Goal: Task Accomplishment & Management: Manage account settings

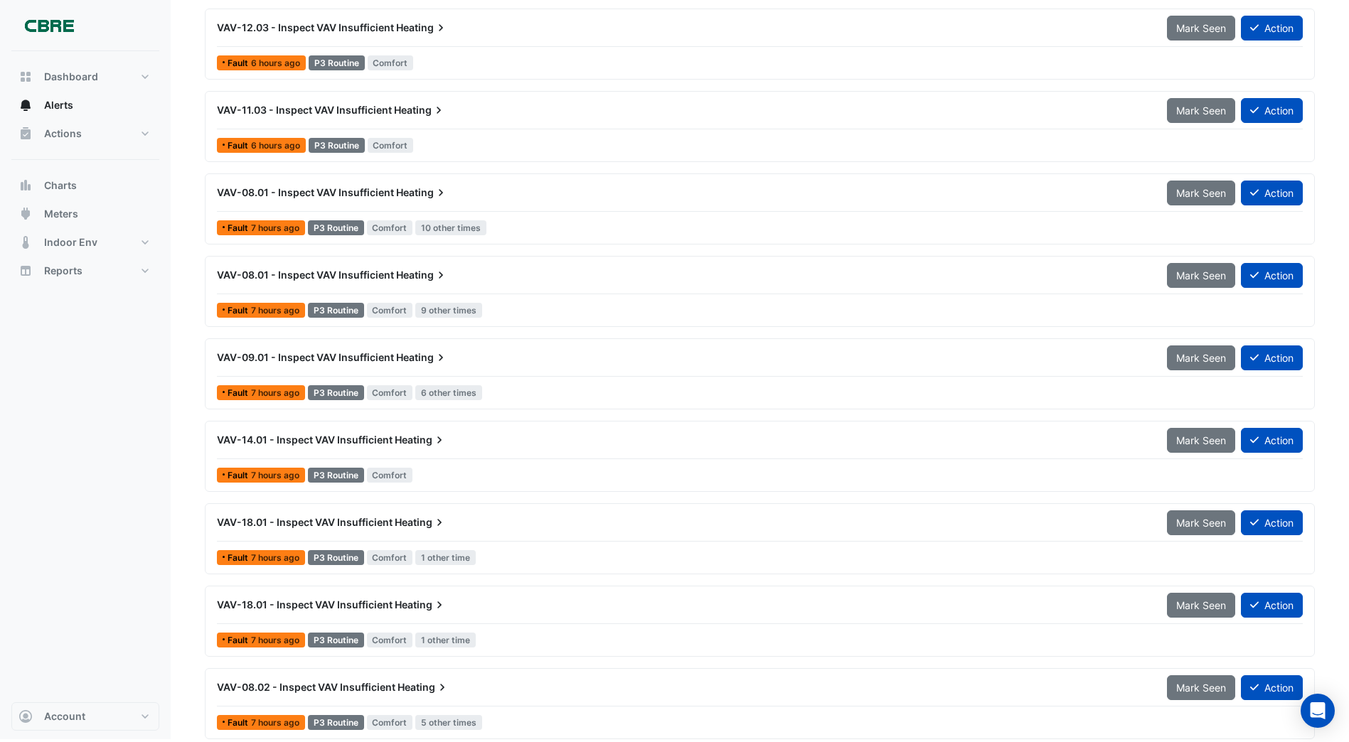
scroll to position [3067, 0]
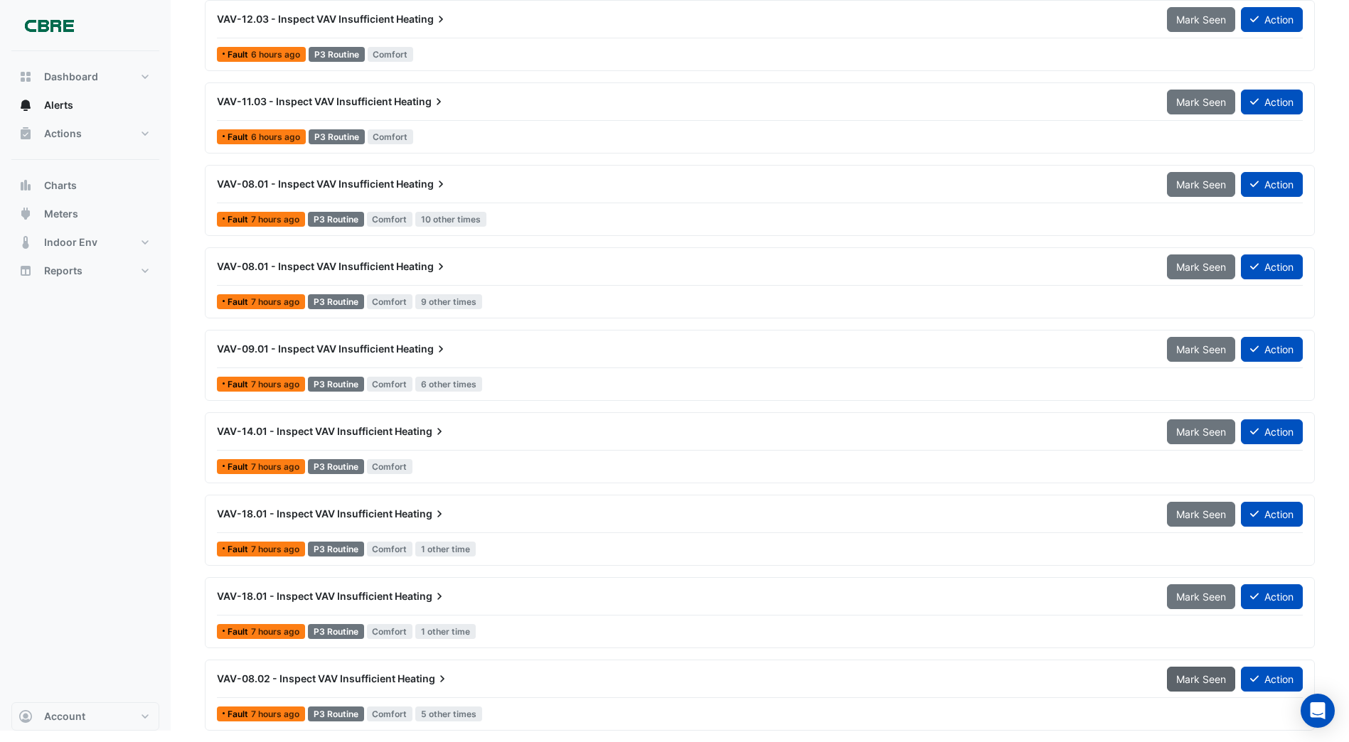
click at [1184, 680] on span "Mark Seen" at bounding box center [1201, 679] width 50 height 12
click at [1189, 680] on span "Mark Seen" at bounding box center [1201, 679] width 50 height 12
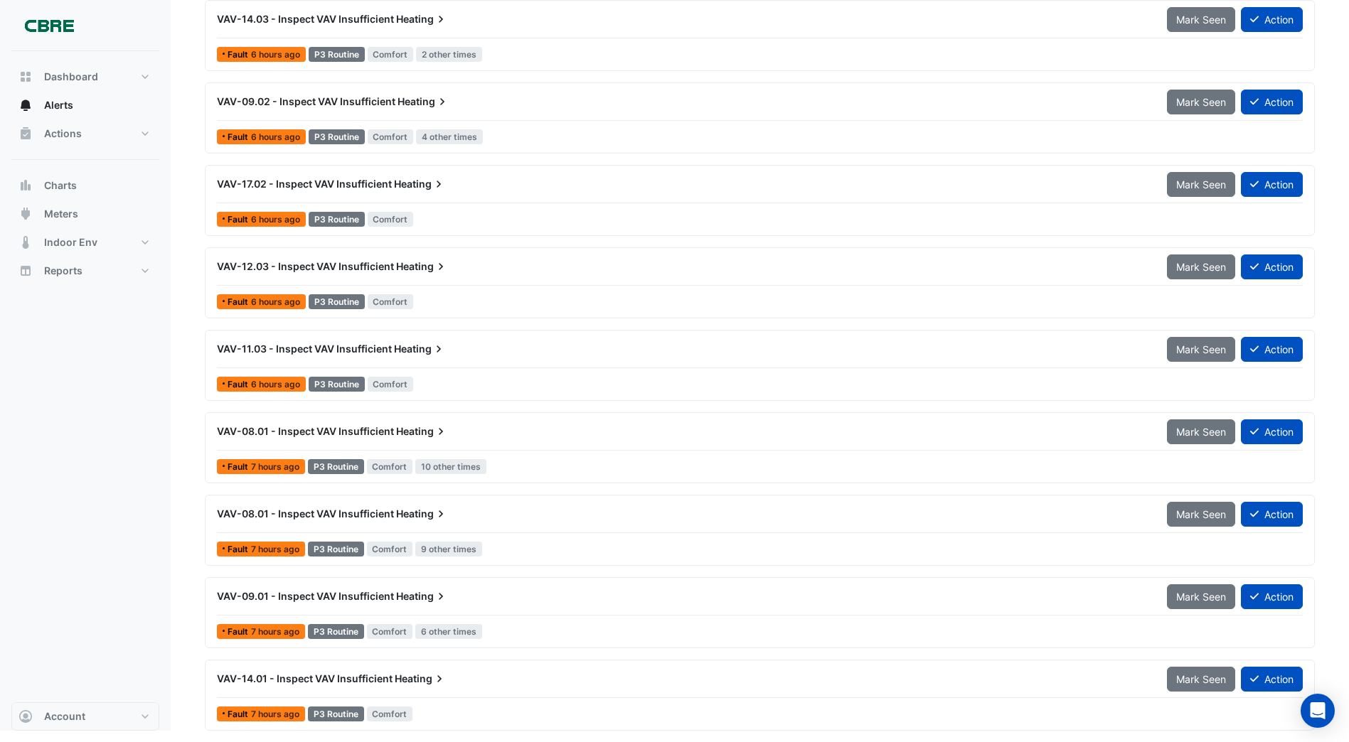
scroll to position [2819, 0]
click at [1189, 680] on span "Mark Seen" at bounding box center [1201, 679] width 50 height 12
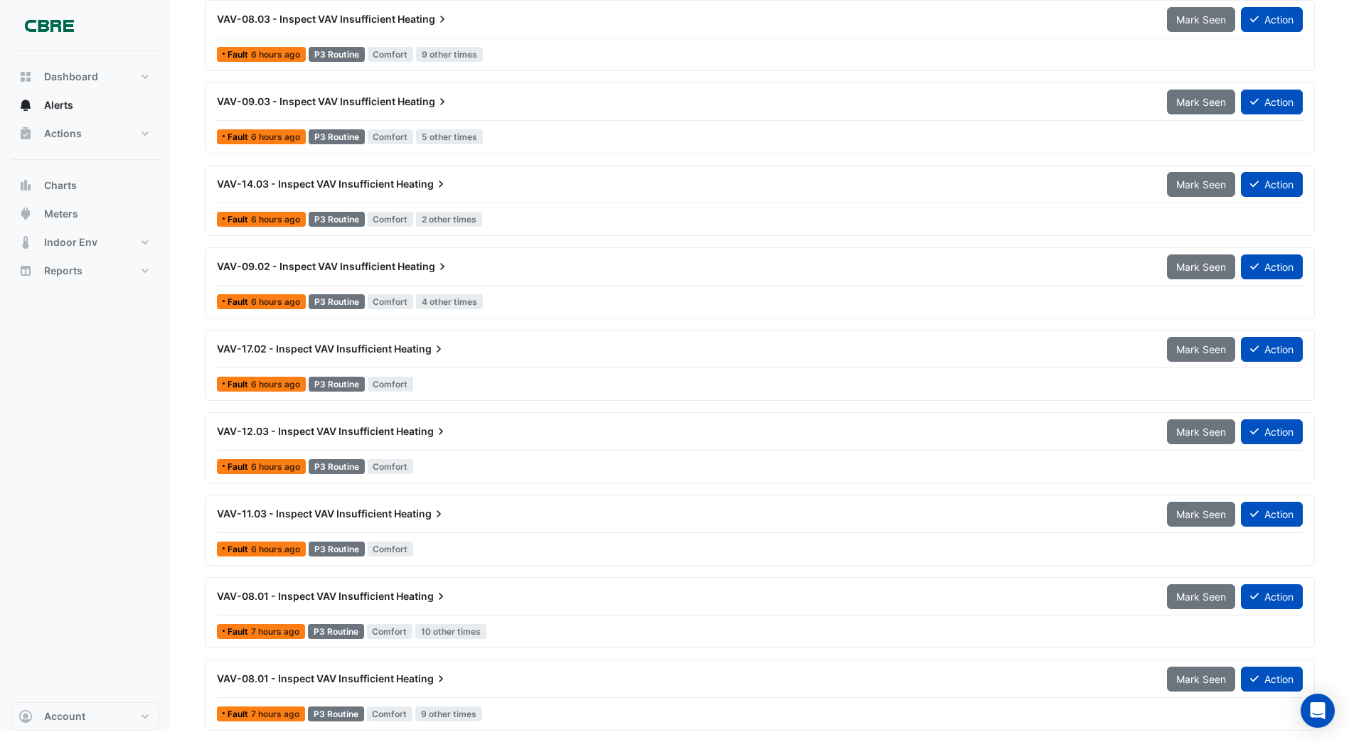
click at [1189, 680] on span "Mark Seen" at bounding box center [1201, 679] width 50 height 12
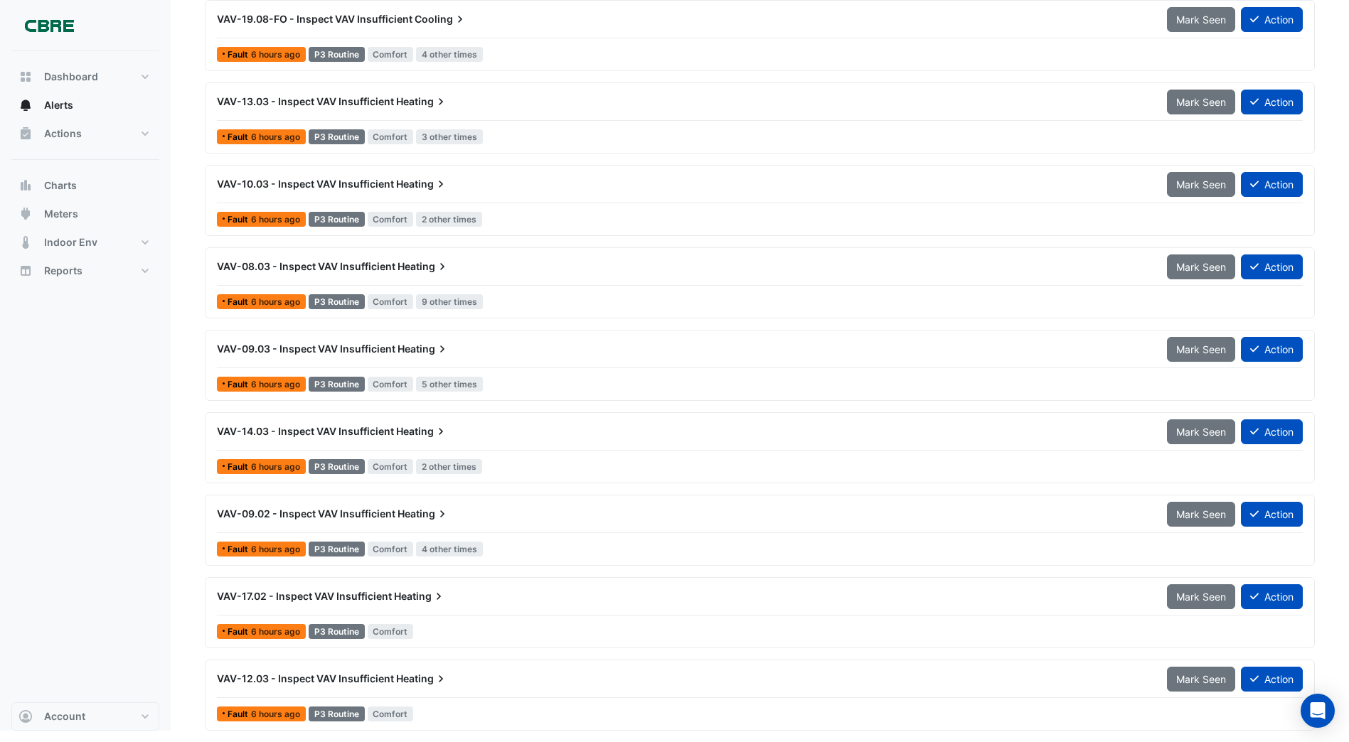
click at [1189, 680] on span "Mark Seen" at bounding box center [1201, 679] width 50 height 12
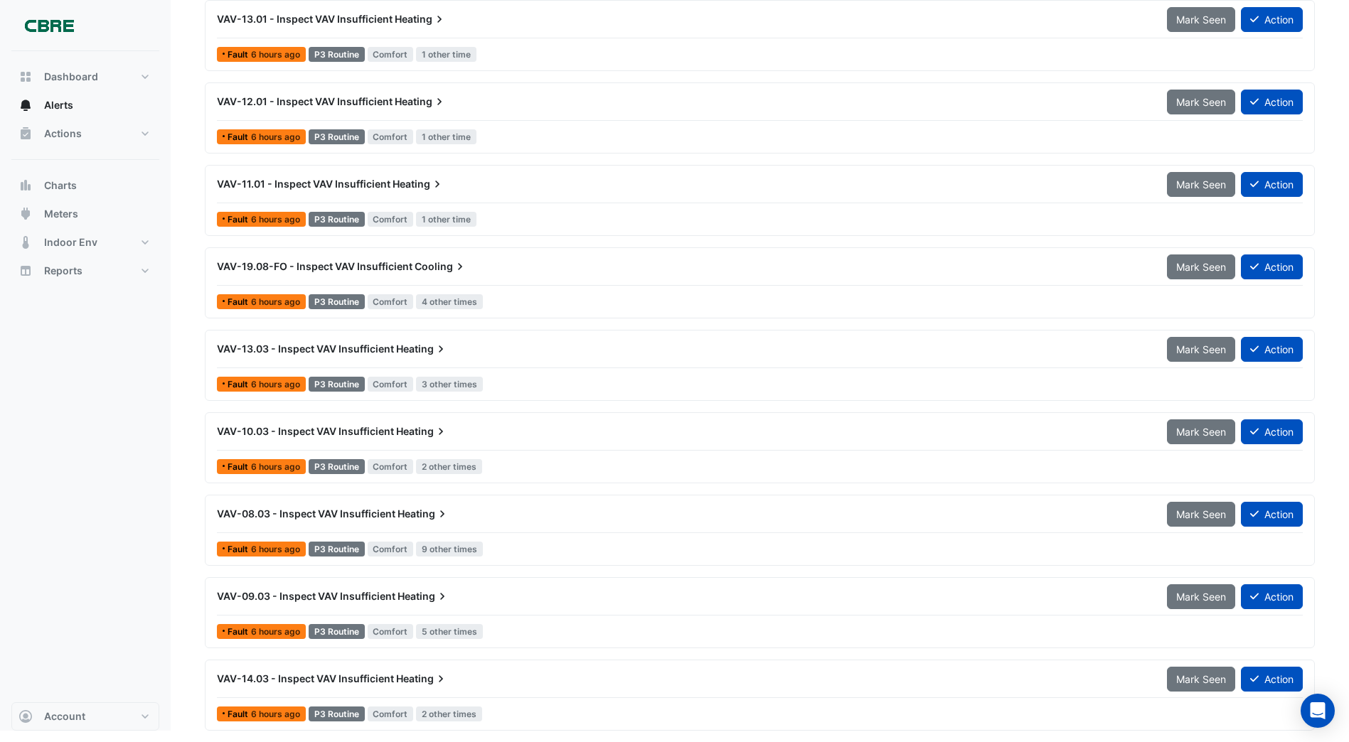
click at [1189, 680] on span "Mark Seen" at bounding box center [1201, 679] width 50 height 12
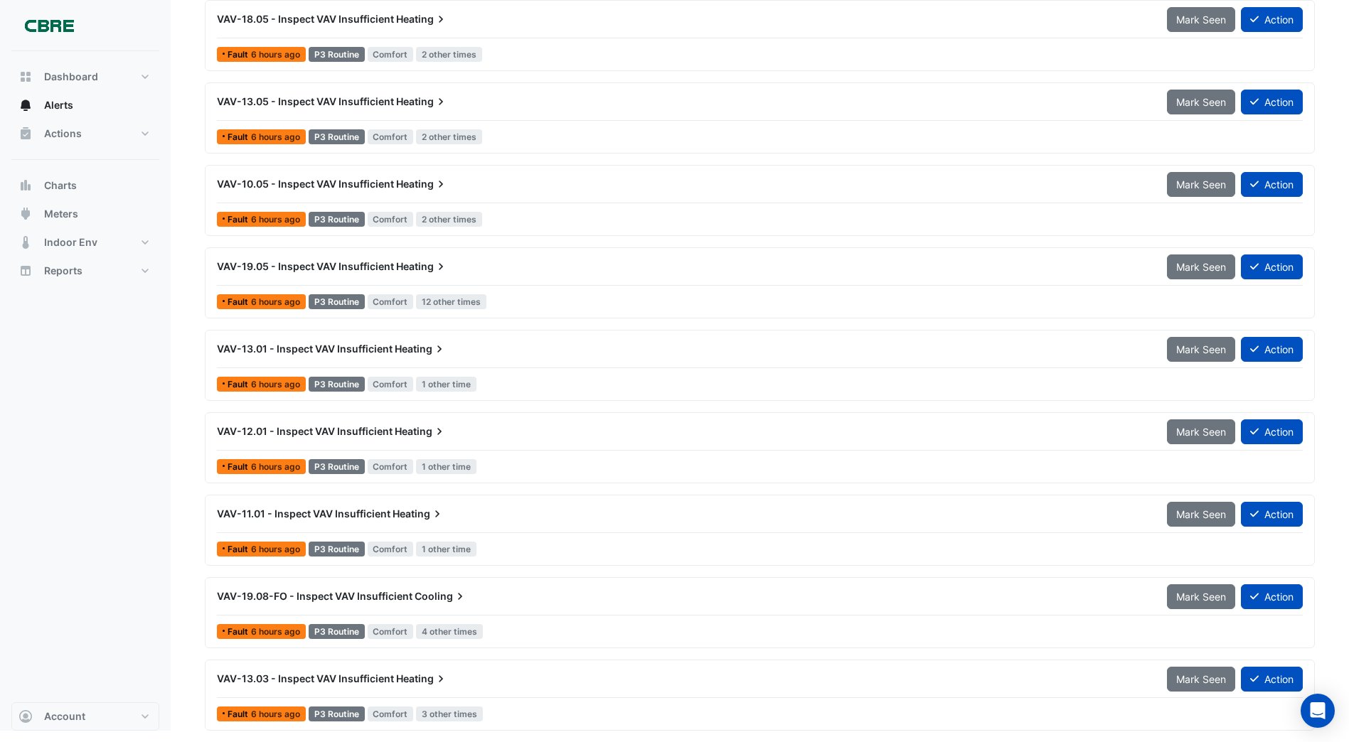
click at [1189, 680] on span "Mark Seen" at bounding box center [1201, 679] width 50 height 12
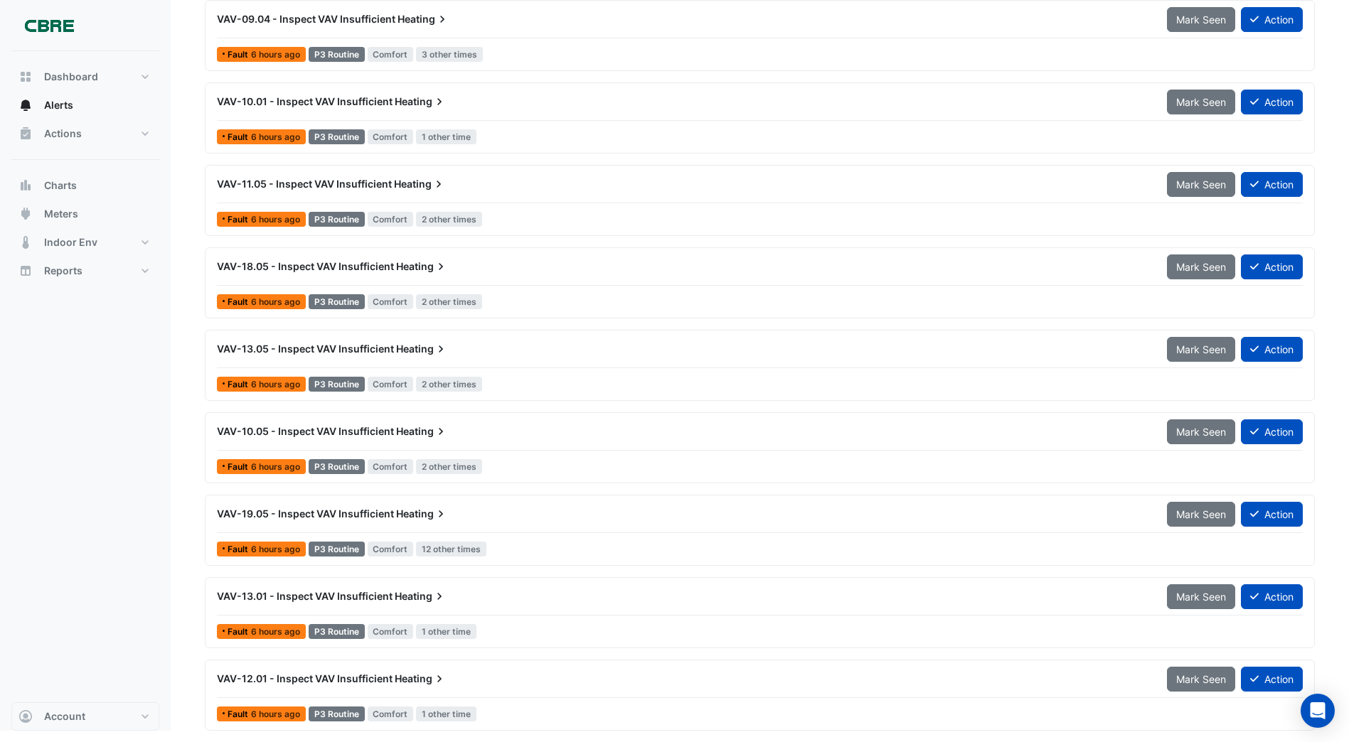
click at [1189, 680] on span "Mark Seen" at bounding box center [1201, 679] width 50 height 12
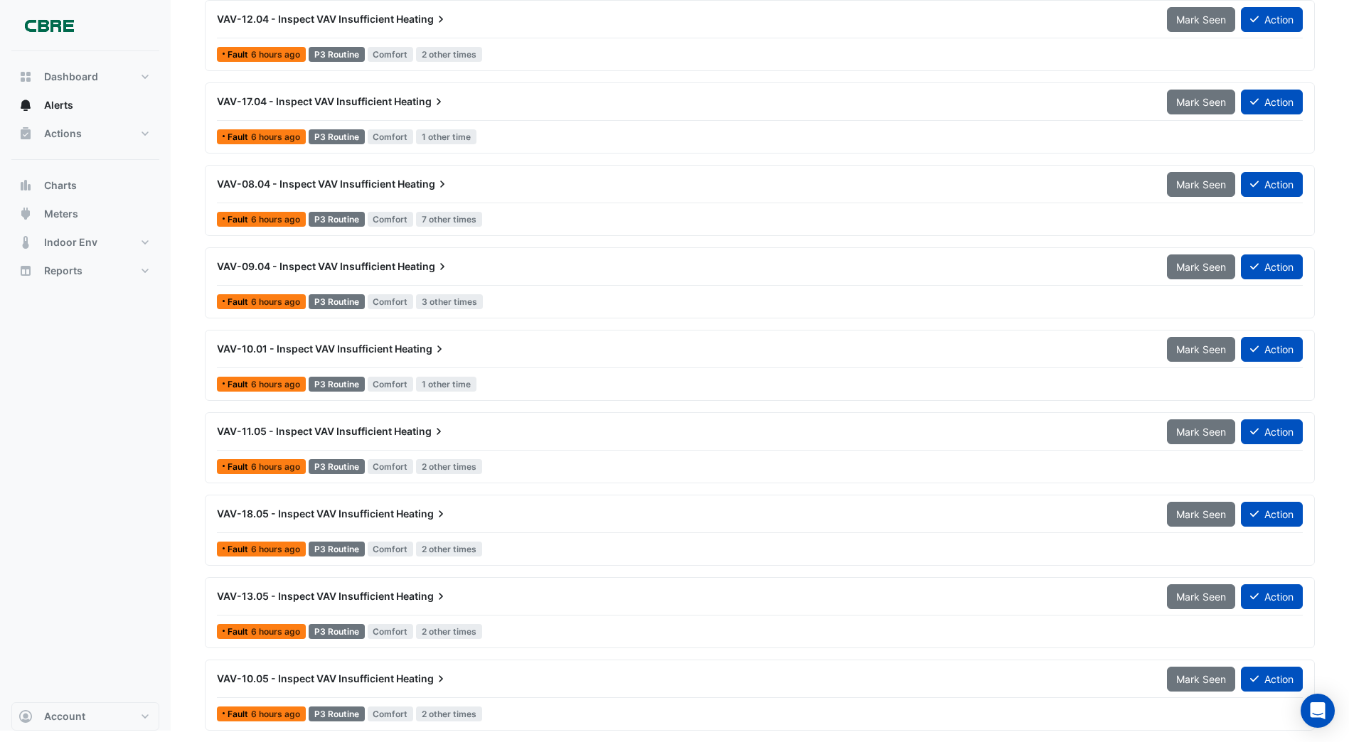
scroll to position [1335, 0]
click at [1189, 680] on span "Mark Seen" at bounding box center [1201, 679] width 50 height 12
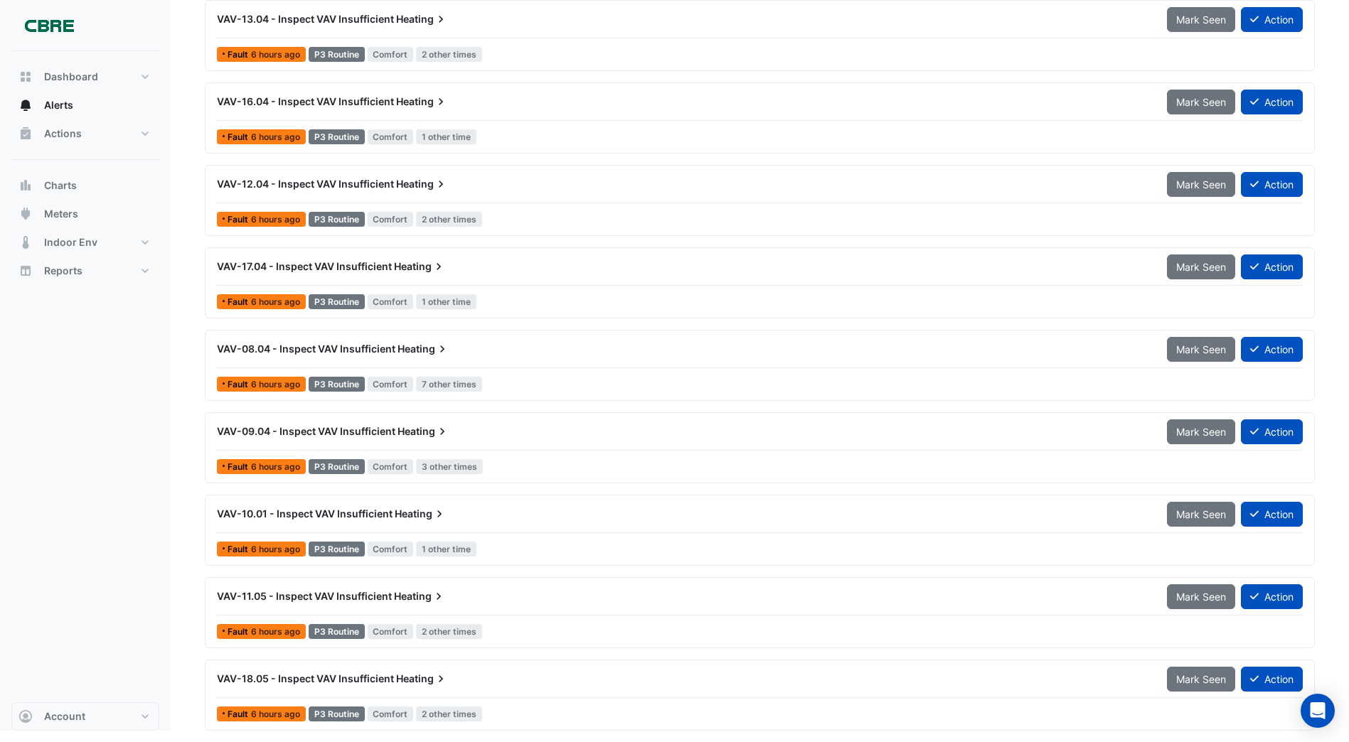
click at [1189, 680] on span "Mark Seen" at bounding box center [1201, 679] width 50 height 12
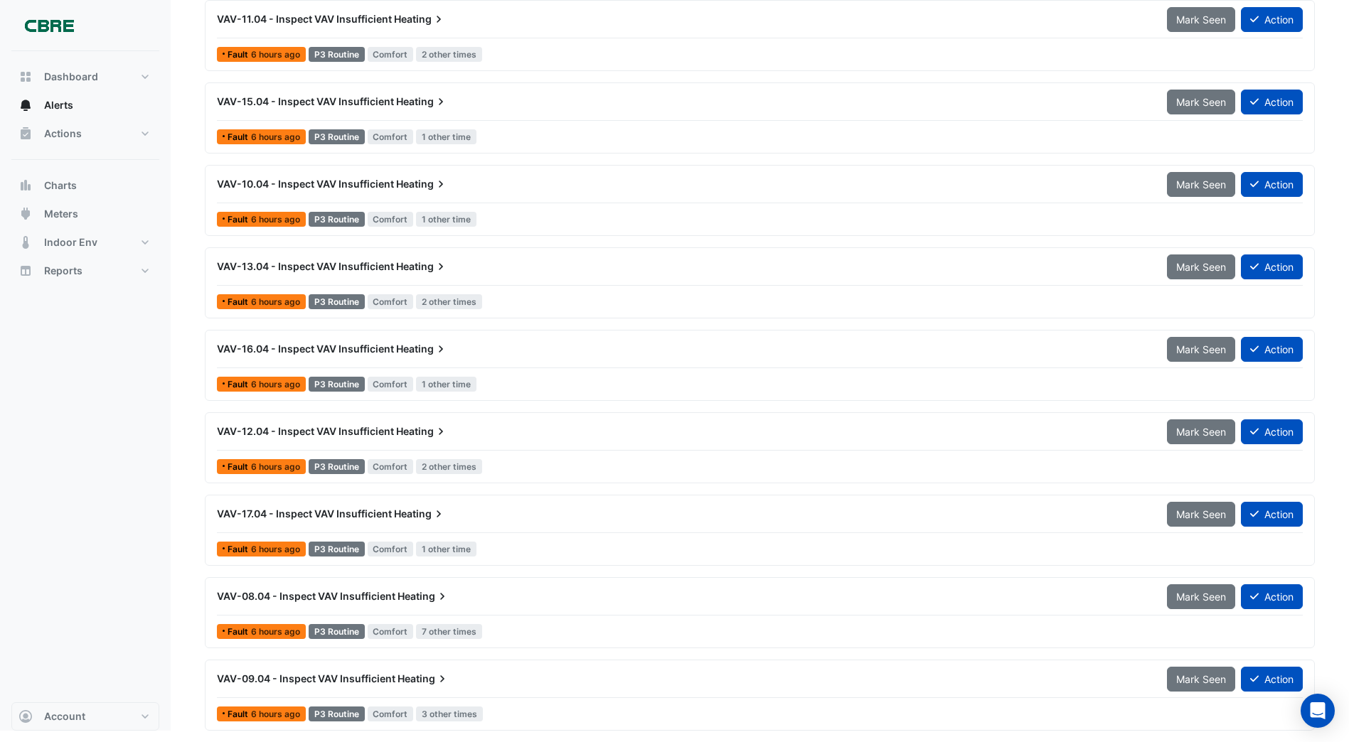
click at [1189, 680] on span "Mark Seen" at bounding box center [1201, 679] width 50 height 12
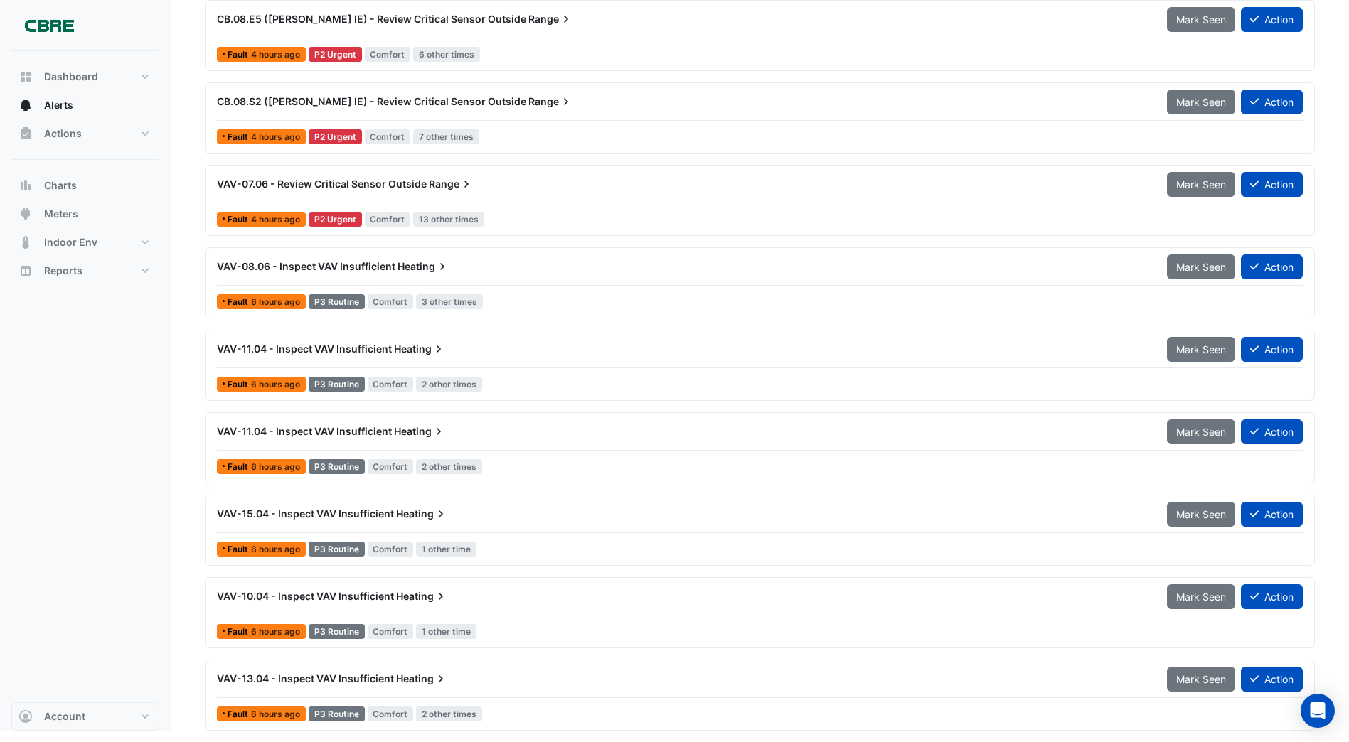
click at [1189, 680] on span "Mark Seen" at bounding box center [1201, 679] width 50 height 12
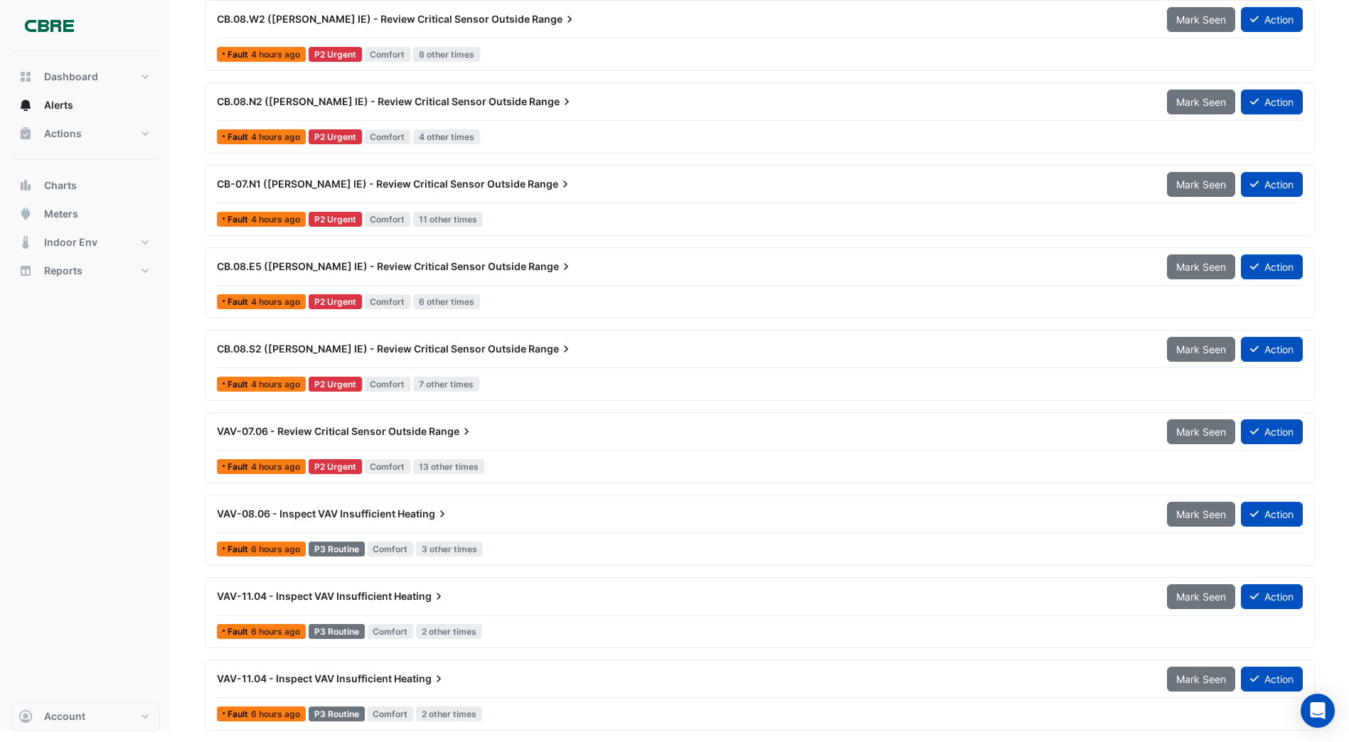
click at [1189, 680] on span "Mark Seen" at bounding box center [1201, 679] width 50 height 12
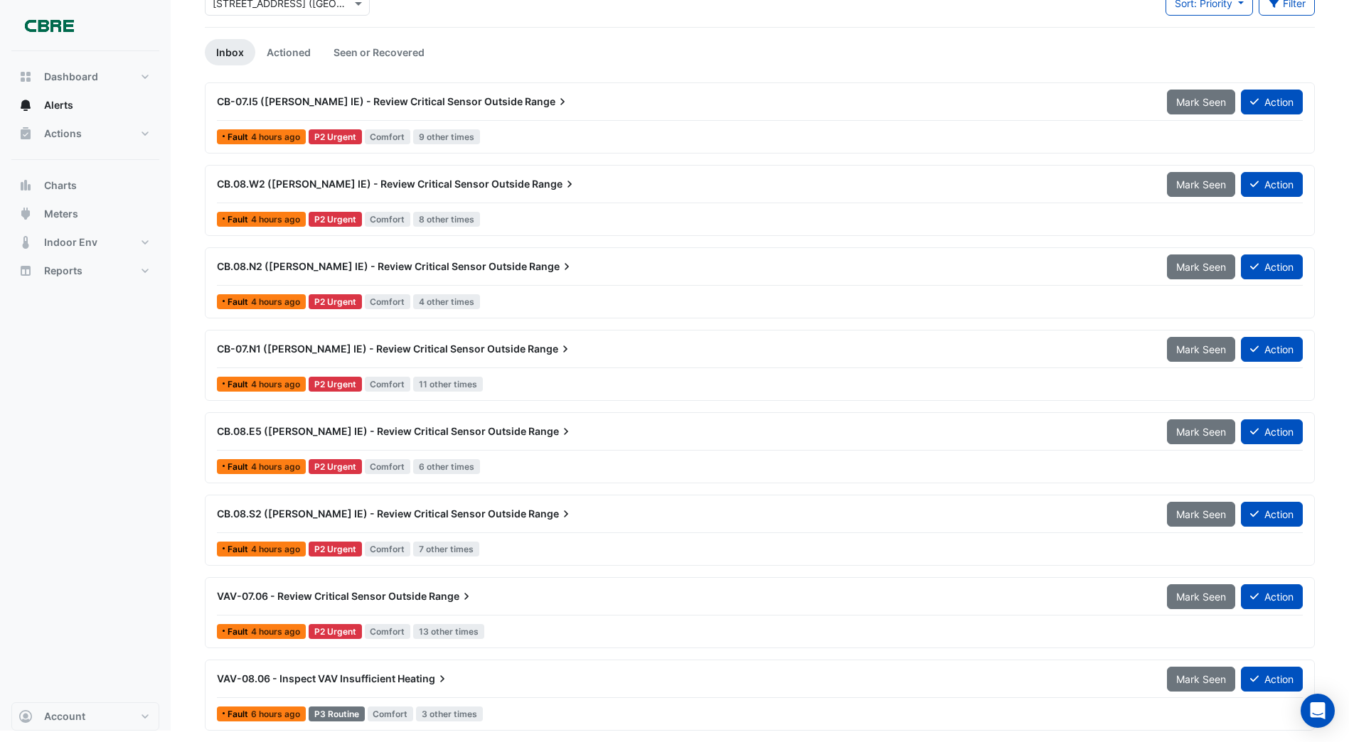
click at [1189, 680] on span "Mark Seen" at bounding box center [1201, 679] width 50 height 12
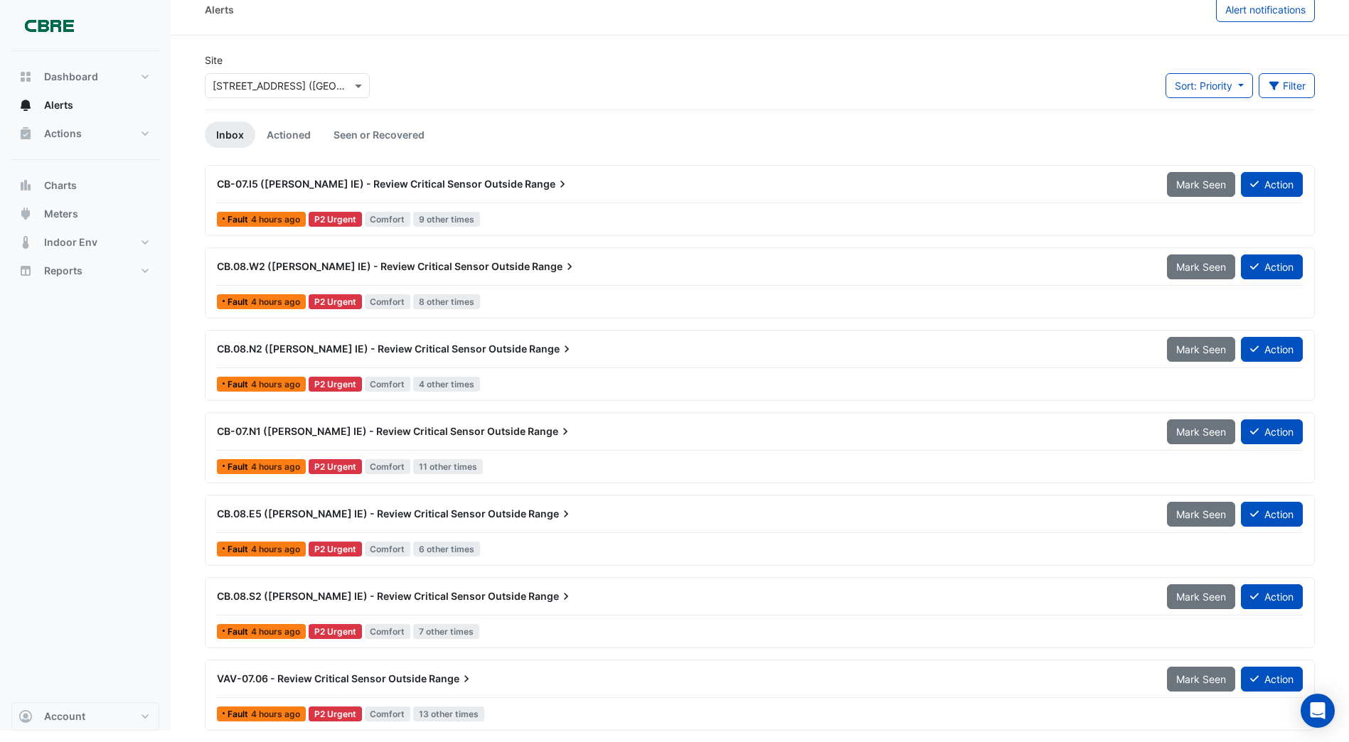
click at [1189, 680] on span "Mark Seen" at bounding box center [1201, 679] width 50 height 12
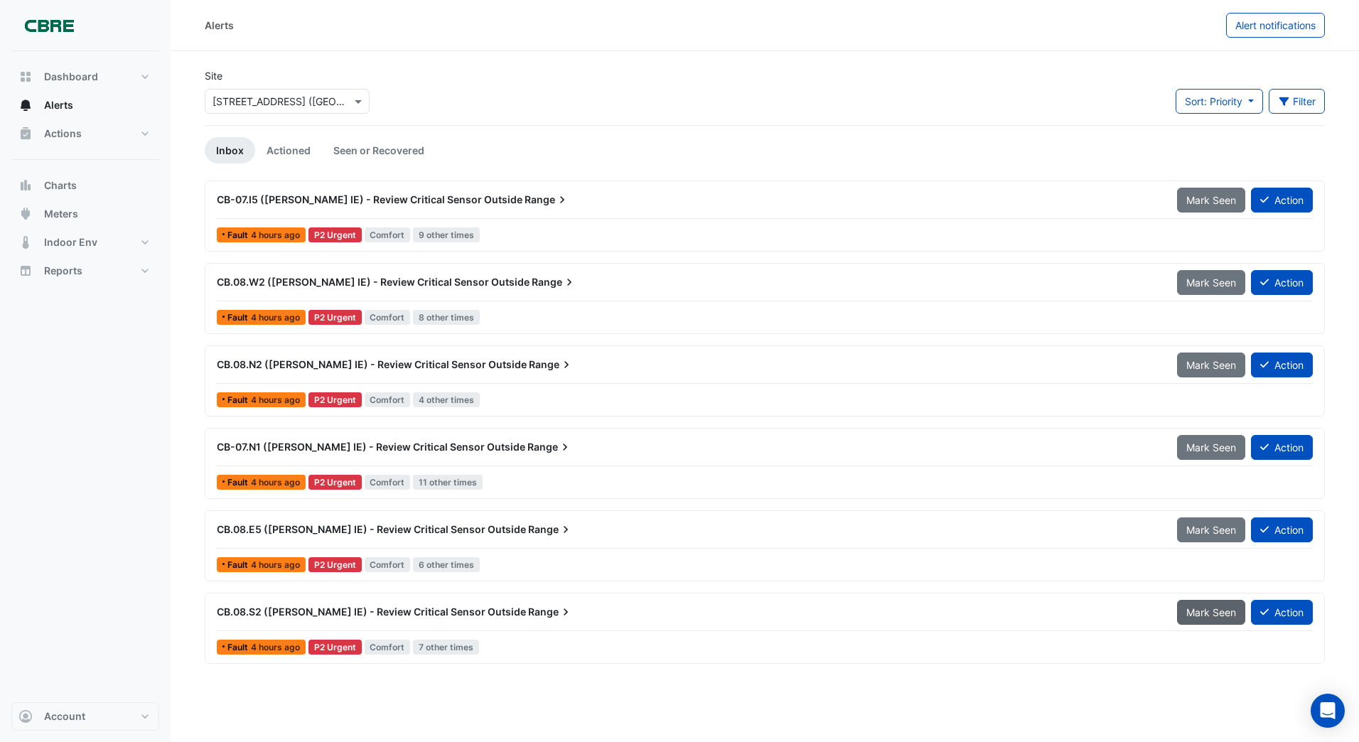
click at [1208, 615] on span "Mark Seen" at bounding box center [1211, 612] width 50 height 12
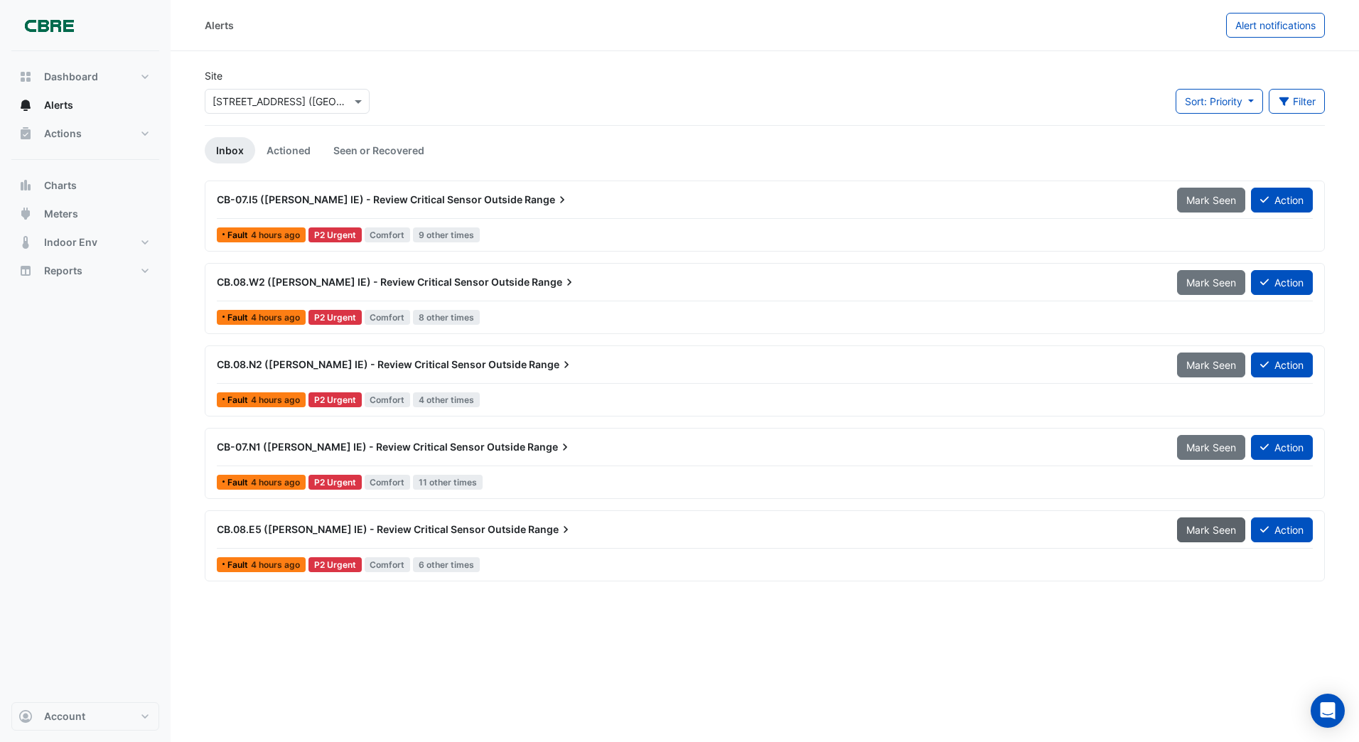
click at [1203, 534] on span "Mark Seen" at bounding box center [1211, 530] width 50 height 12
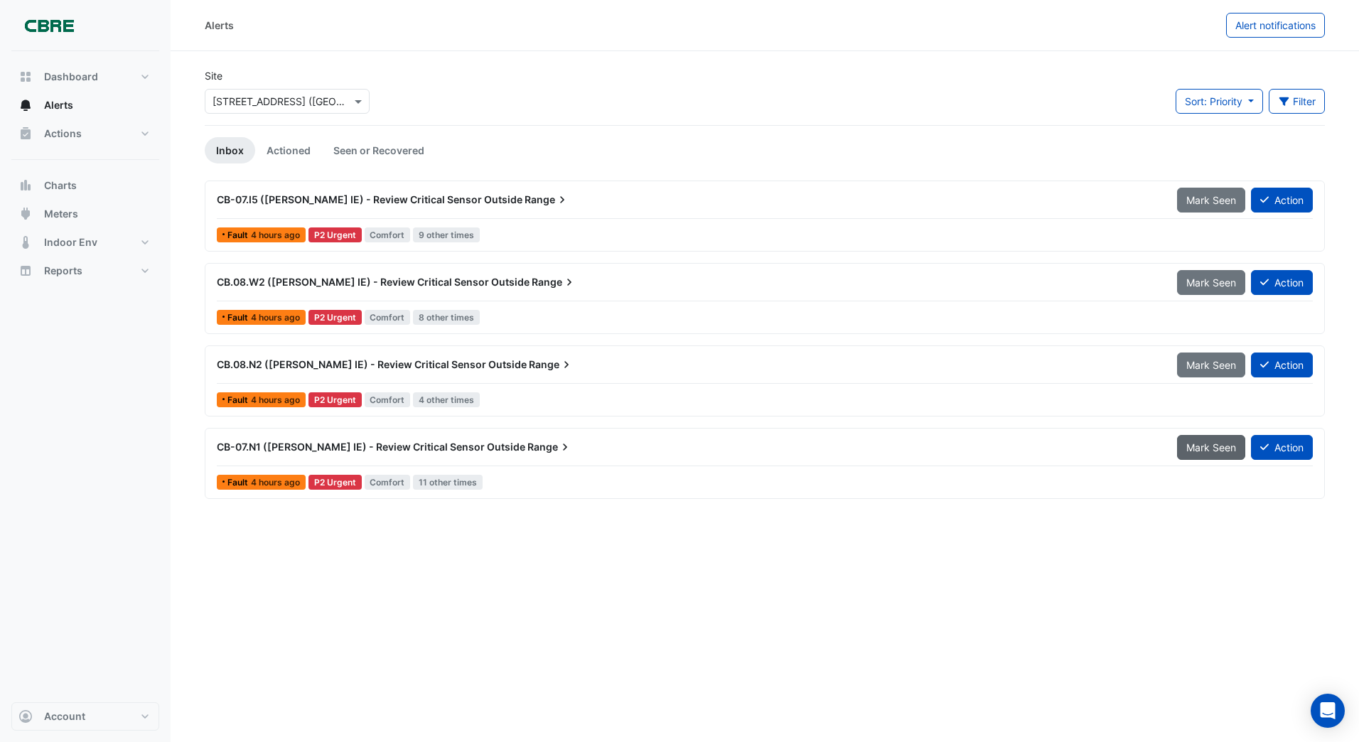
click at [1197, 451] on span "Mark Seen" at bounding box center [1211, 447] width 50 height 12
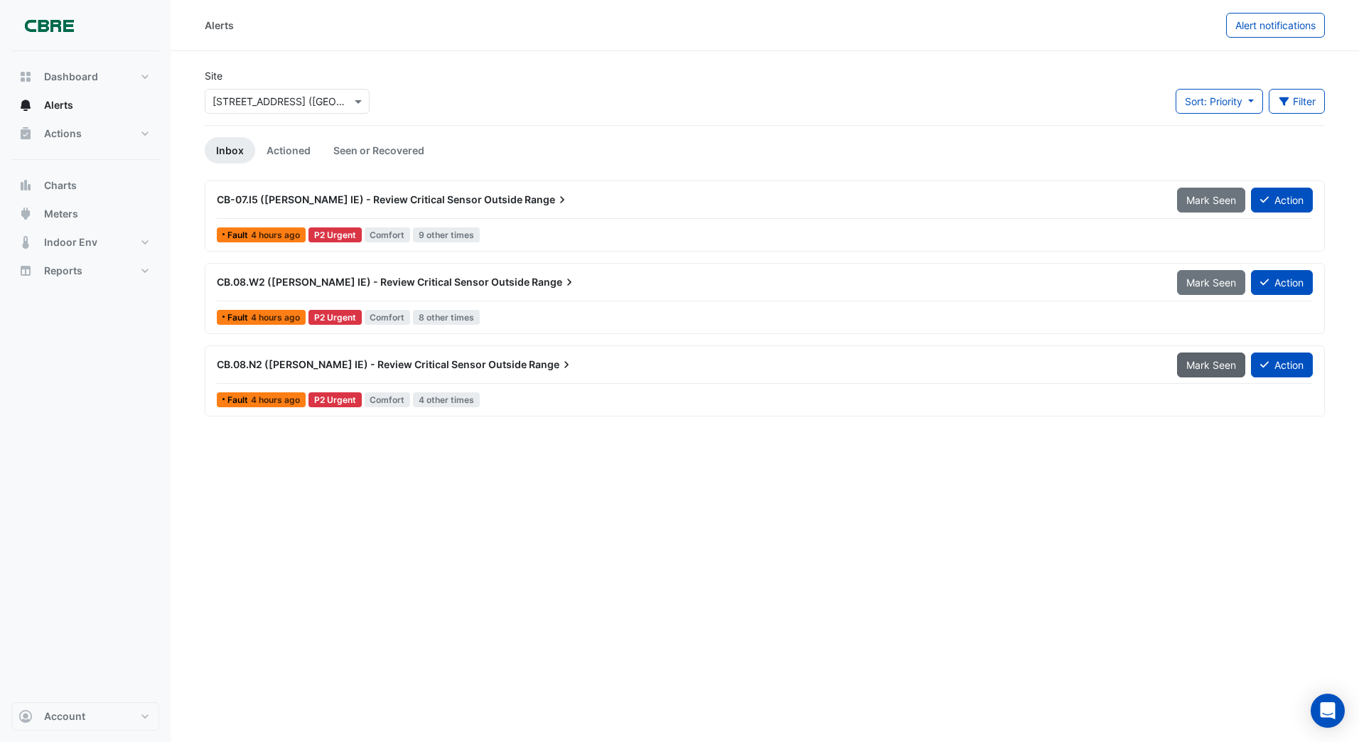
click at [1214, 366] on span "Mark Seen" at bounding box center [1211, 365] width 50 height 12
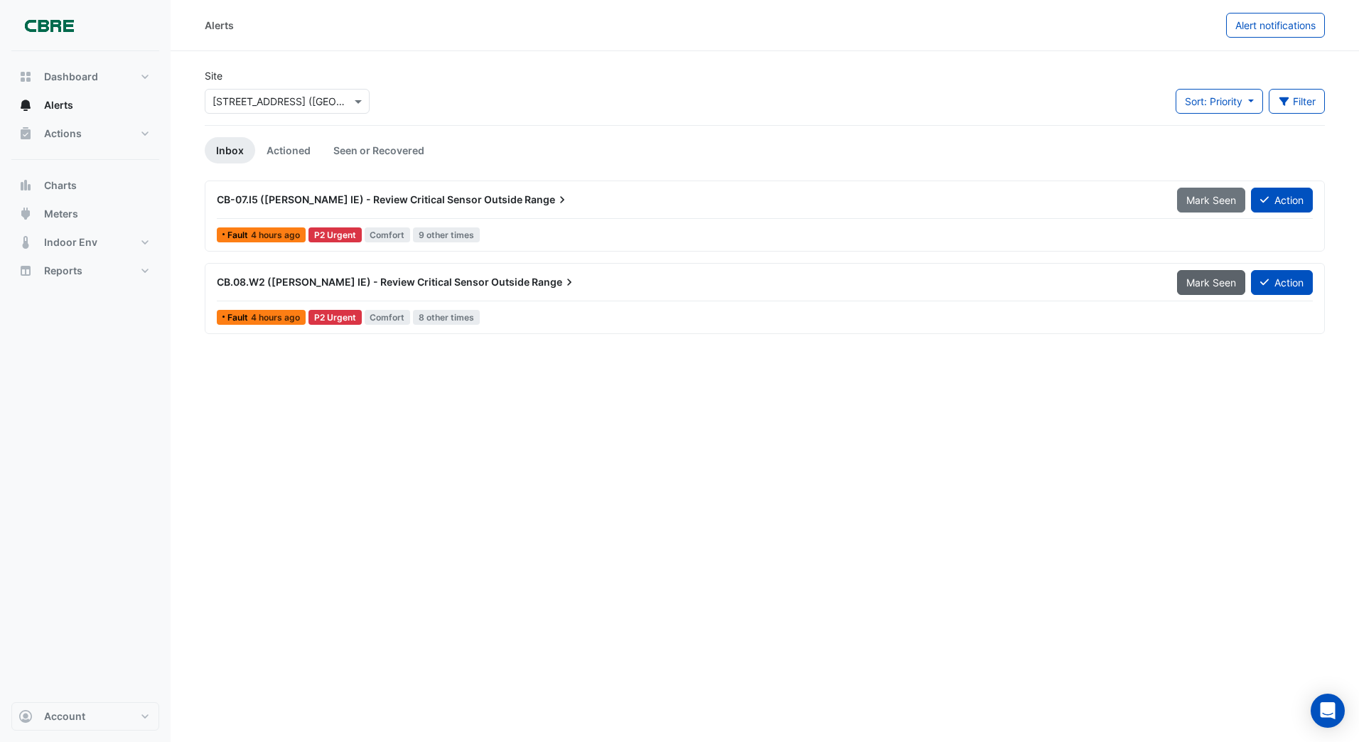
click at [1211, 278] on span "Mark Seen" at bounding box center [1211, 283] width 50 height 12
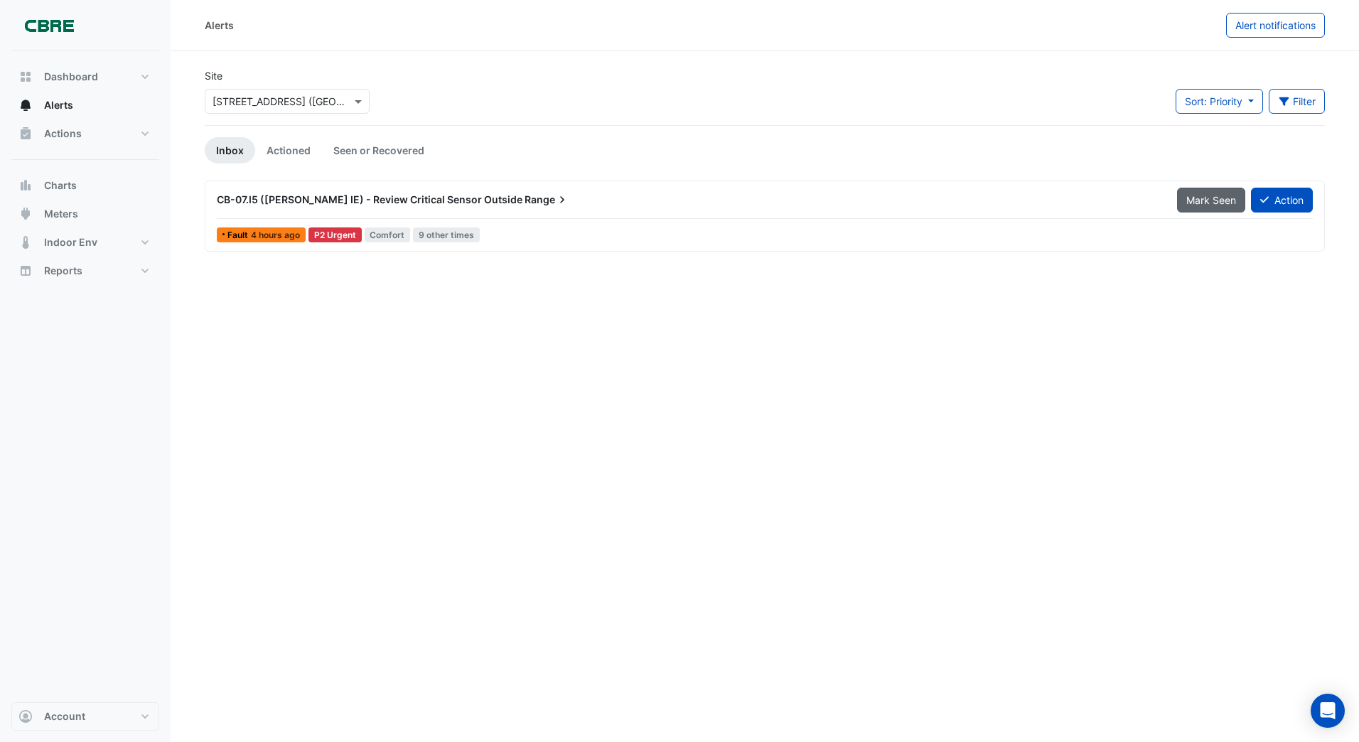
click at [1206, 199] on span "Mark Seen" at bounding box center [1211, 200] width 50 height 12
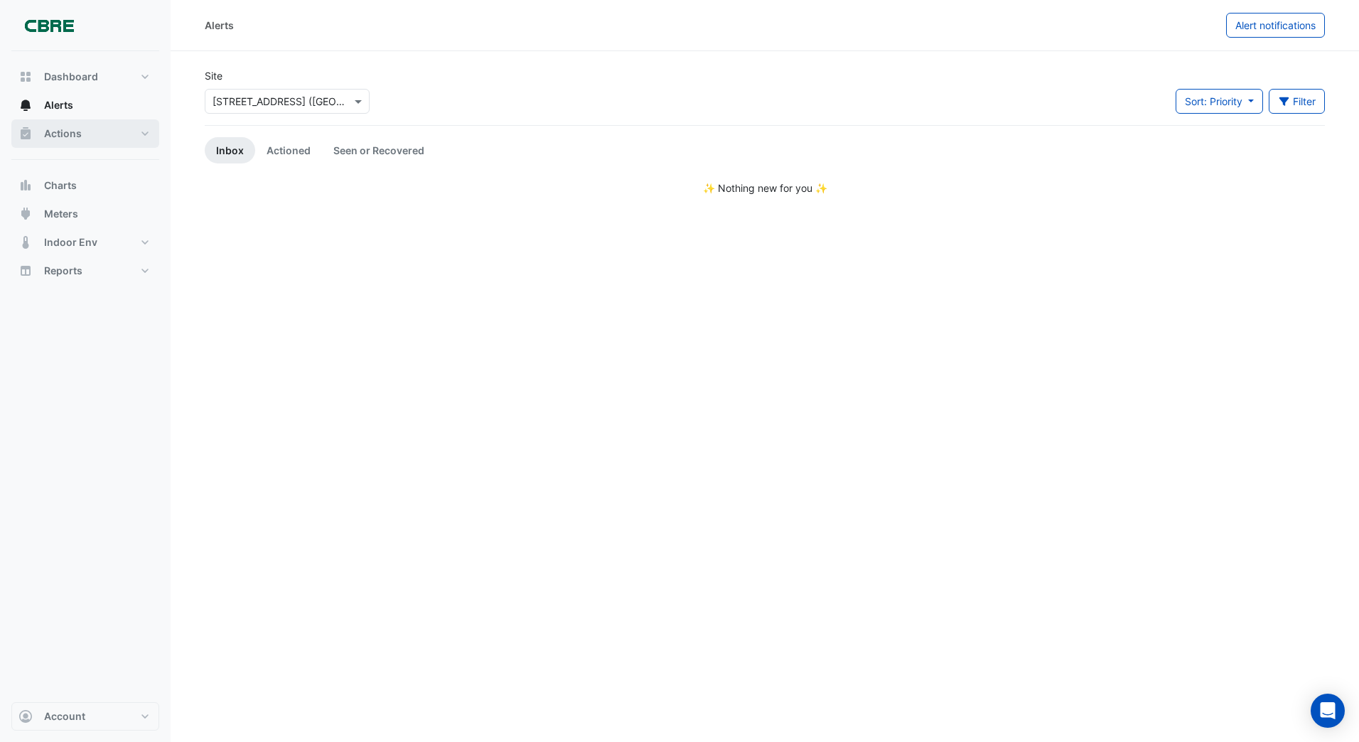
click at [72, 133] on span "Actions" at bounding box center [63, 134] width 38 height 14
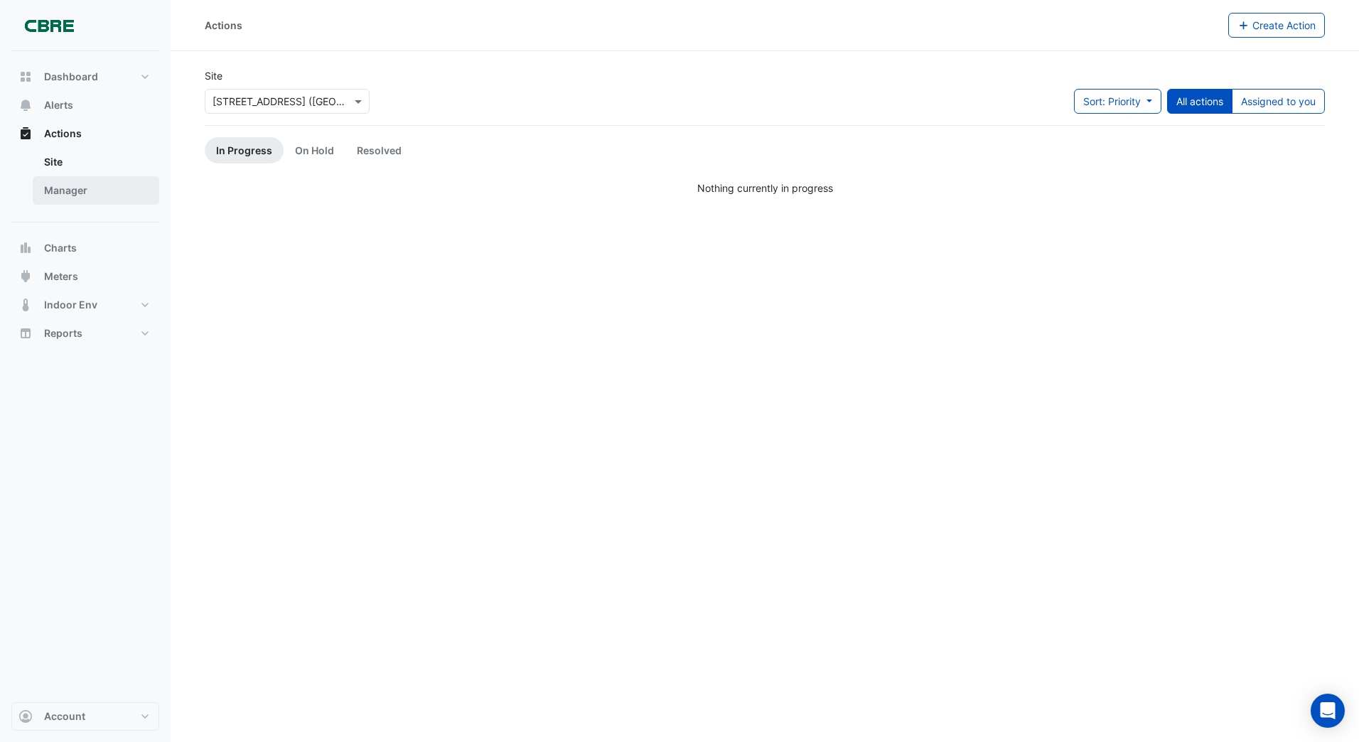
click at [71, 188] on link "Manager" at bounding box center [96, 190] width 127 height 28
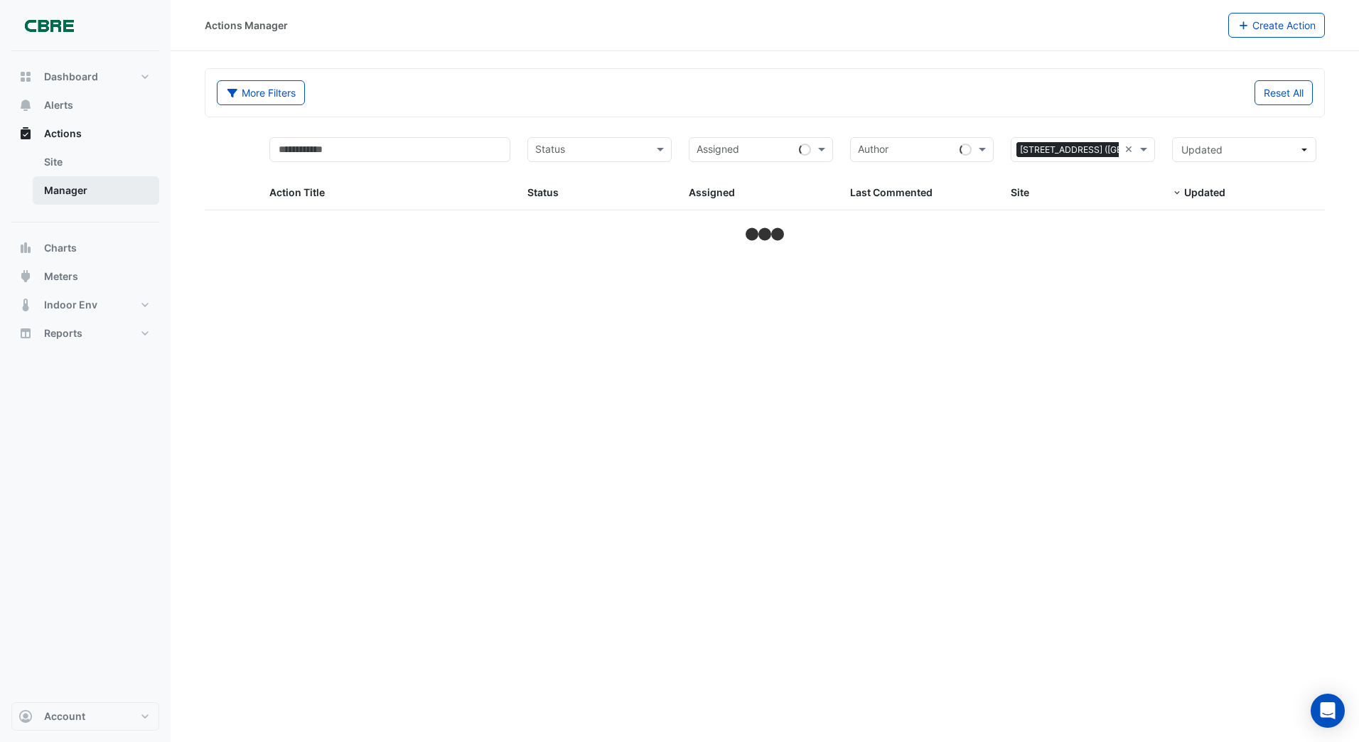
select select "***"
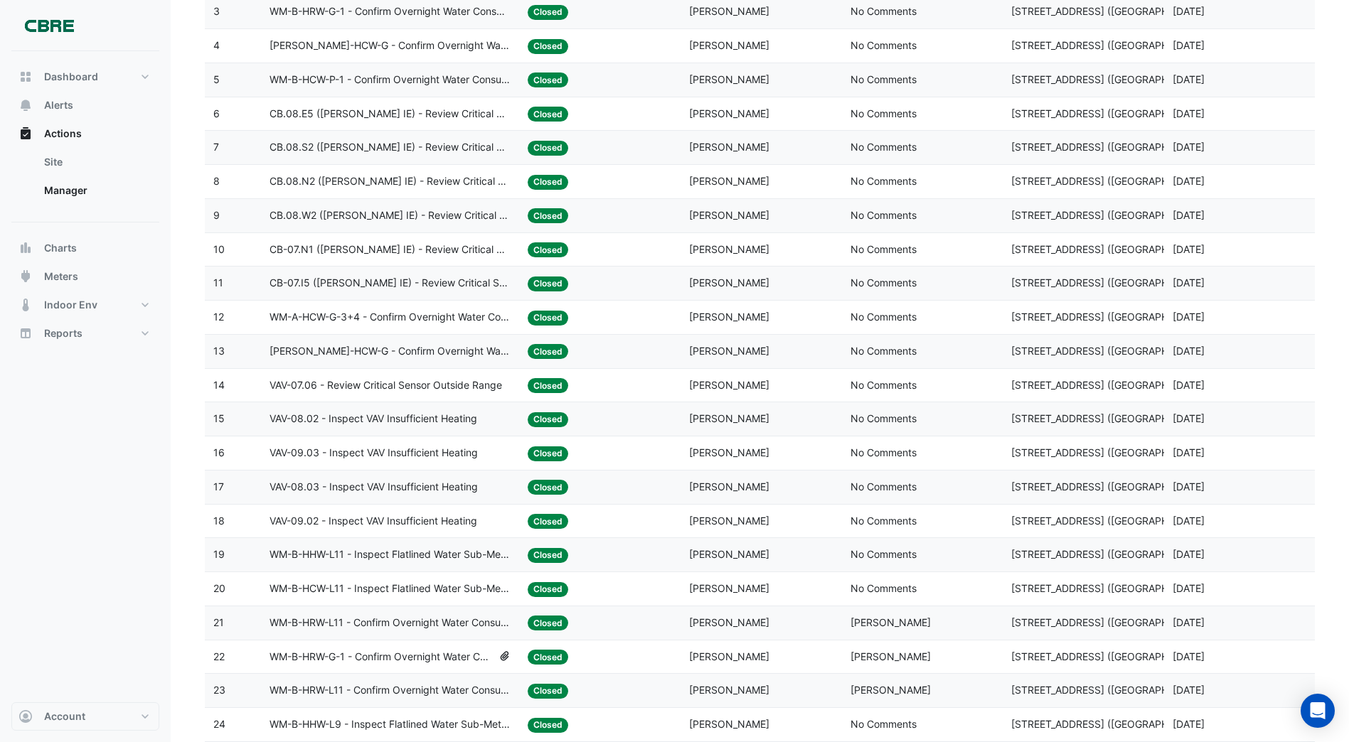
scroll to position [71, 0]
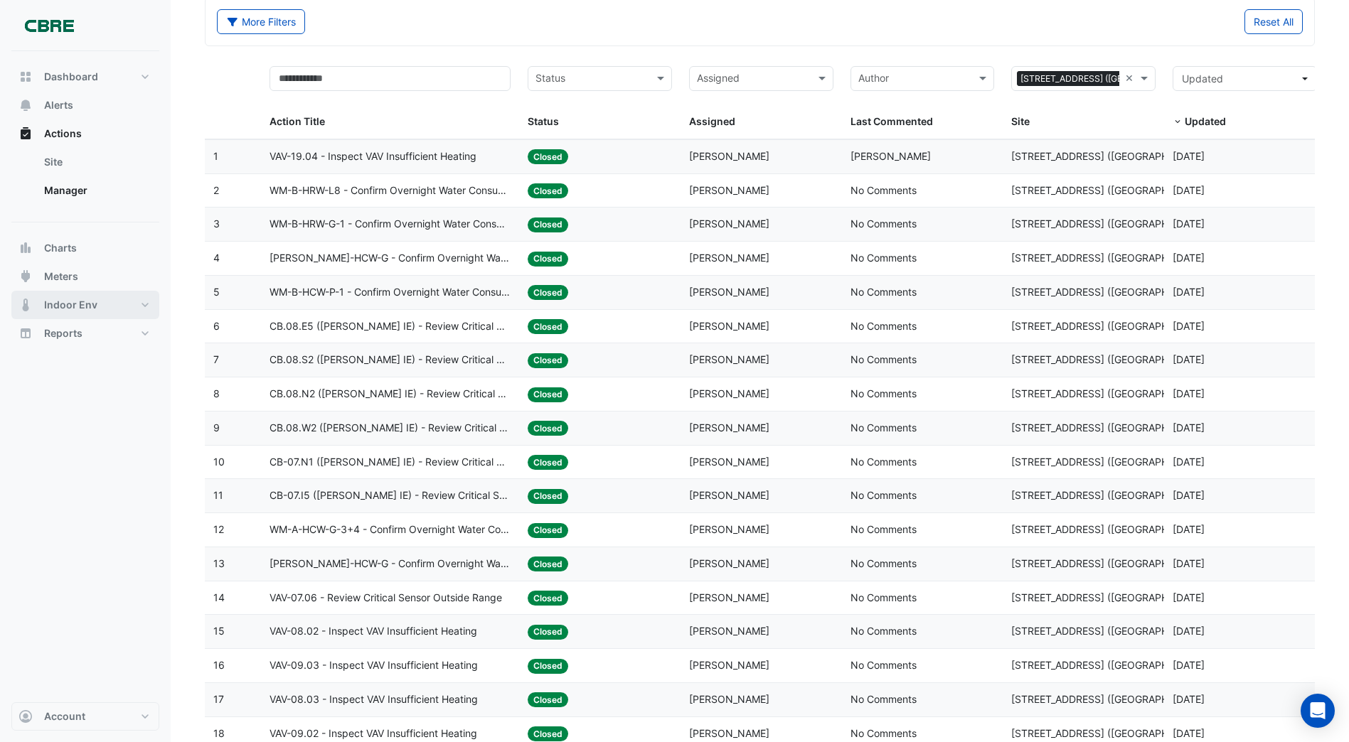
click at [78, 304] on span "Indoor Env" at bounding box center [70, 305] width 53 height 14
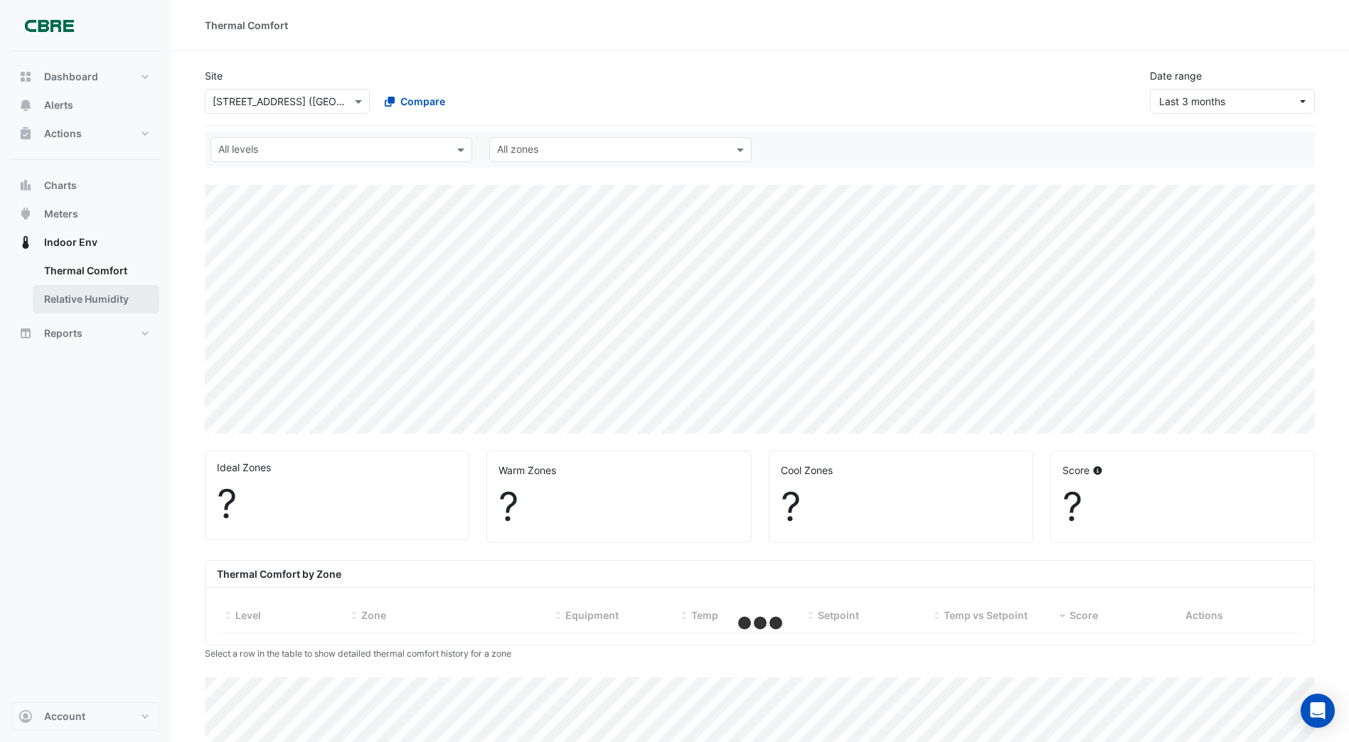
select select "***"
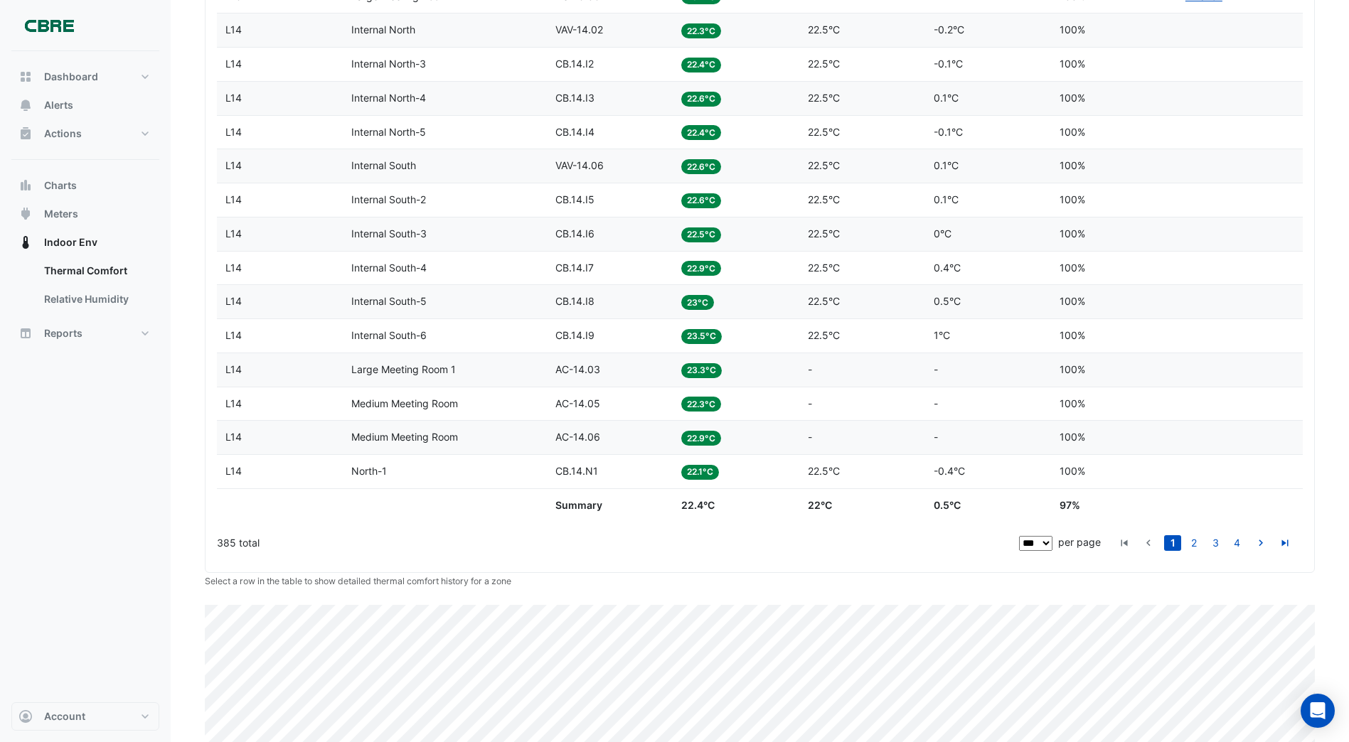
scroll to position [3625, 0]
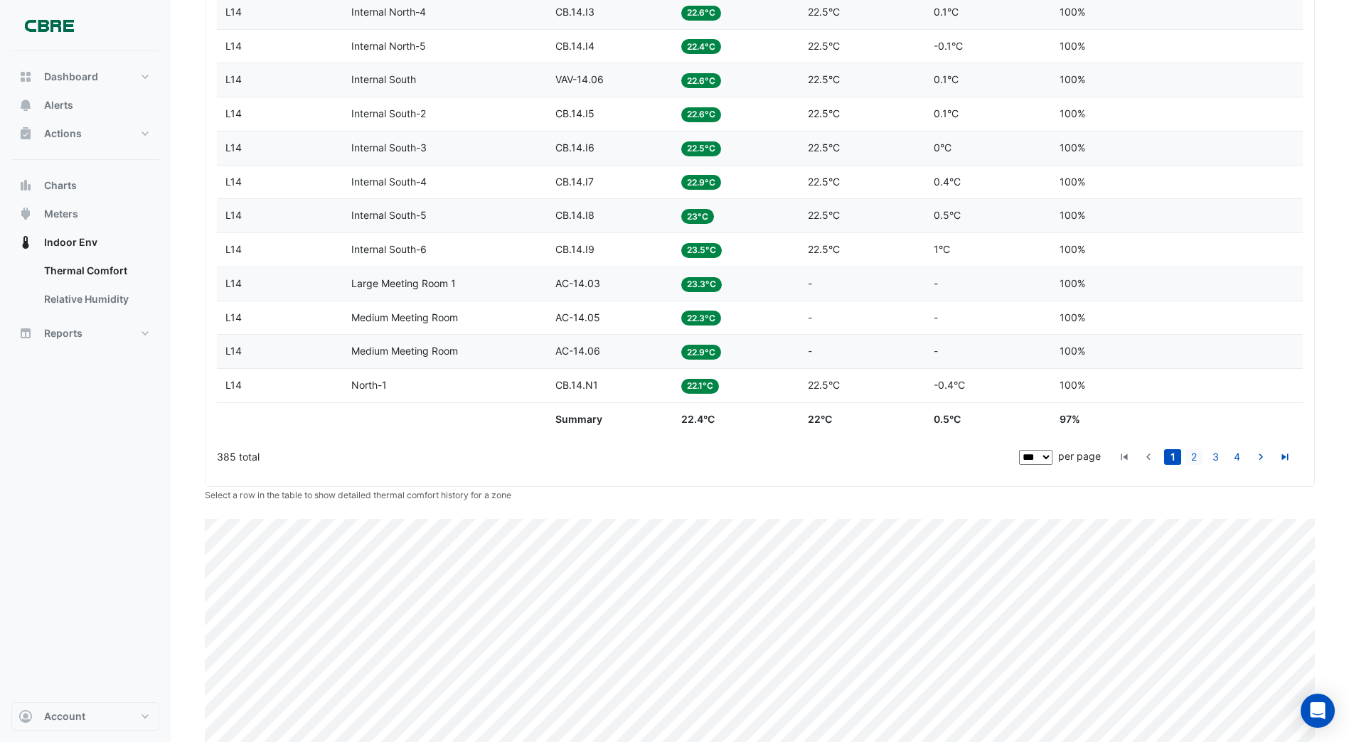
click at [1196, 455] on link "2" at bounding box center [1193, 457] width 17 height 16
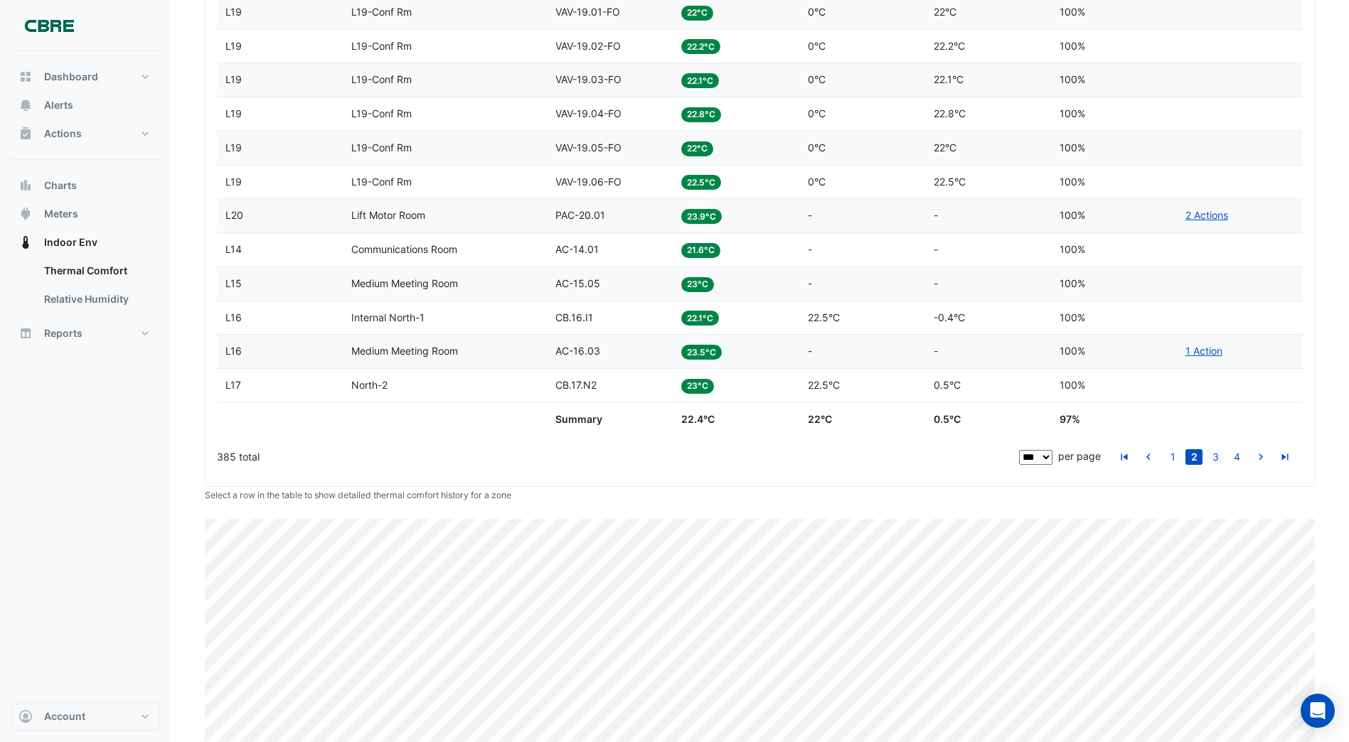
click at [1215, 457] on link "3" at bounding box center [1214, 457] width 17 height 16
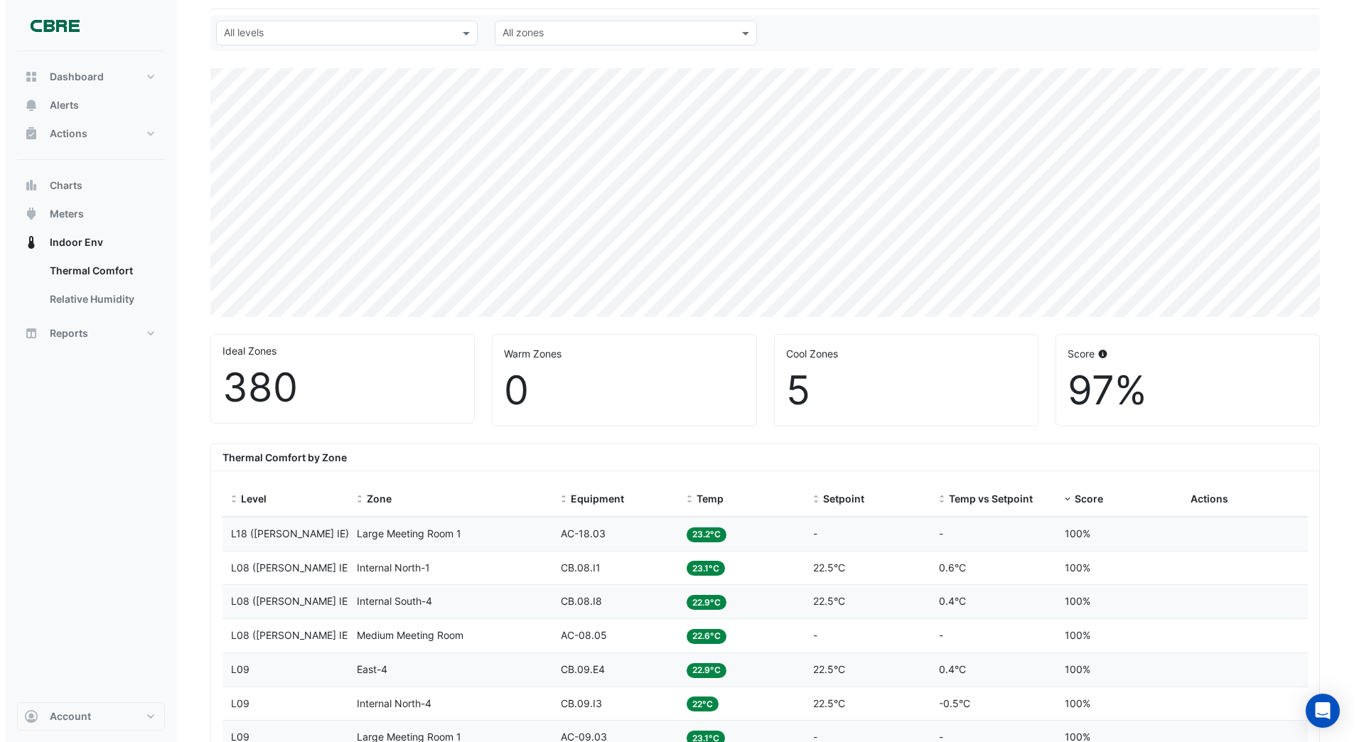
scroll to position [142, 0]
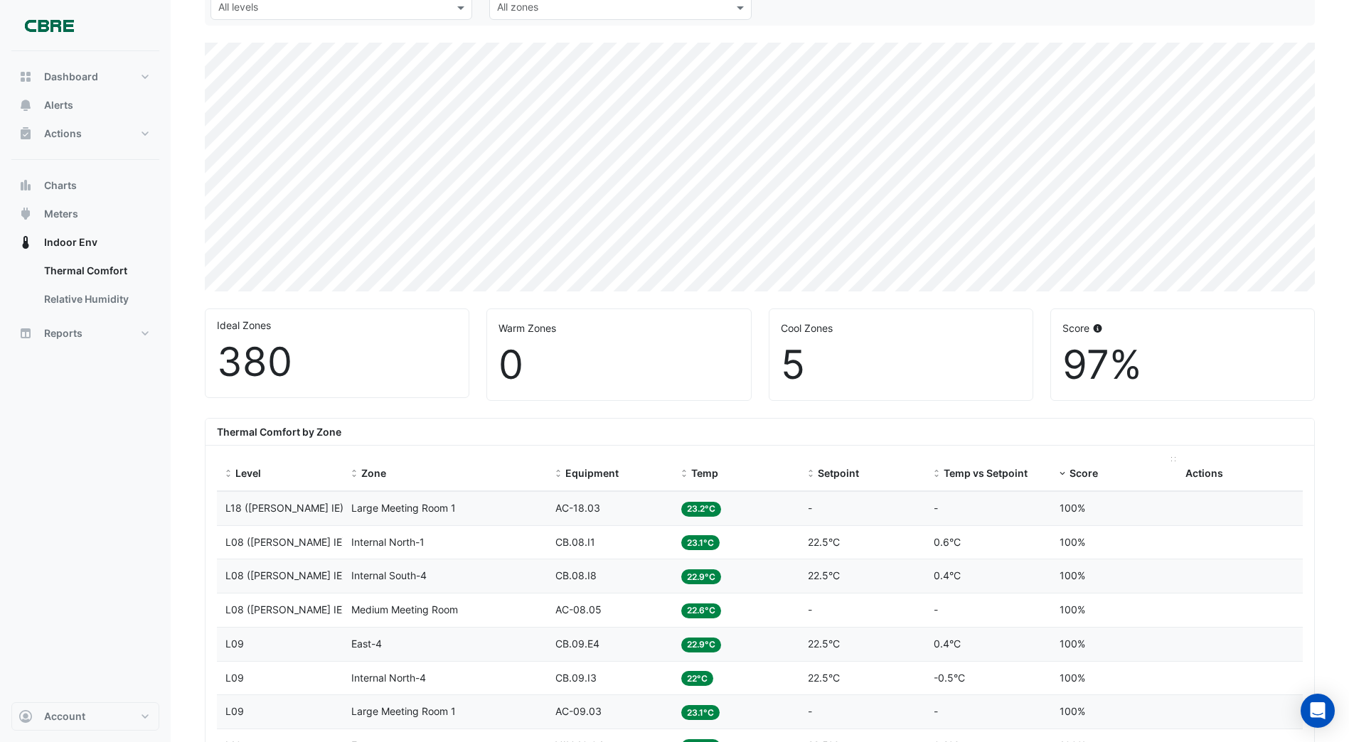
click at [1075, 476] on span "Score" at bounding box center [1083, 473] width 28 height 12
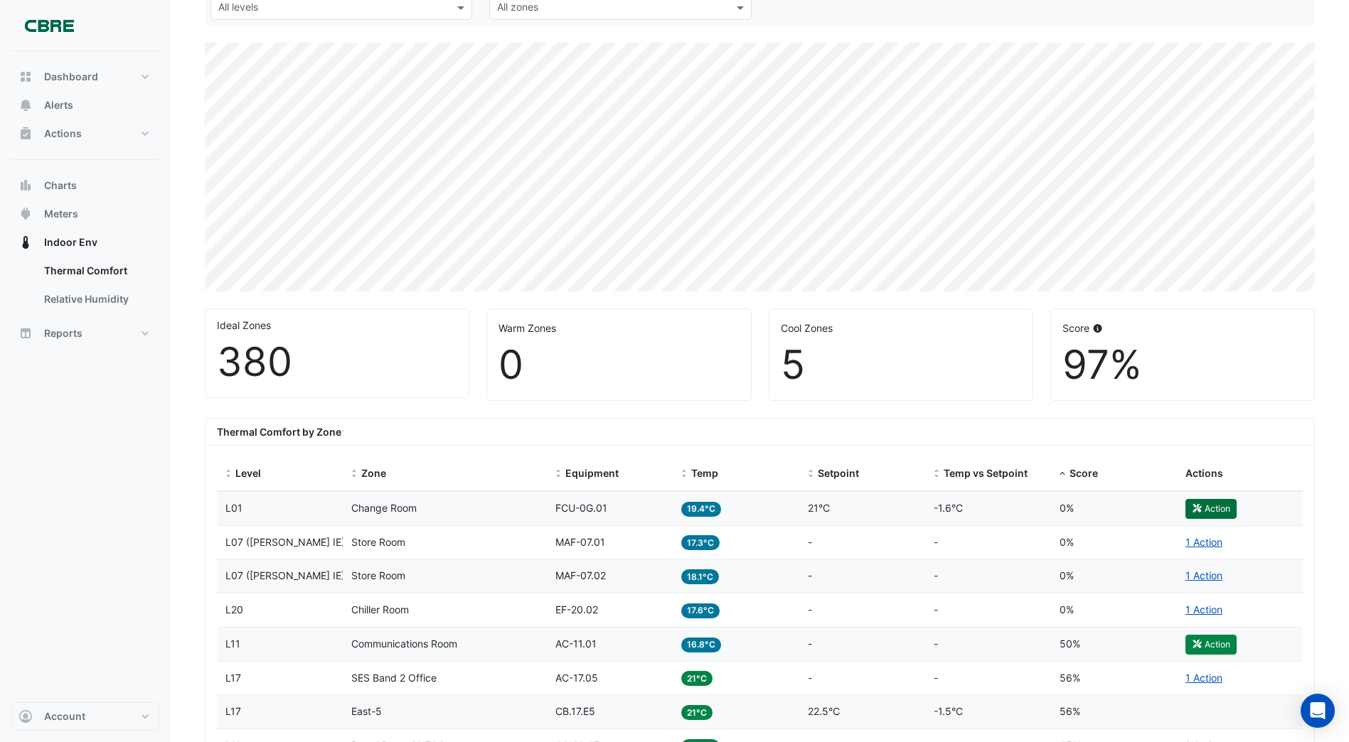
click at [1208, 507] on button "Action" at bounding box center [1210, 509] width 51 height 20
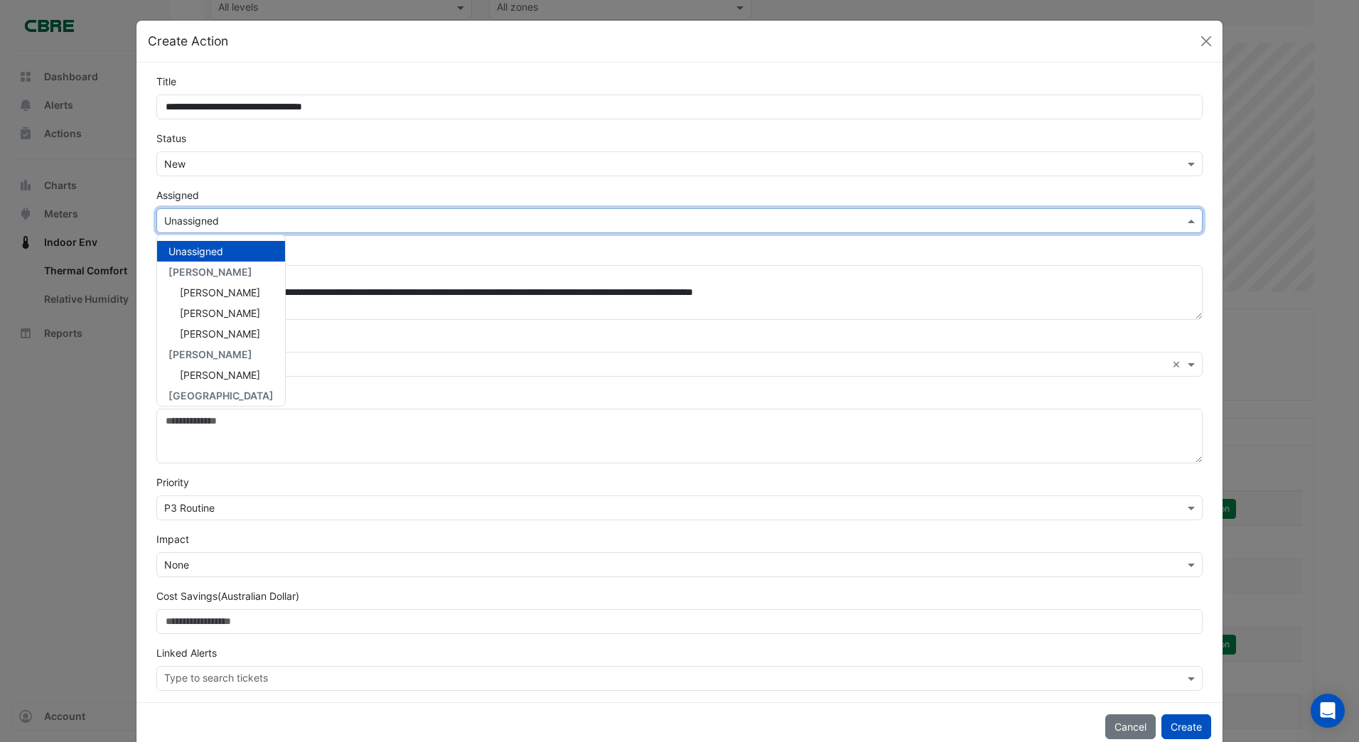
click at [240, 222] on input "text" at bounding box center [665, 221] width 1002 height 15
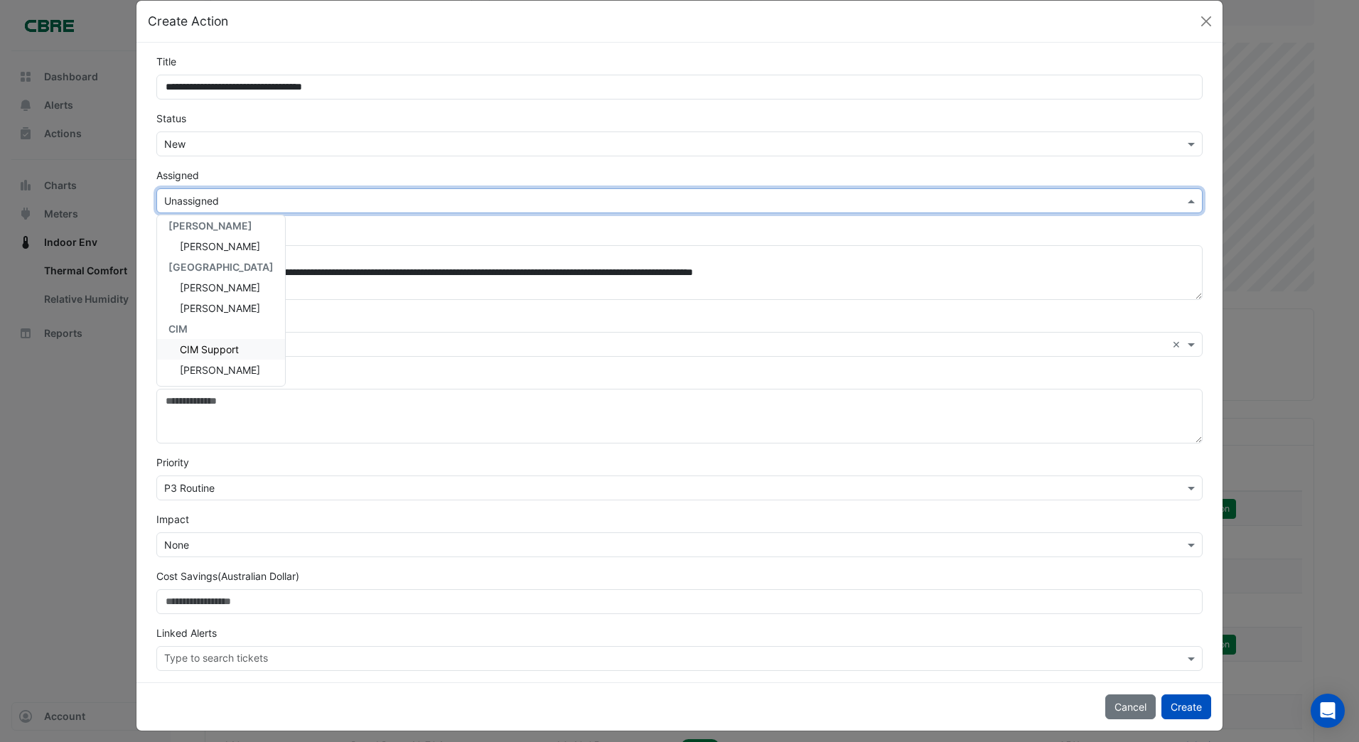
scroll to position [29, 0]
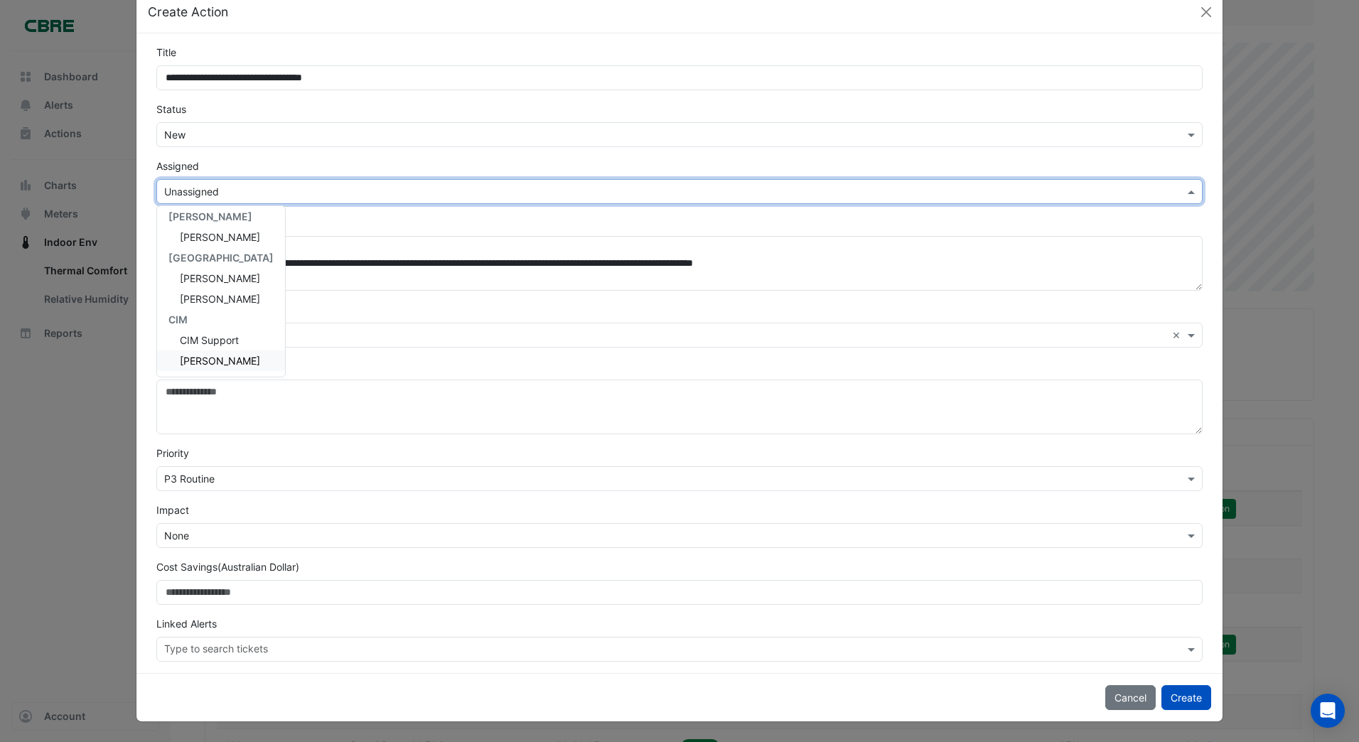
click at [227, 360] on span "[PERSON_NAME]" at bounding box center [220, 361] width 80 height 12
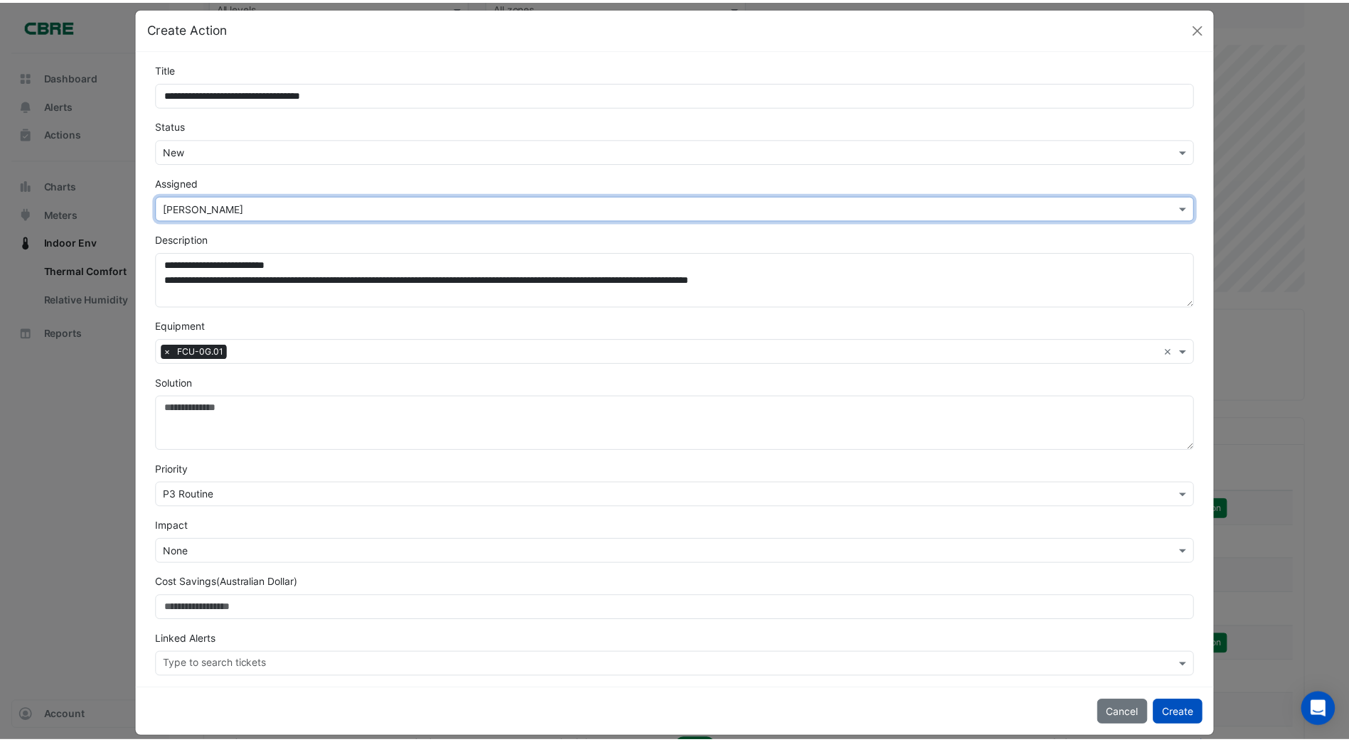
scroll to position [0, 0]
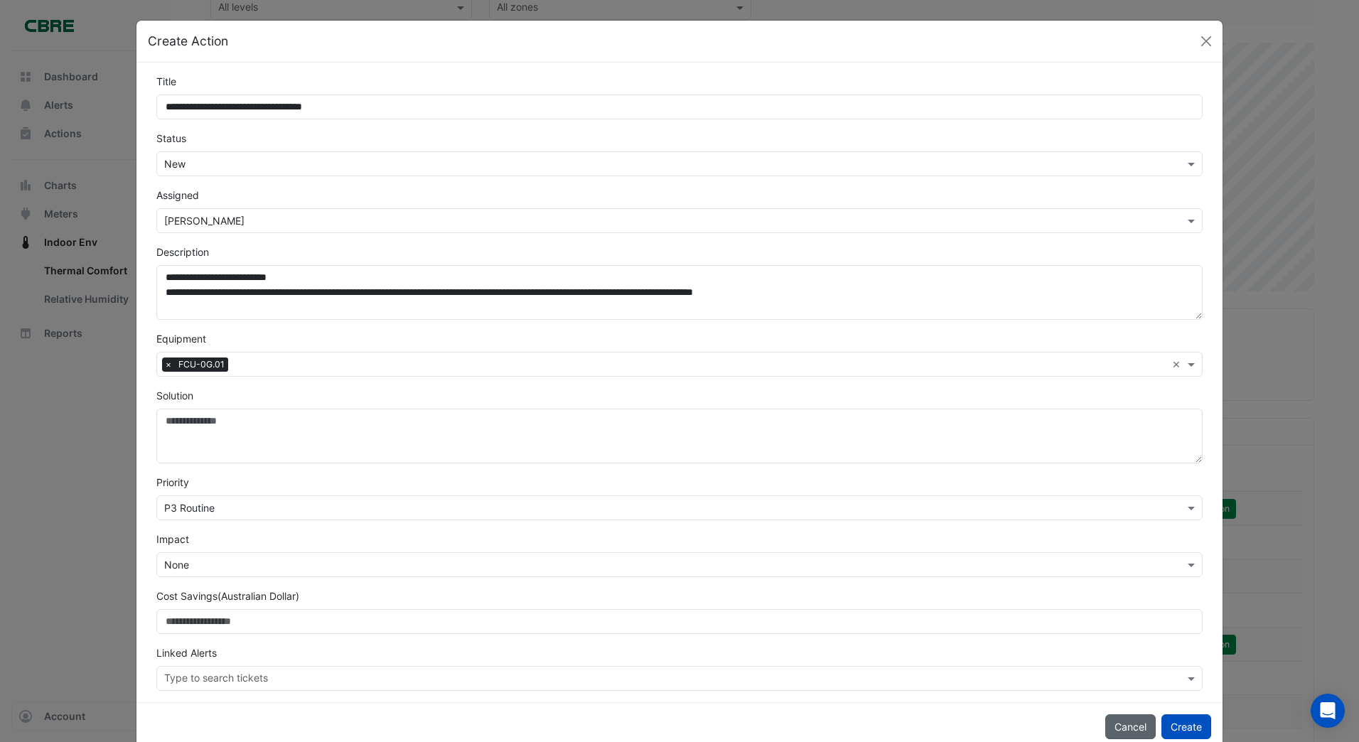
click at [1131, 724] on button "Cancel" at bounding box center [1130, 726] width 50 height 25
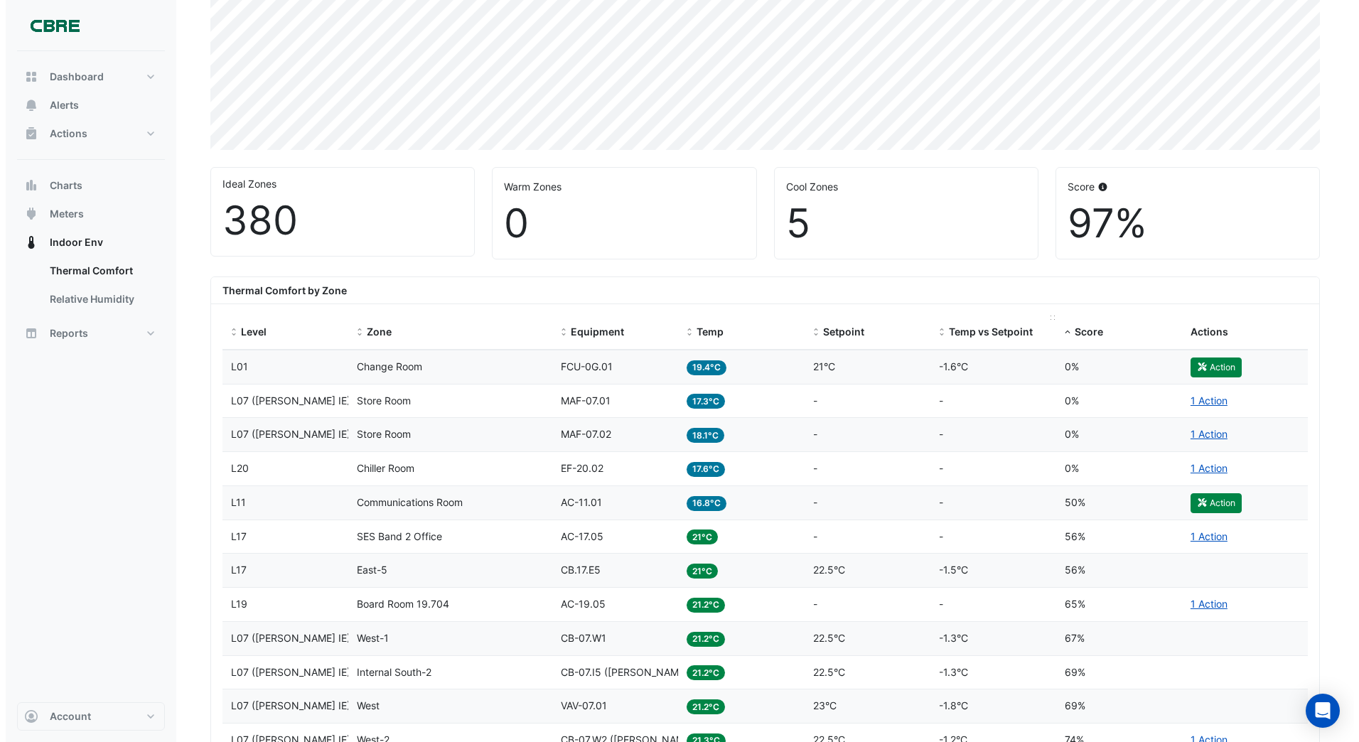
scroll to position [284, 0]
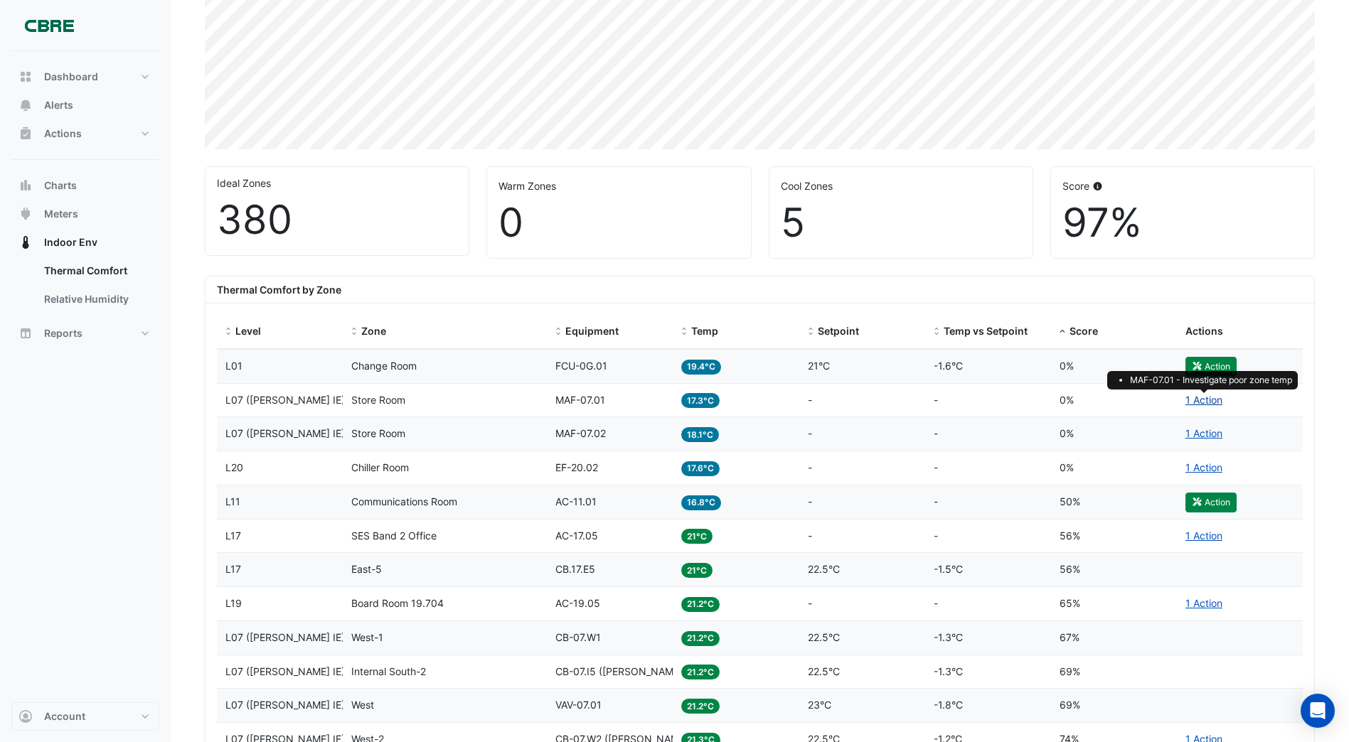
click at [1199, 400] on link "1 Action" at bounding box center [1203, 400] width 37 height 12
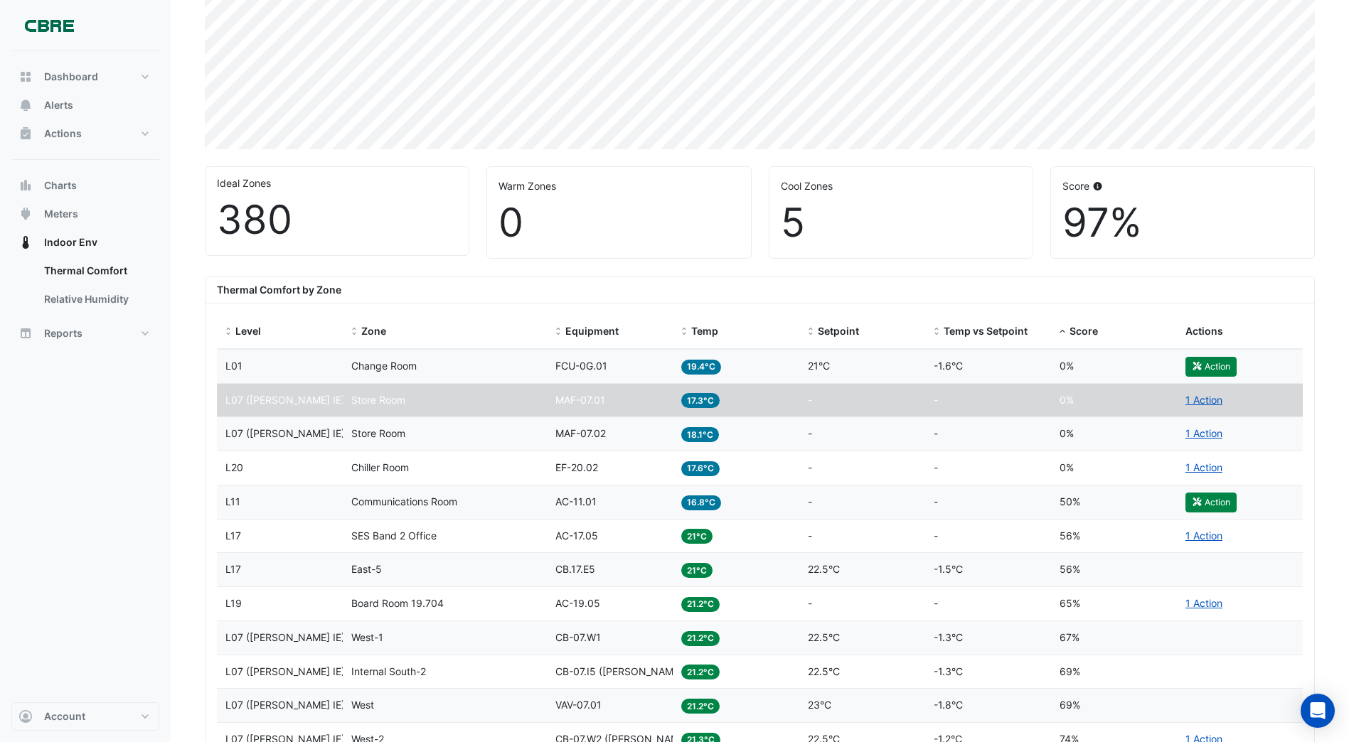
click at [1042, 409] on datatable-body-cell "Temp vs Setpoint -" at bounding box center [988, 400] width 126 height 33
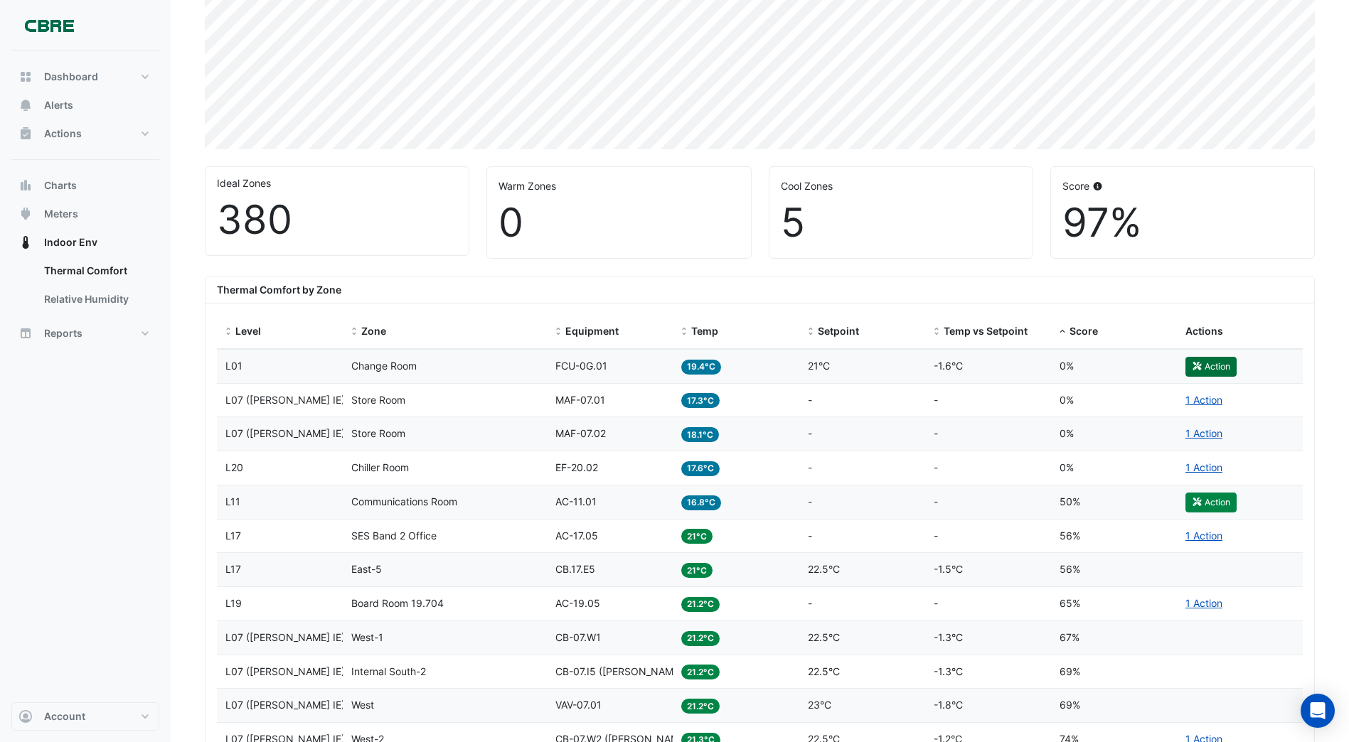
click at [1215, 368] on button "Action" at bounding box center [1210, 367] width 51 height 20
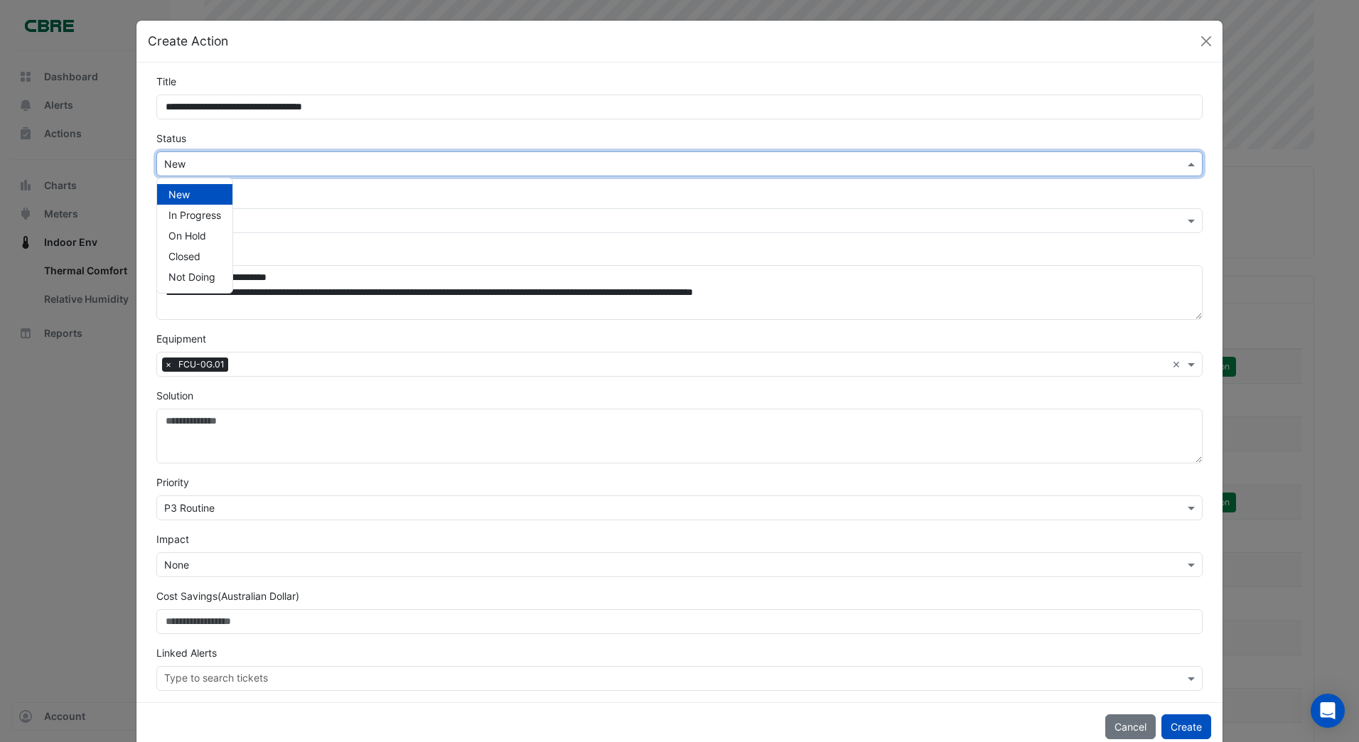
click at [1184, 166] on span at bounding box center [1193, 163] width 18 height 15
click at [193, 278] on span "Not Doing" at bounding box center [191, 277] width 47 height 12
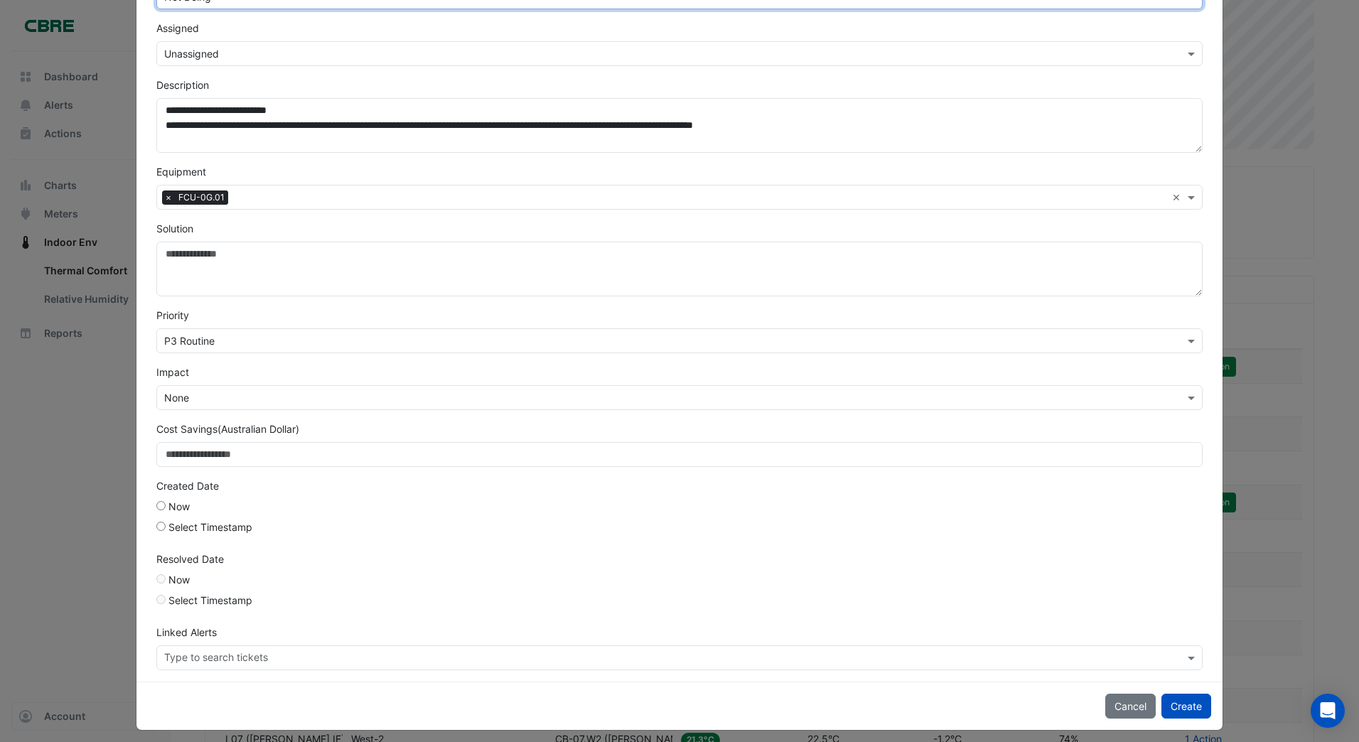
scroll to position [176, 0]
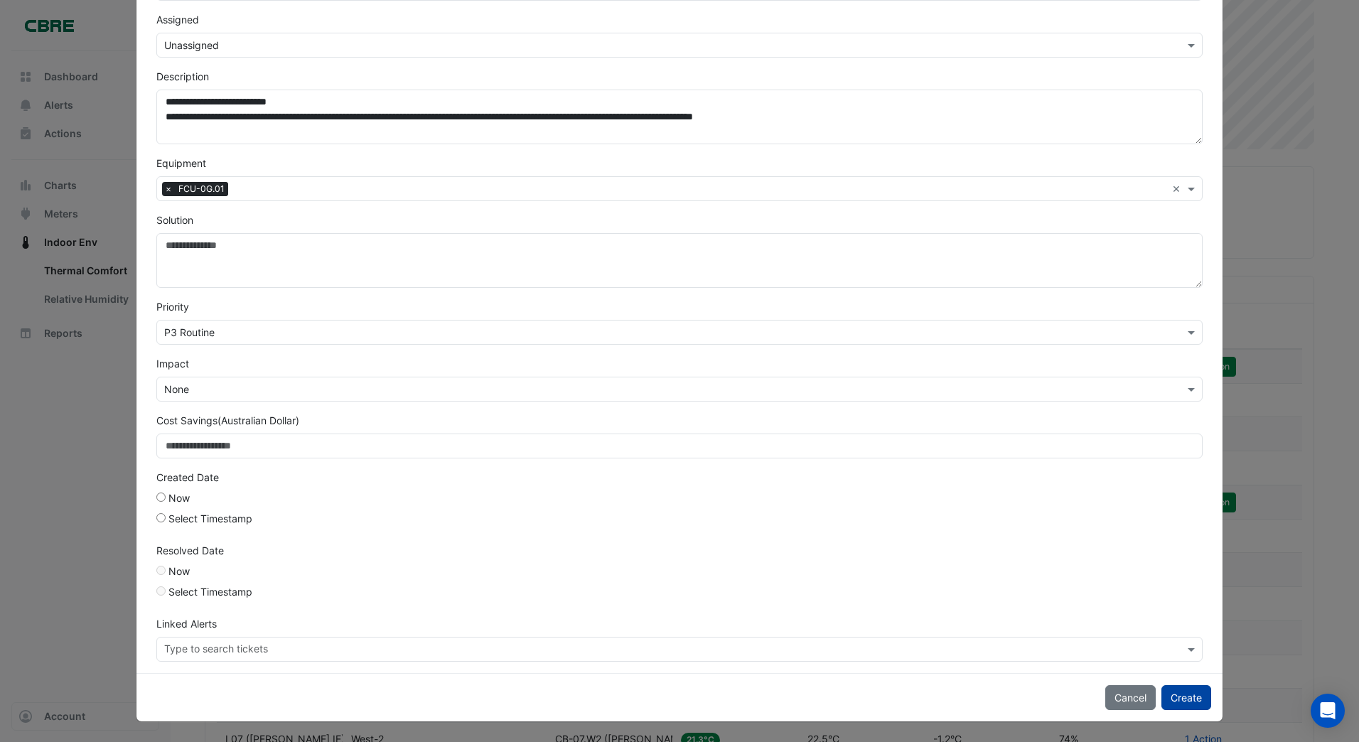
click at [1176, 697] on button "Create" at bounding box center [1187, 697] width 50 height 25
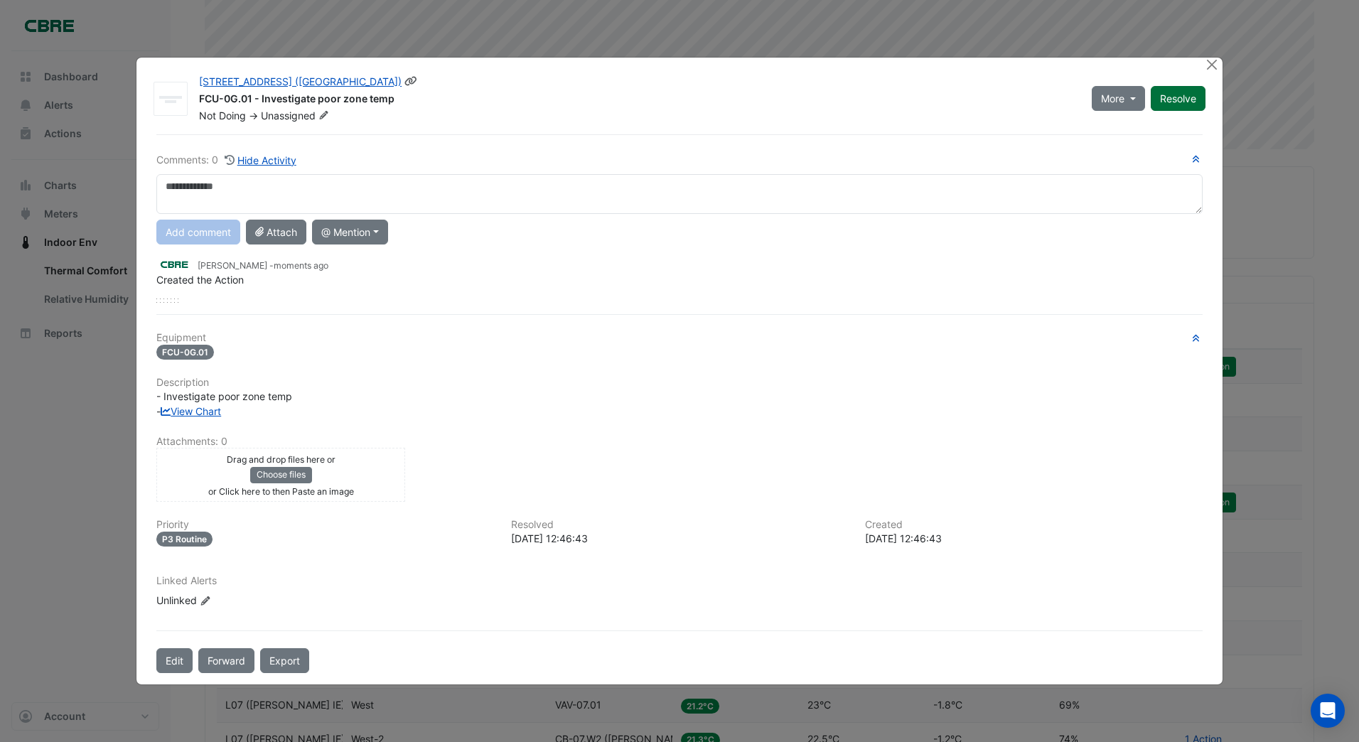
click at [1172, 98] on div "More On Hold Resolve" at bounding box center [1148, 99] width 131 height 48
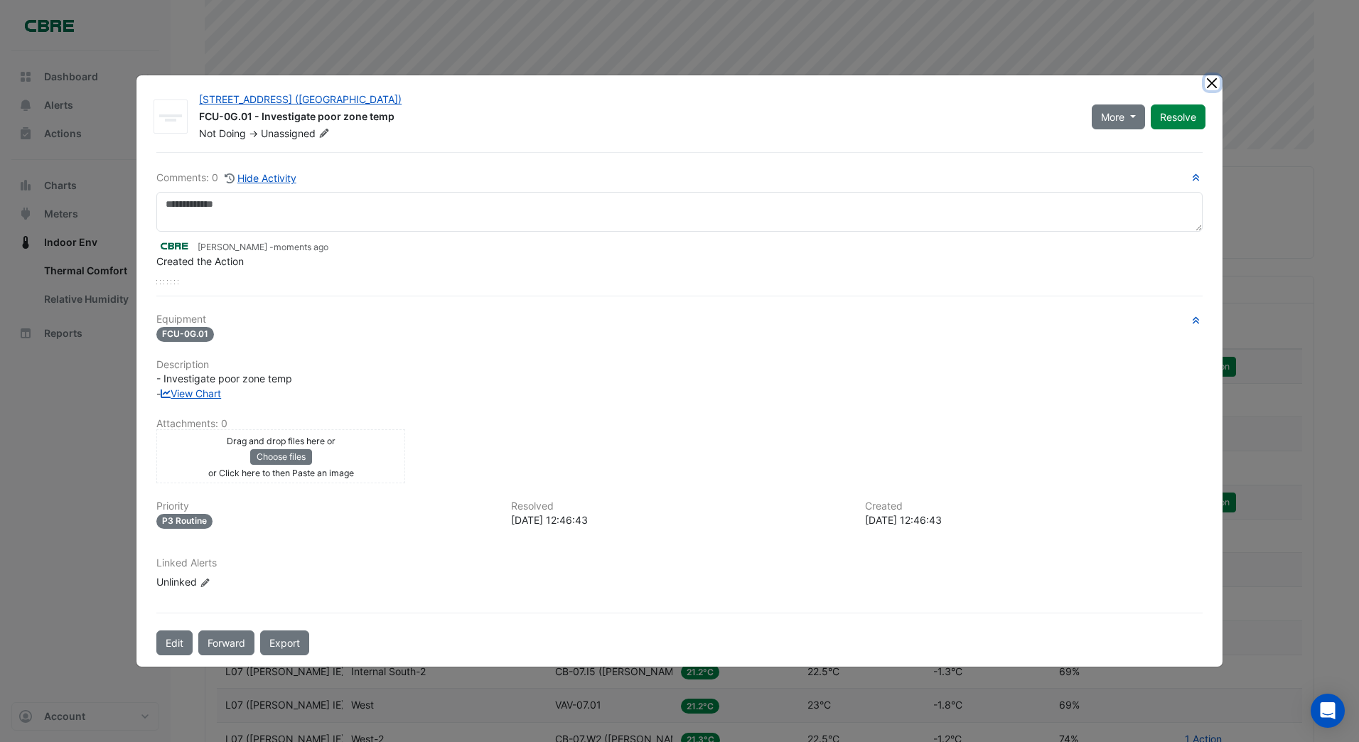
click at [1215, 82] on button "Close" at bounding box center [1212, 82] width 15 height 15
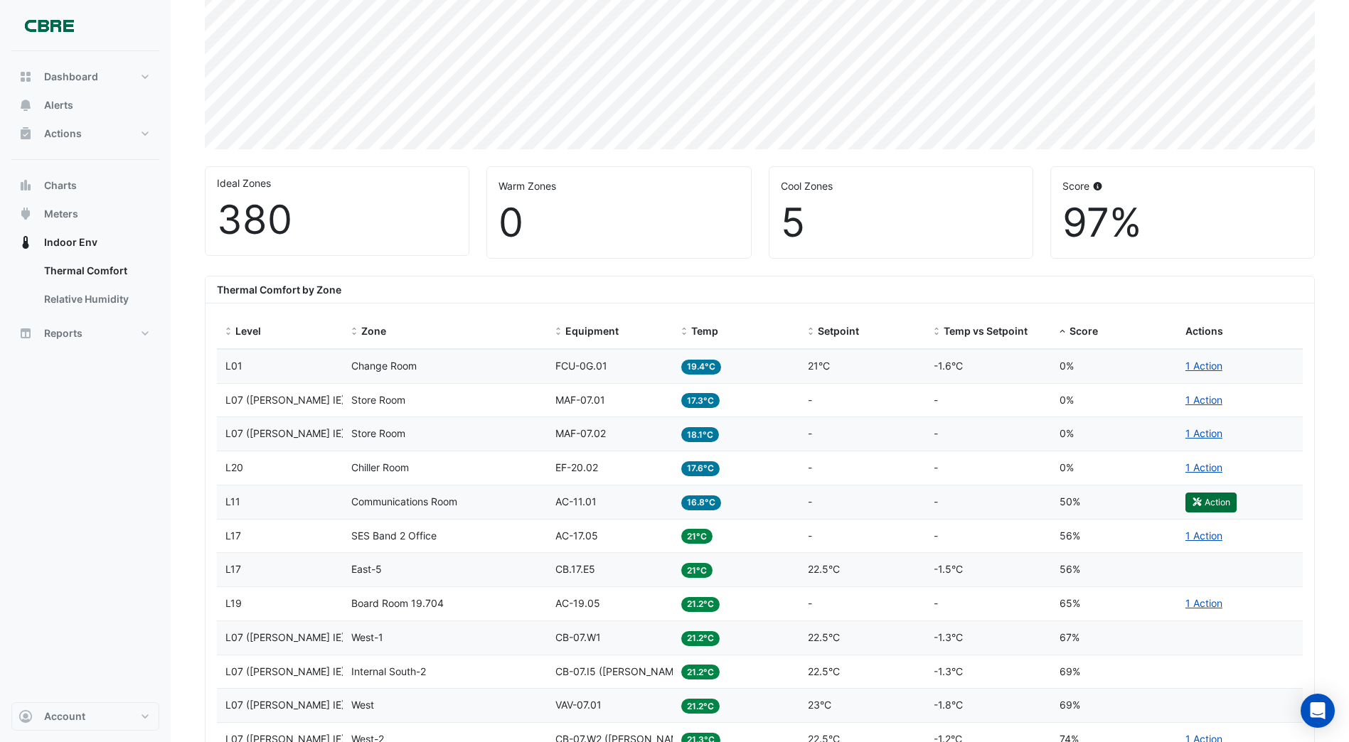
click at [1206, 500] on button "Action" at bounding box center [1210, 503] width 51 height 20
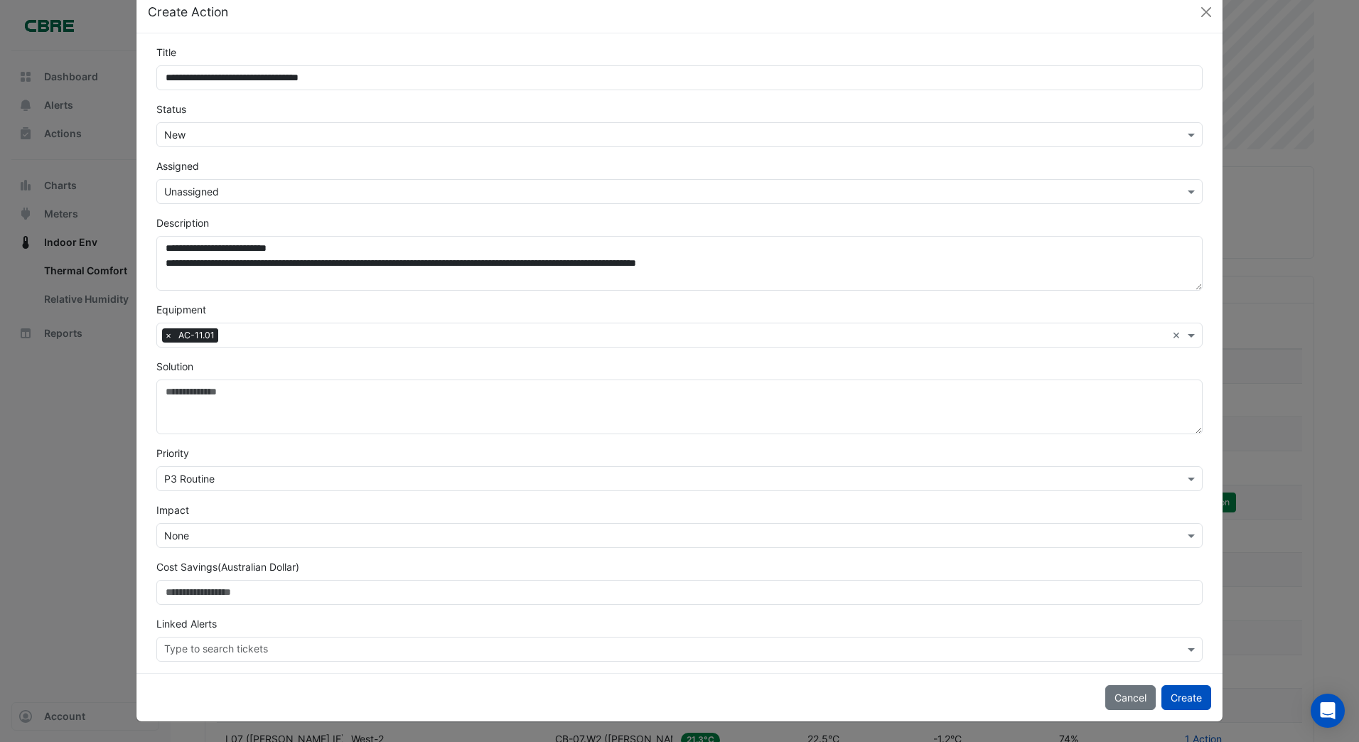
scroll to position [0, 0]
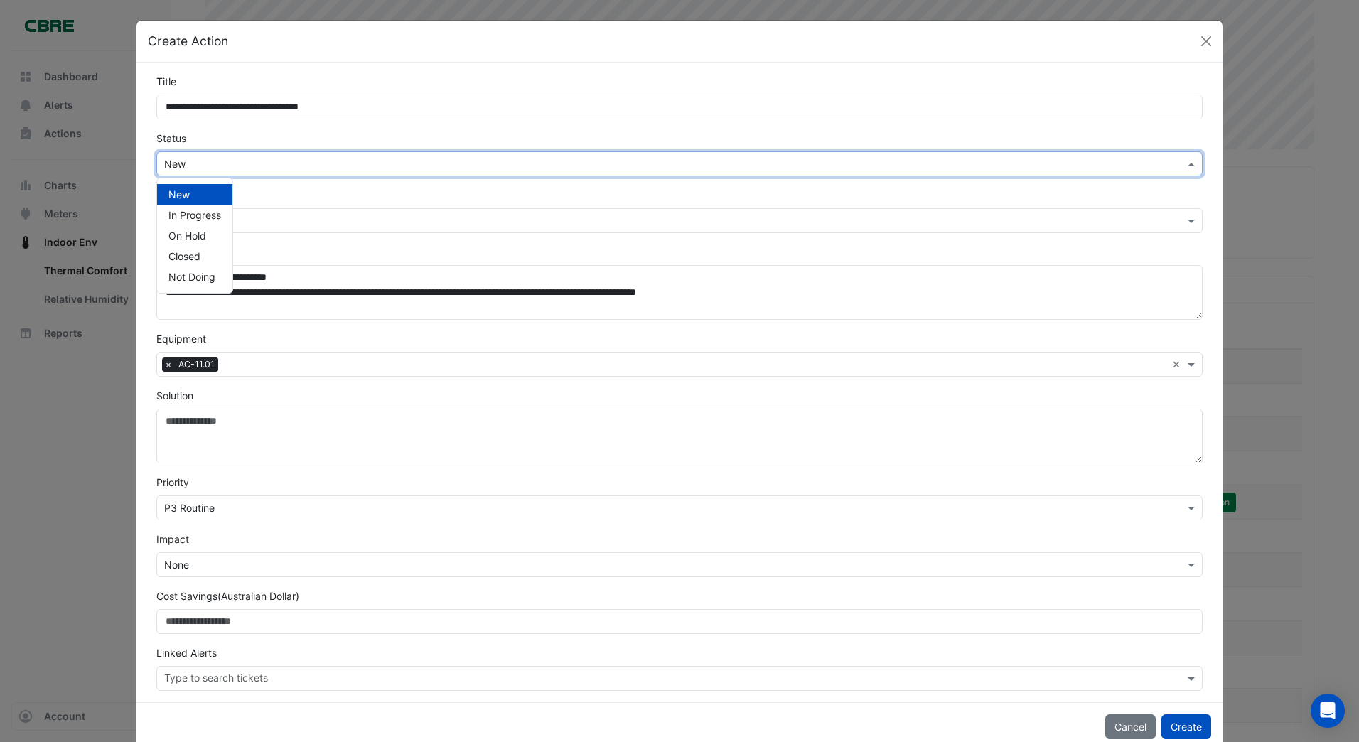
click at [1186, 163] on span at bounding box center [1193, 163] width 18 height 15
click at [183, 276] on span "Not Doing" at bounding box center [191, 277] width 47 height 12
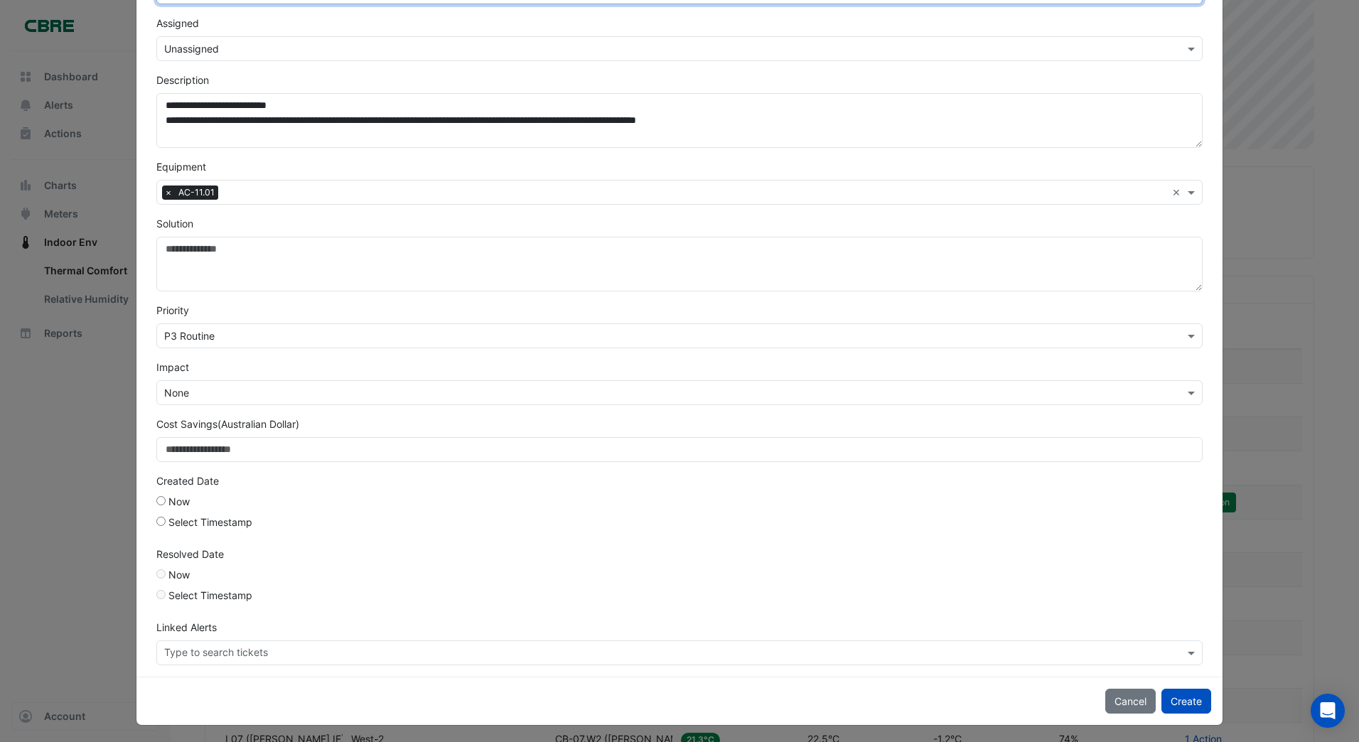
scroll to position [176, 0]
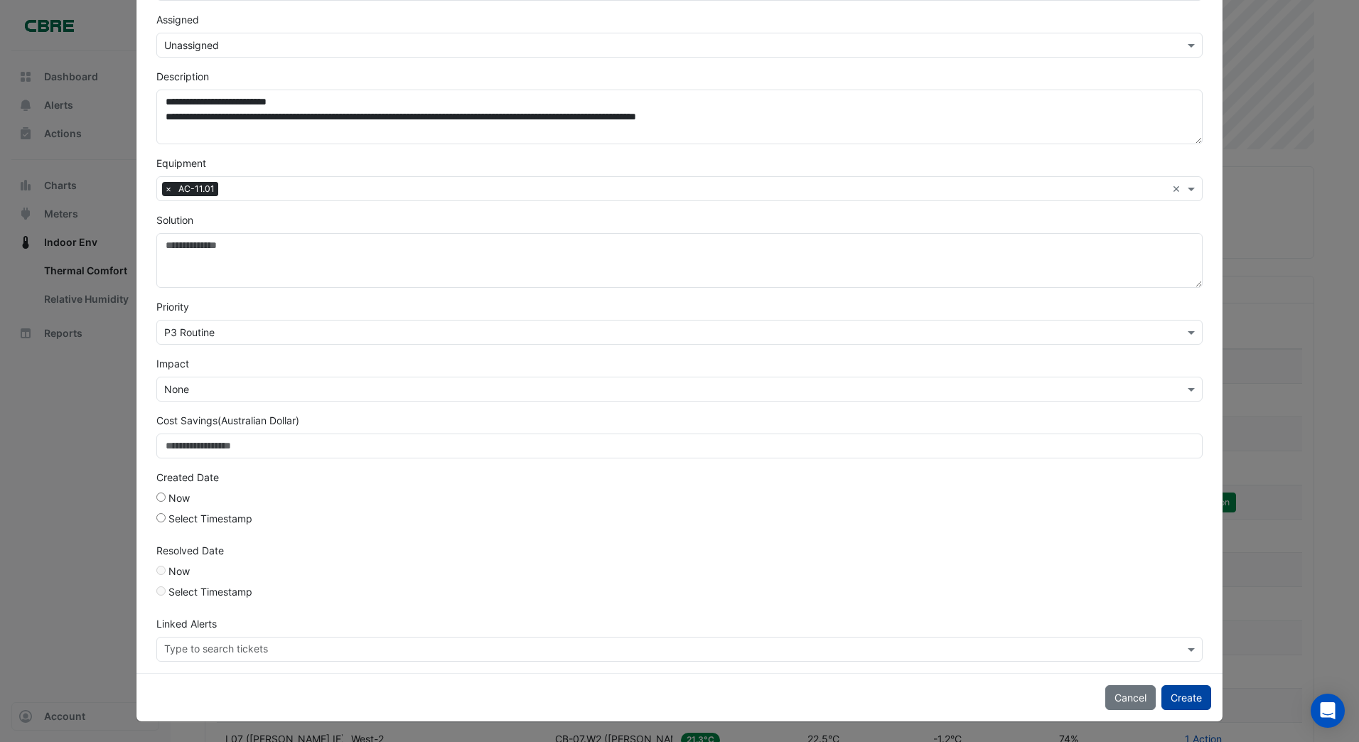
click at [1178, 699] on button "Create" at bounding box center [1187, 697] width 50 height 25
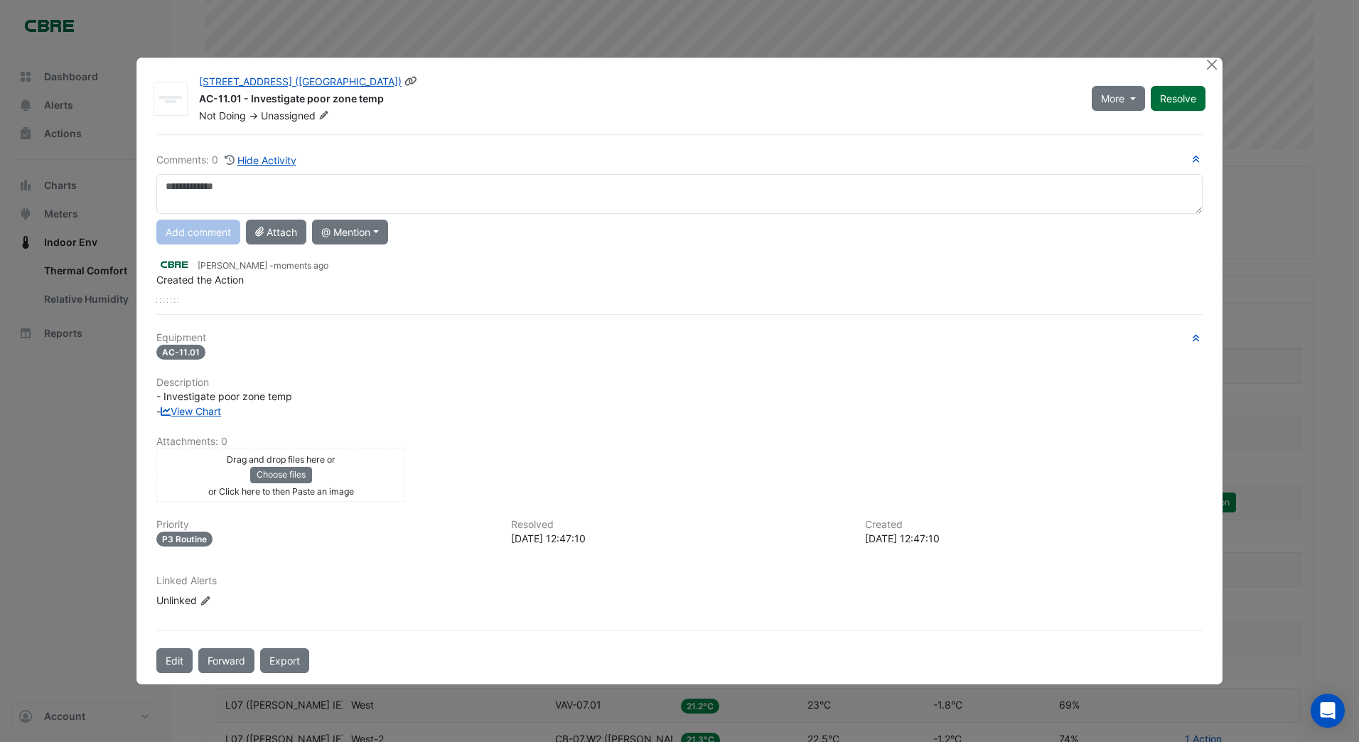
click at [1173, 100] on div "More On Hold Resolve" at bounding box center [1148, 99] width 131 height 48
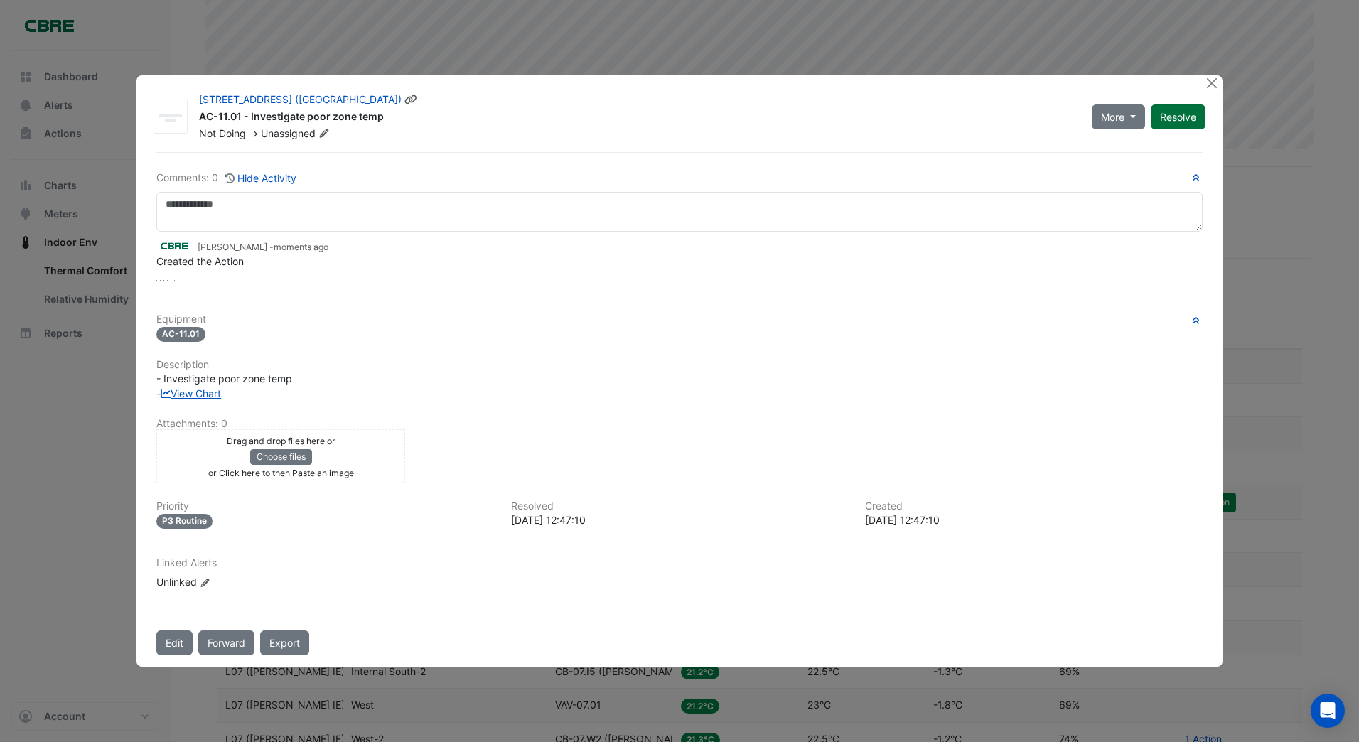
click at [1178, 114] on button "Resolve" at bounding box center [1178, 116] width 55 height 25
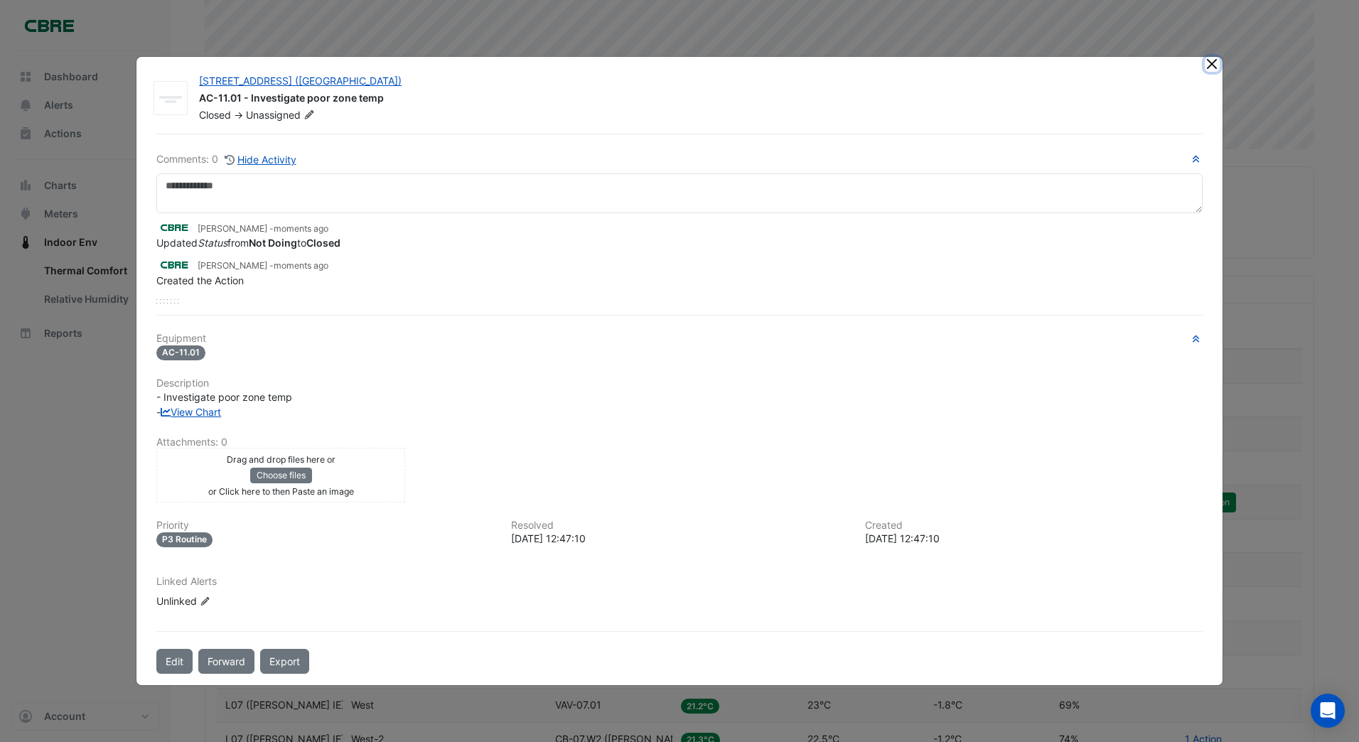
click at [1213, 67] on button "Close" at bounding box center [1212, 64] width 15 height 15
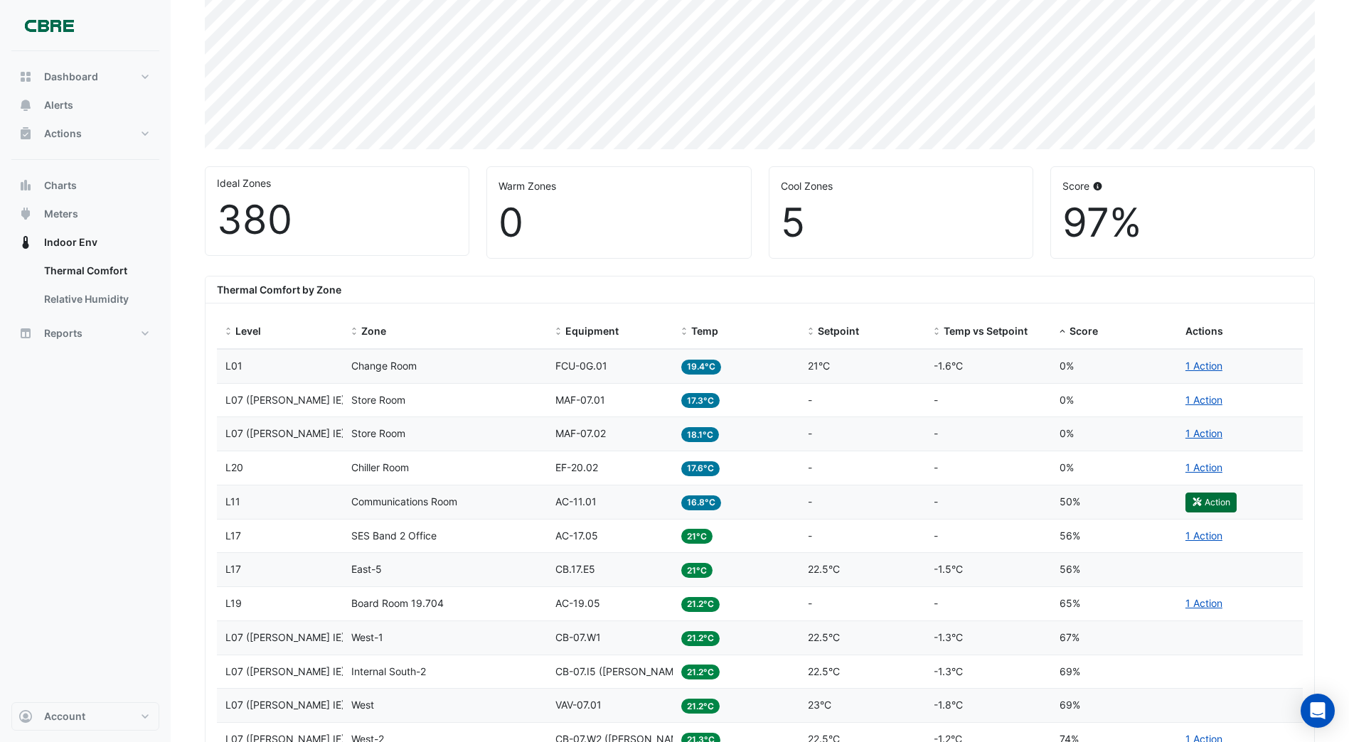
click at [1208, 503] on button "Action" at bounding box center [1210, 503] width 51 height 20
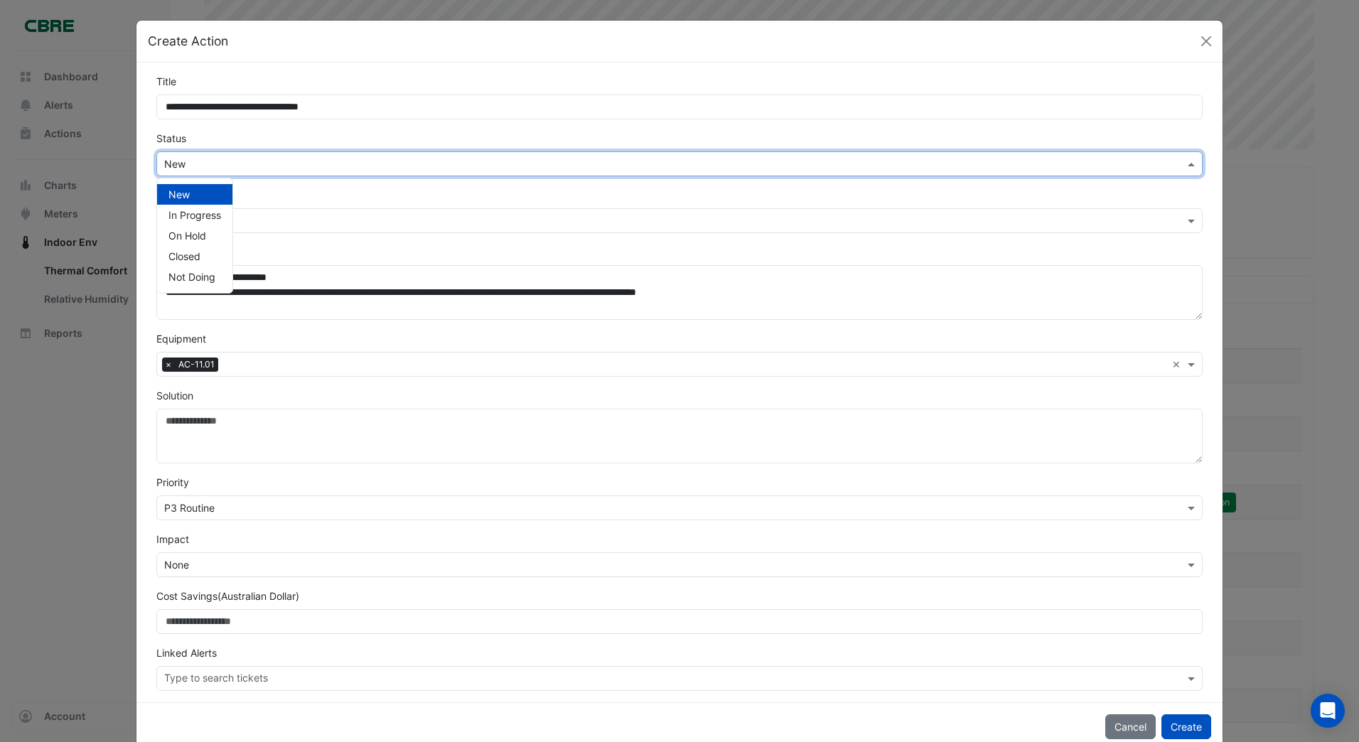
click at [1186, 166] on span at bounding box center [1193, 163] width 18 height 15
click at [197, 276] on span "Not Doing" at bounding box center [191, 277] width 47 height 12
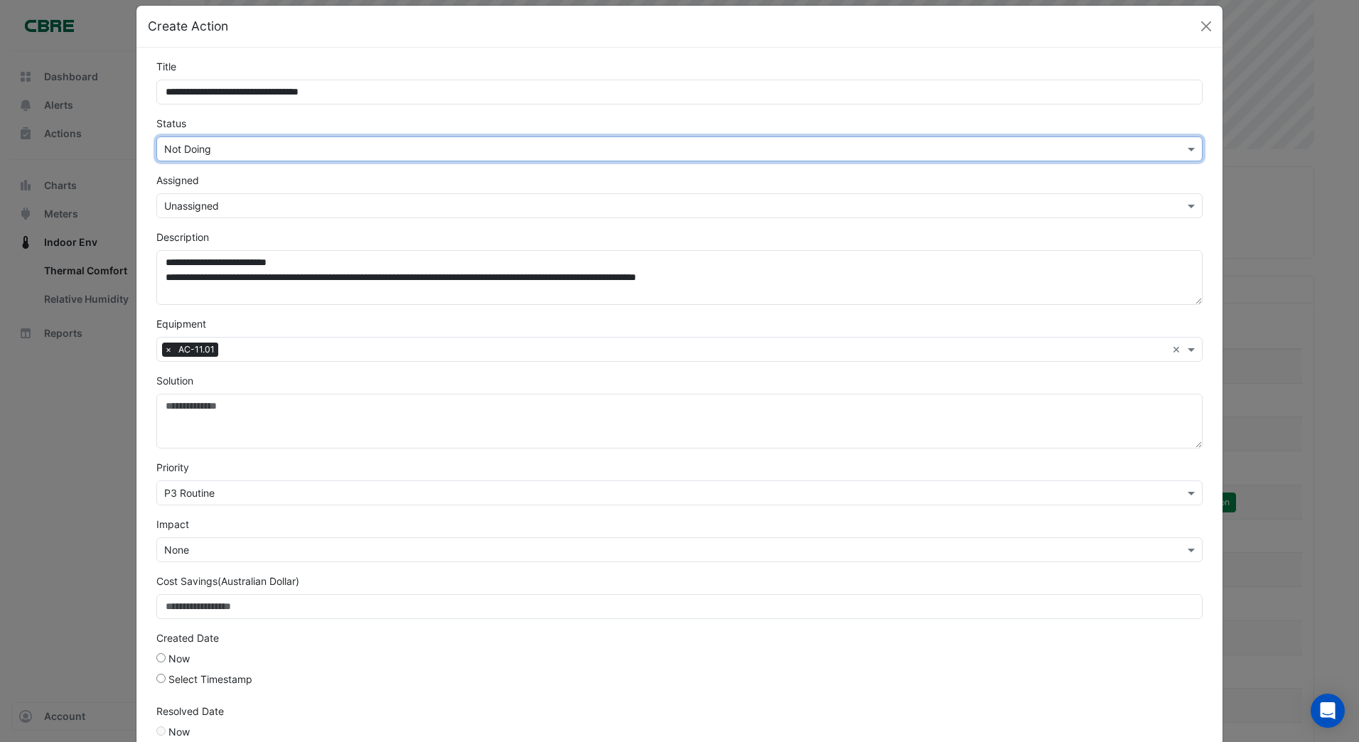
scroll to position [0, 0]
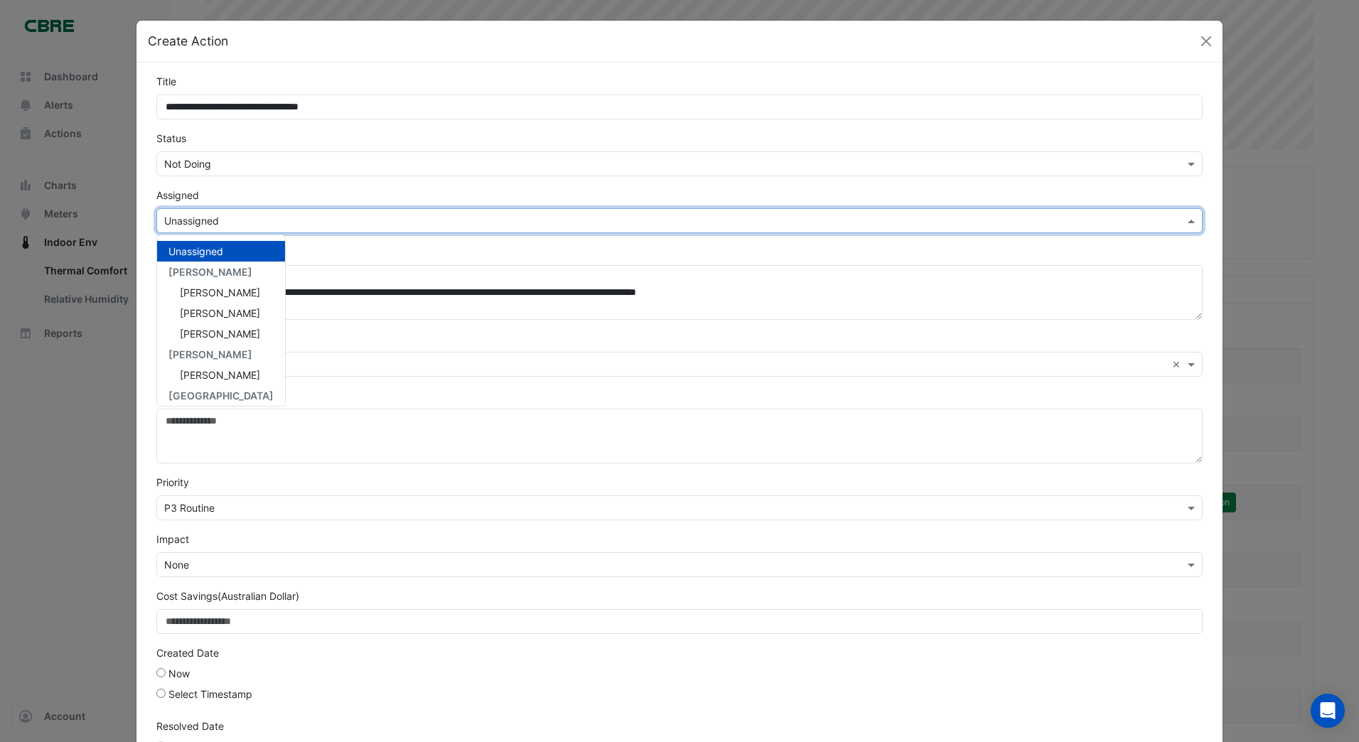
click at [1185, 223] on span at bounding box center [1193, 220] width 18 height 15
click at [207, 327] on span "[PERSON_NAME]" at bounding box center [220, 328] width 80 height 12
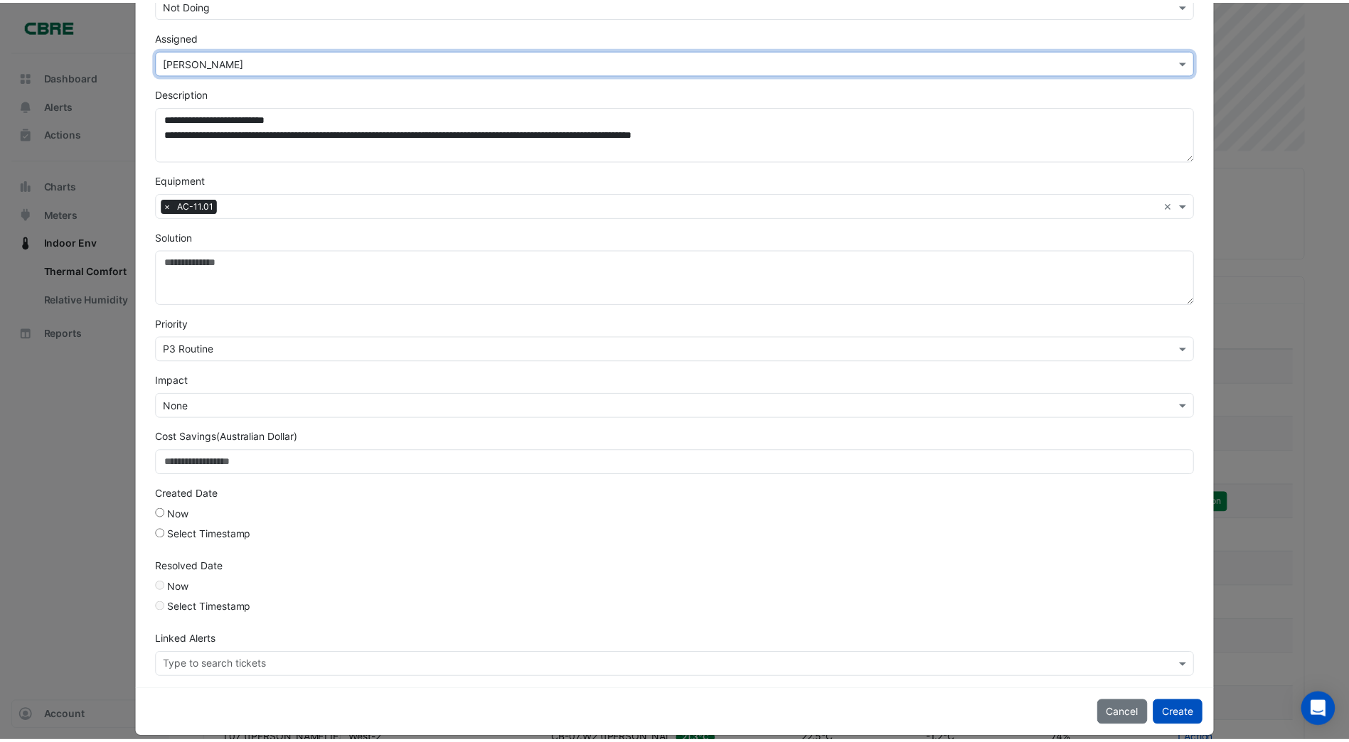
scroll to position [176, 0]
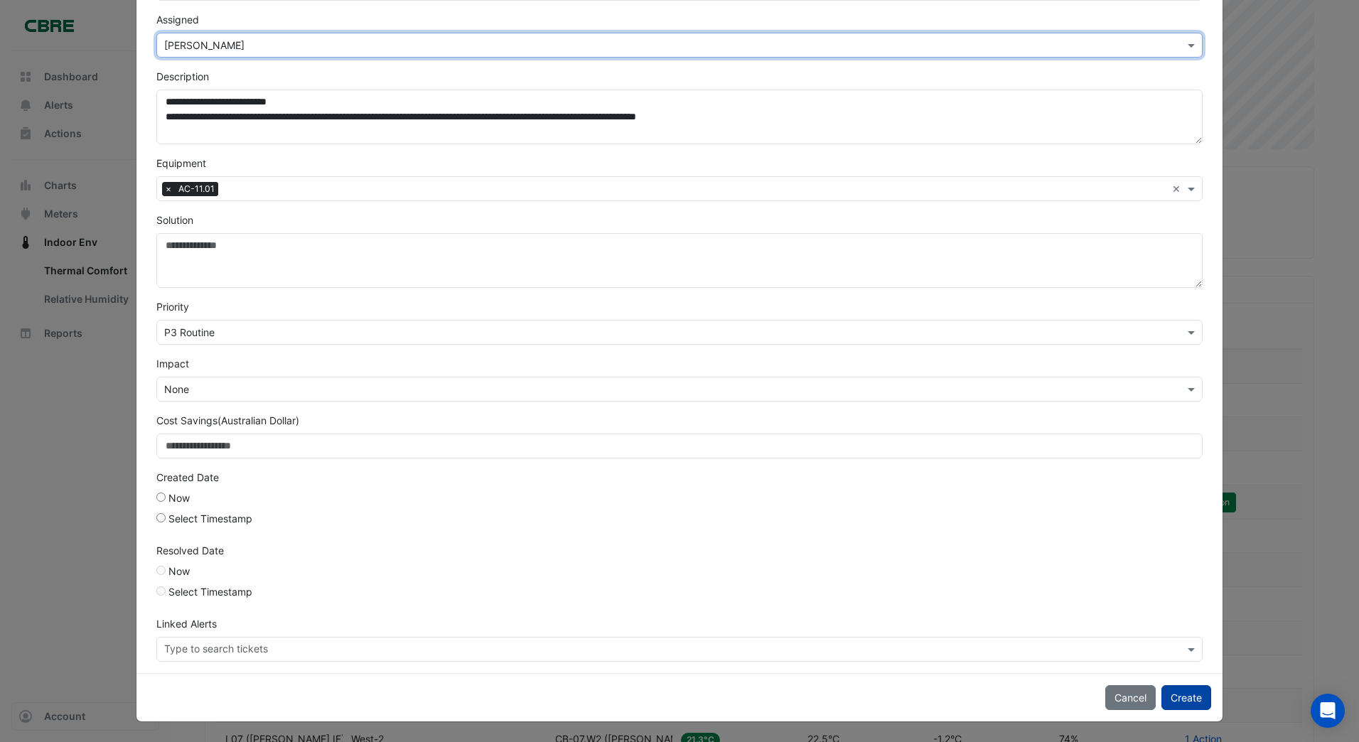
click at [1183, 695] on button "Create" at bounding box center [1187, 697] width 50 height 25
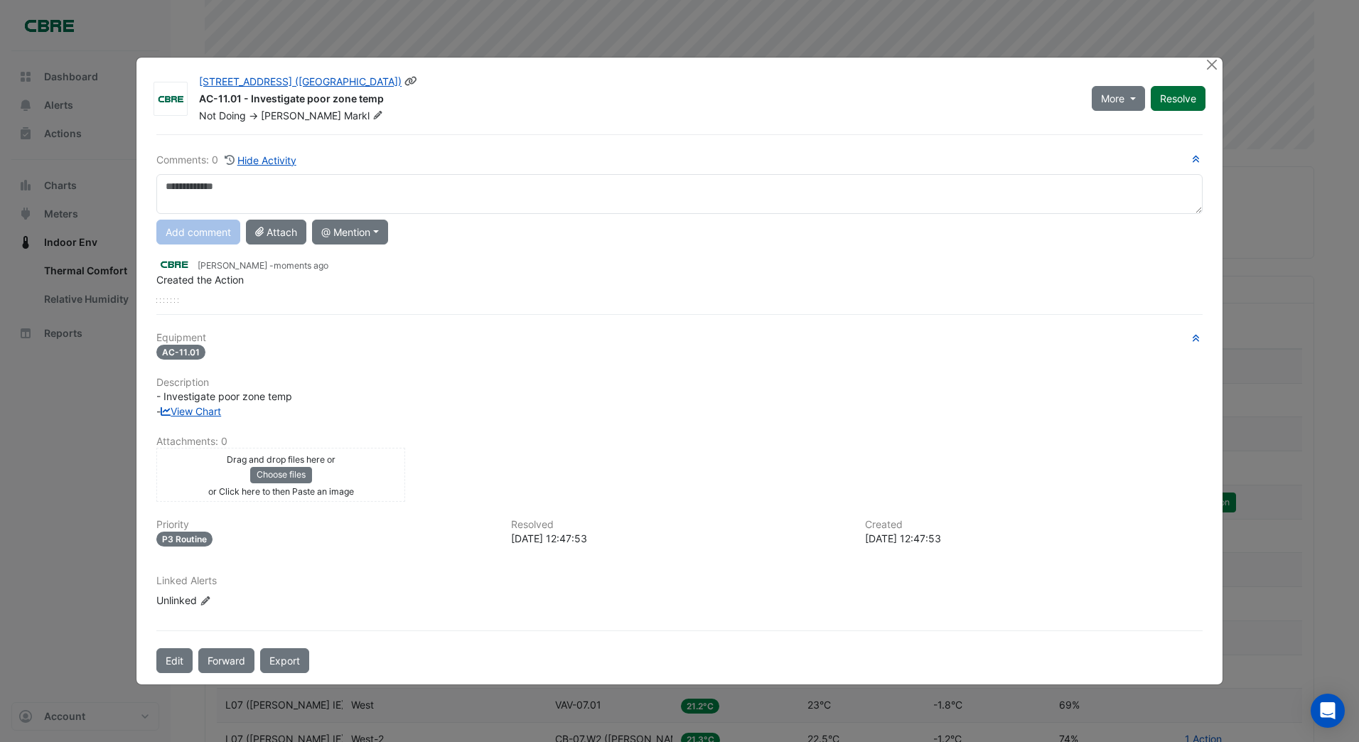
click at [1161, 96] on div "More On Hold Resolve" at bounding box center [1148, 99] width 131 height 48
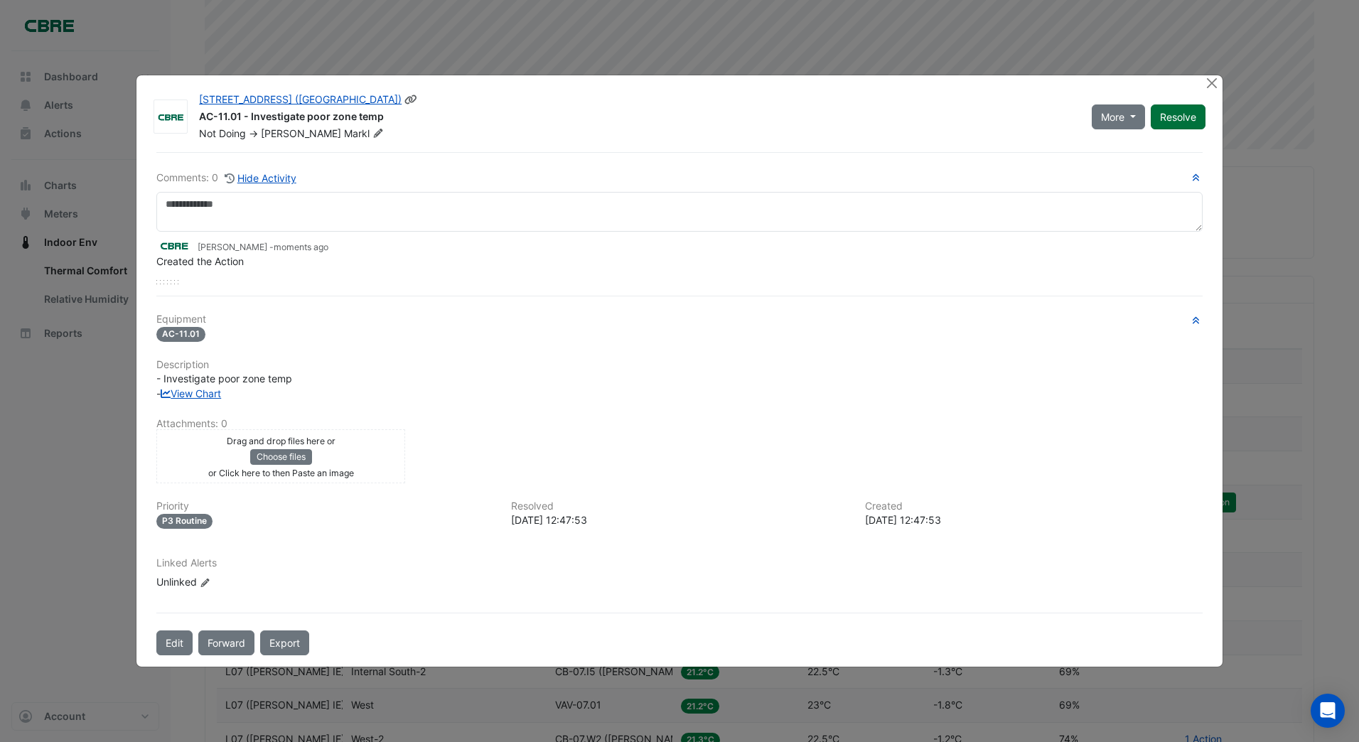
click at [1171, 115] on button "Resolve" at bounding box center [1178, 116] width 55 height 25
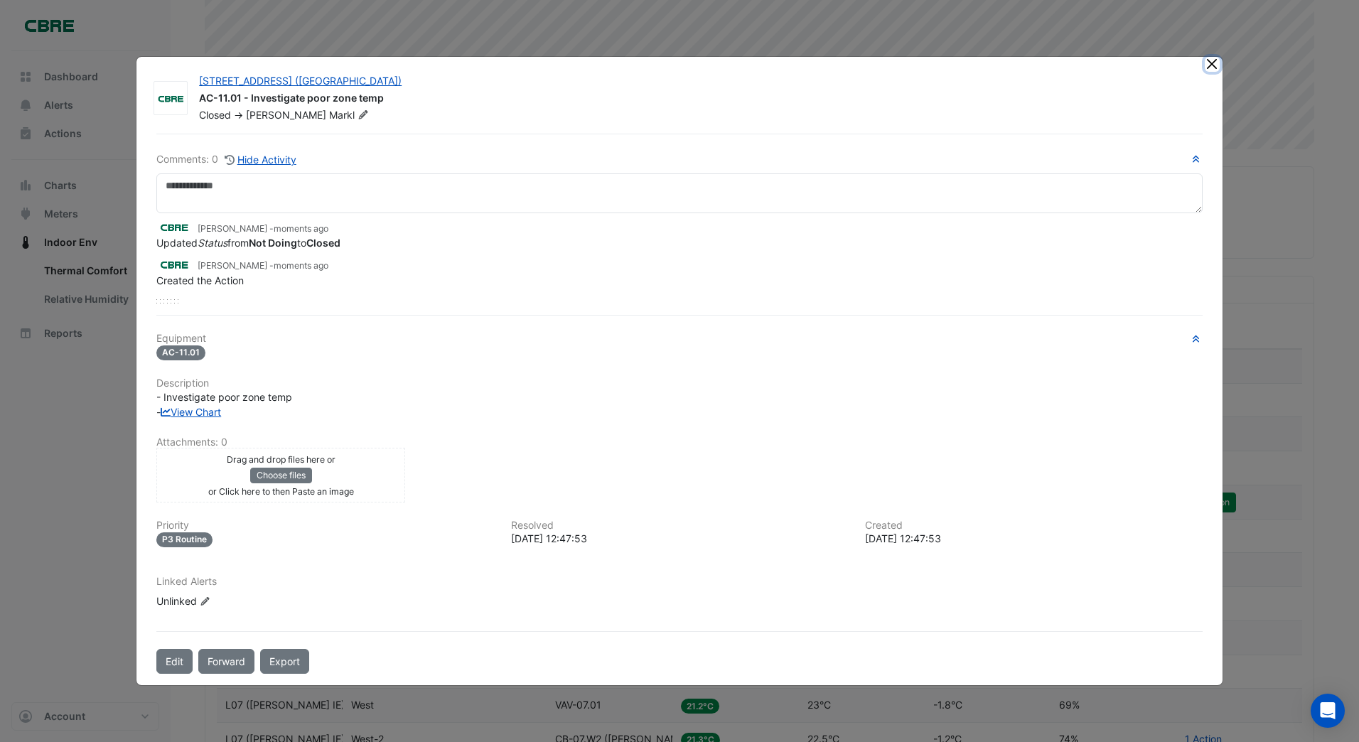
click at [1208, 65] on button "Close" at bounding box center [1212, 64] width 15 height 15
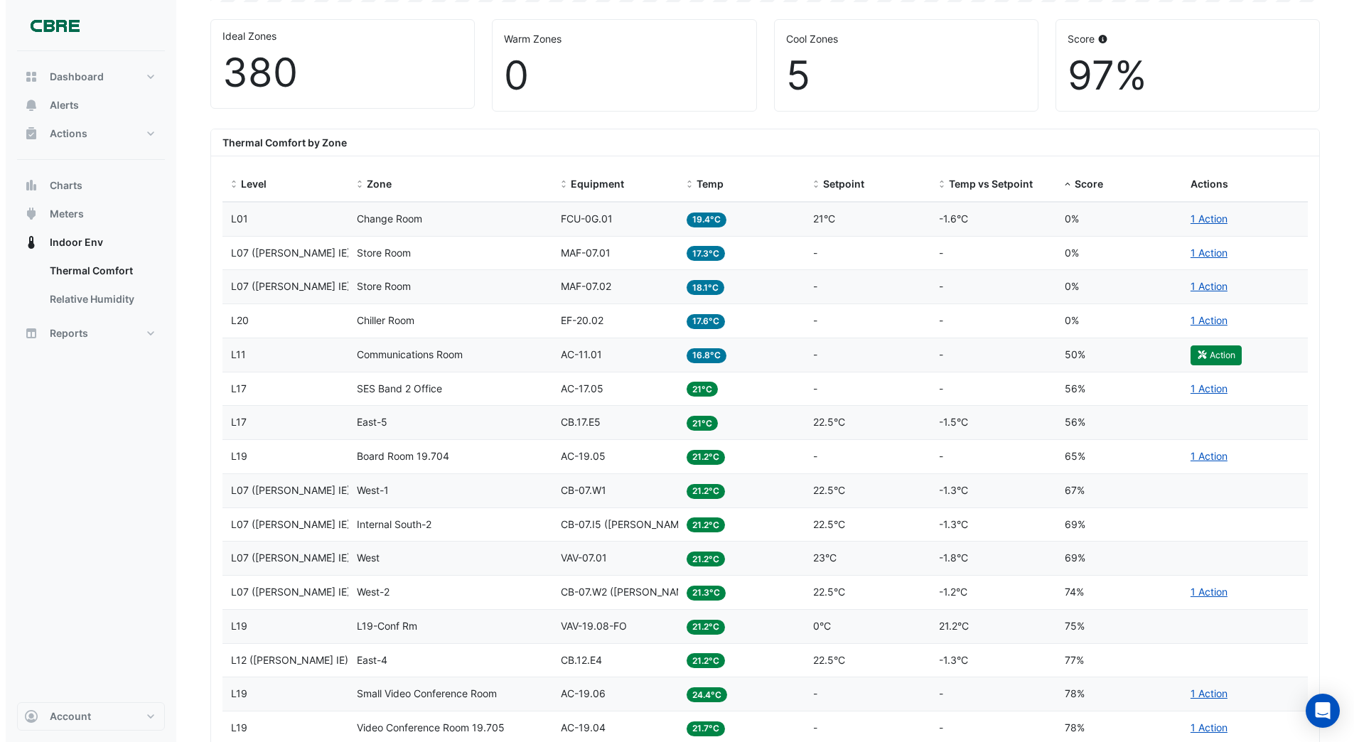
scroll to position [427, 0]
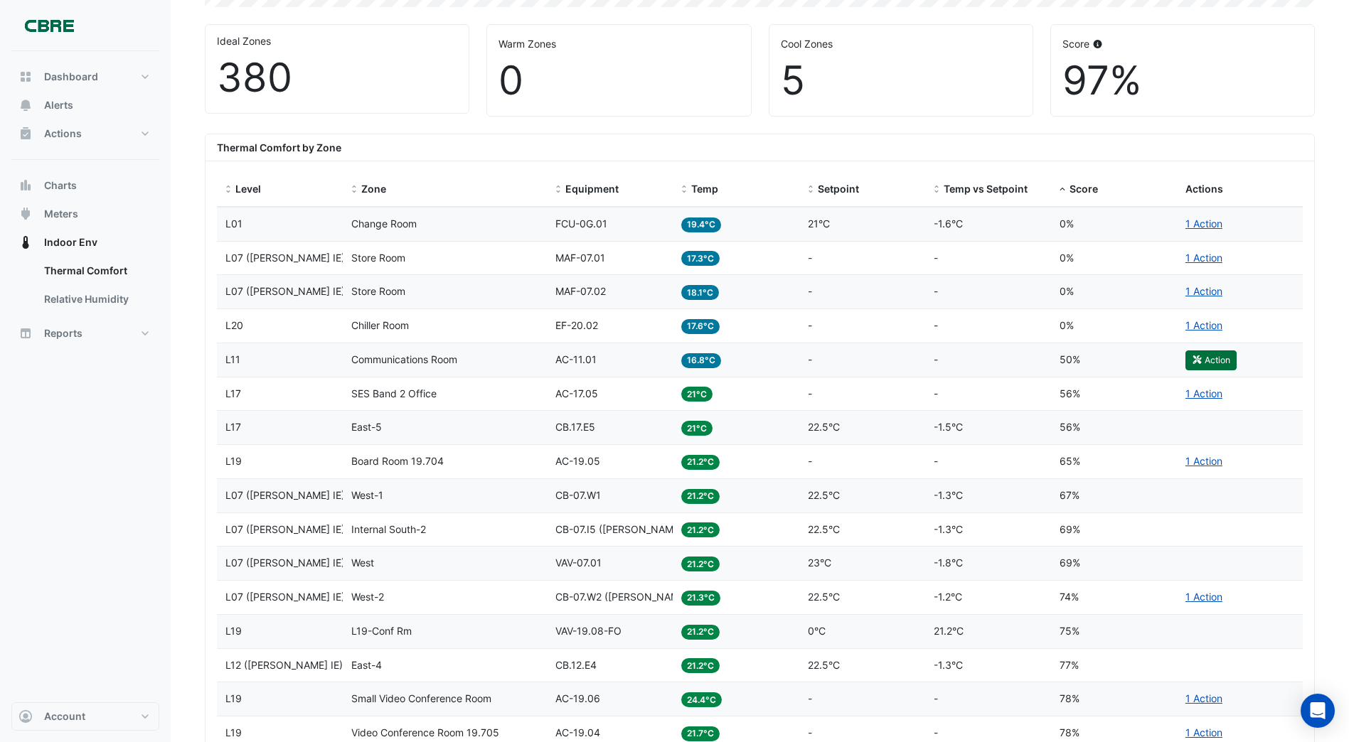
click at [1204, 360] on button "Action" at bounding box center [1210, 360] width 51 height 20
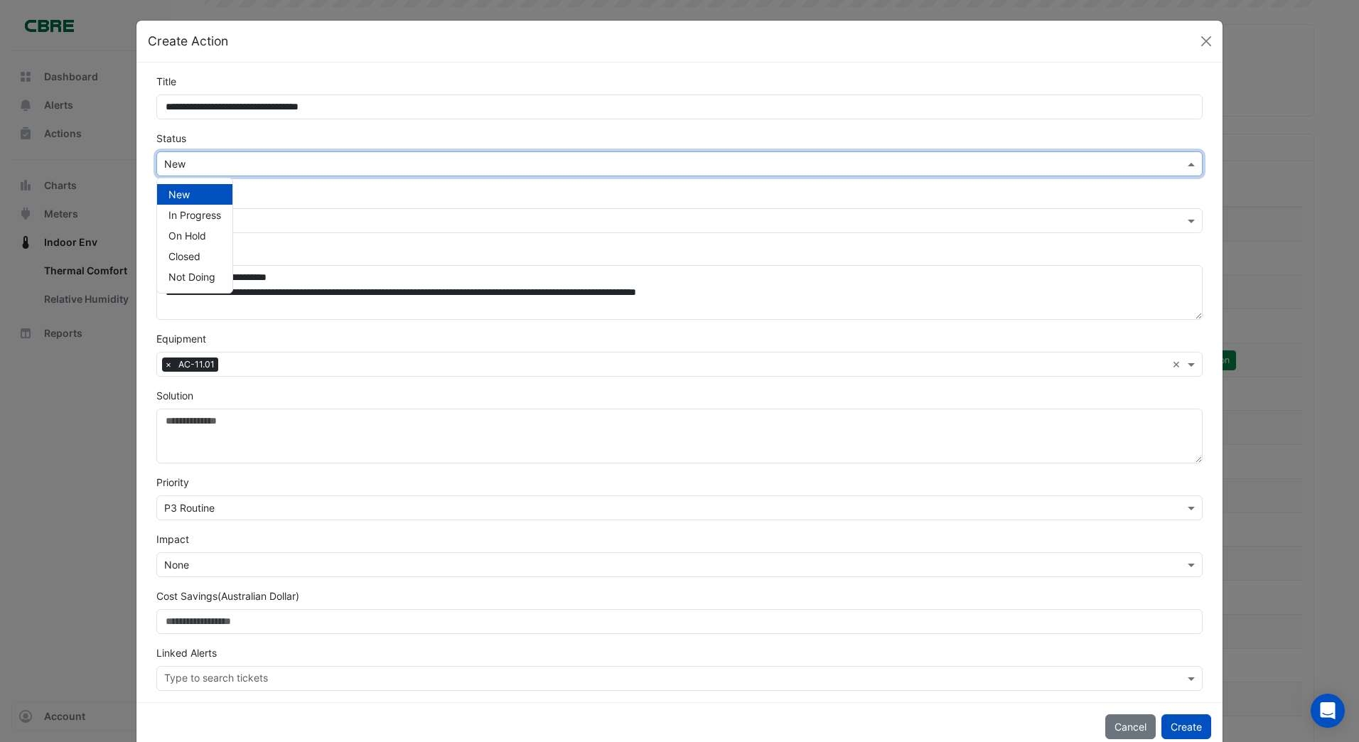
click at [1184, 166] on span at bounding box center [1193, 163] width 18 height 15
click at [186, 275] on span "Not Doing" at bounding box center [191, 277] width 47 height 12
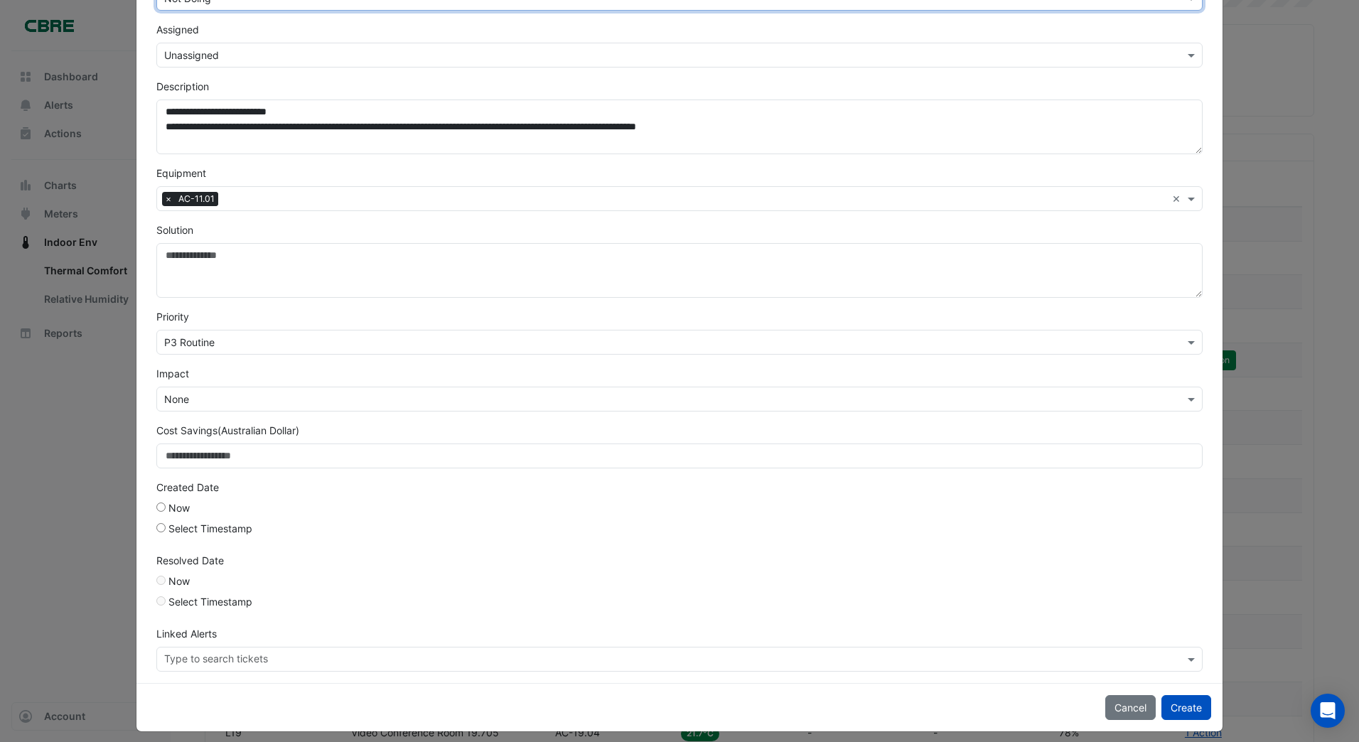
scroll to position [176, 0]
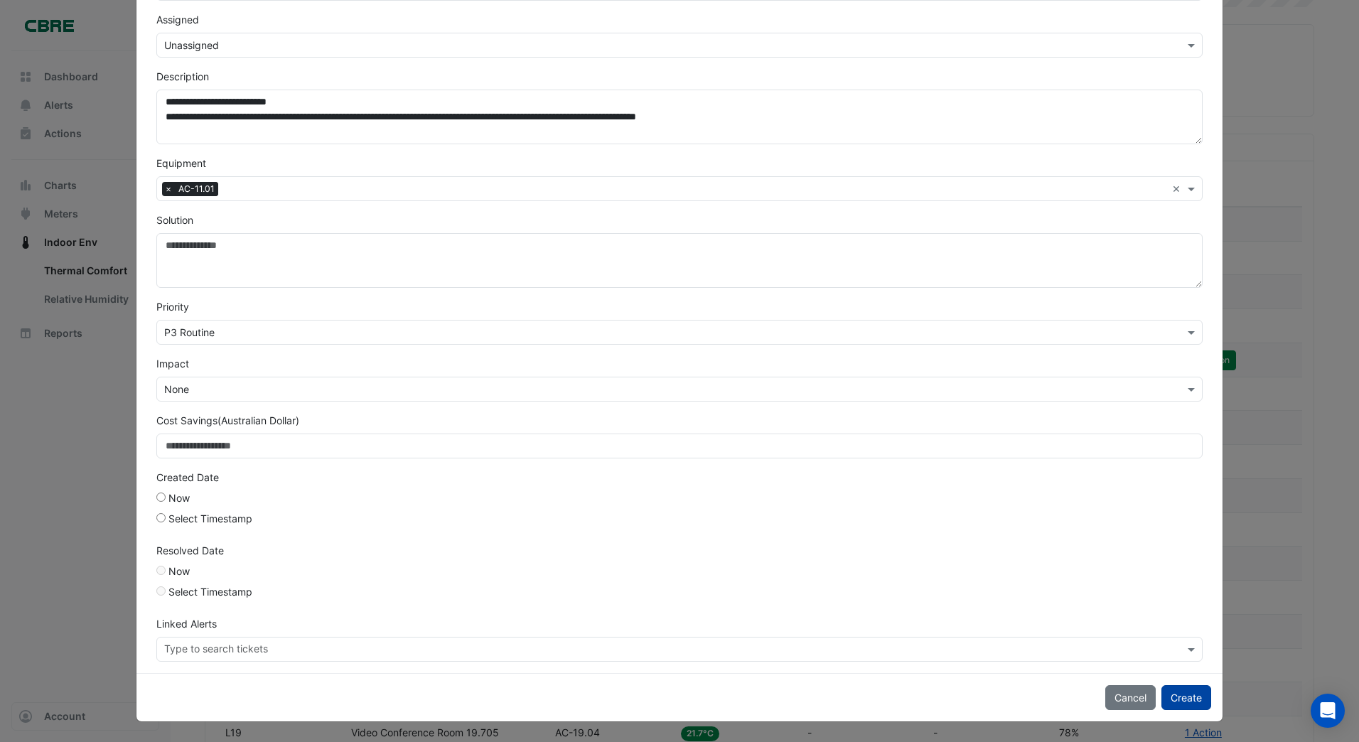
click at [1184, 702] on button "Create" at bounding box center [1187, 697] width 50 height 25
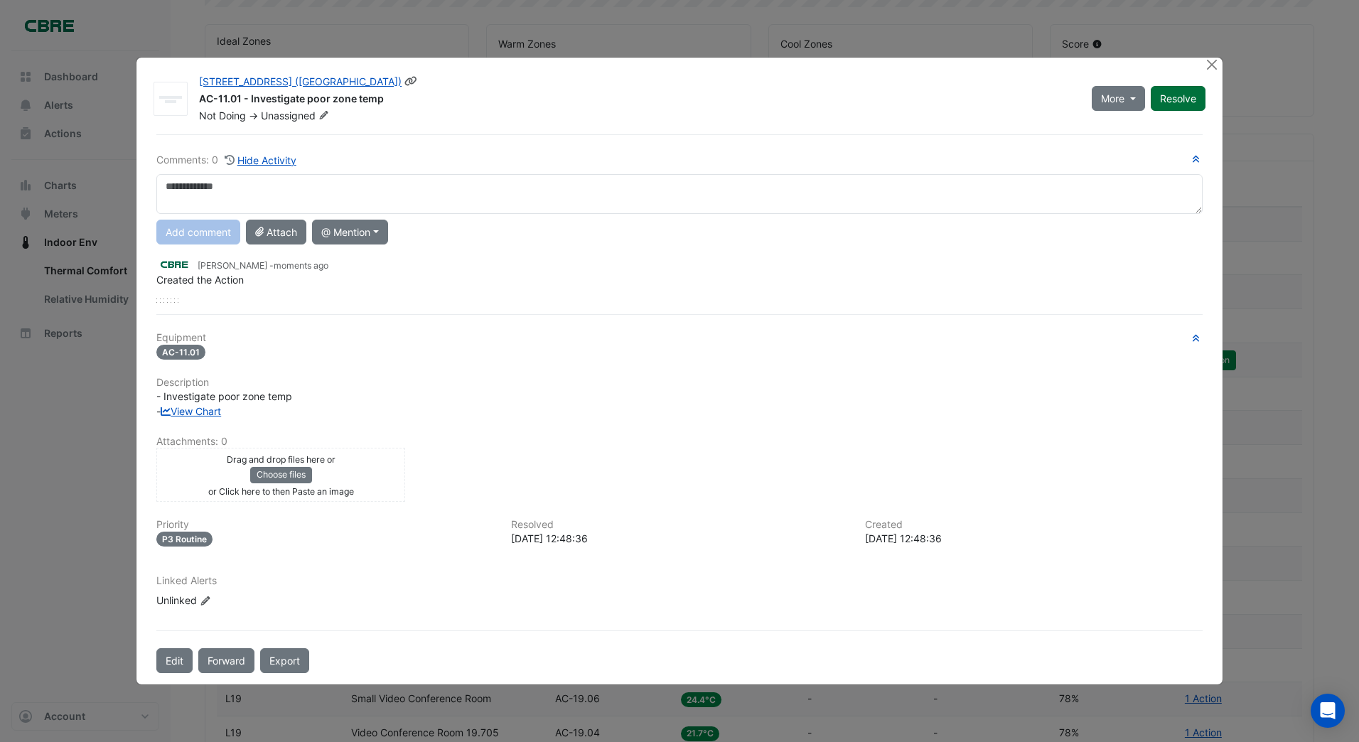
click at [1163, 100] on div "More On Hold Resolve" at bounding box center [1148, 99] width 131 height 48
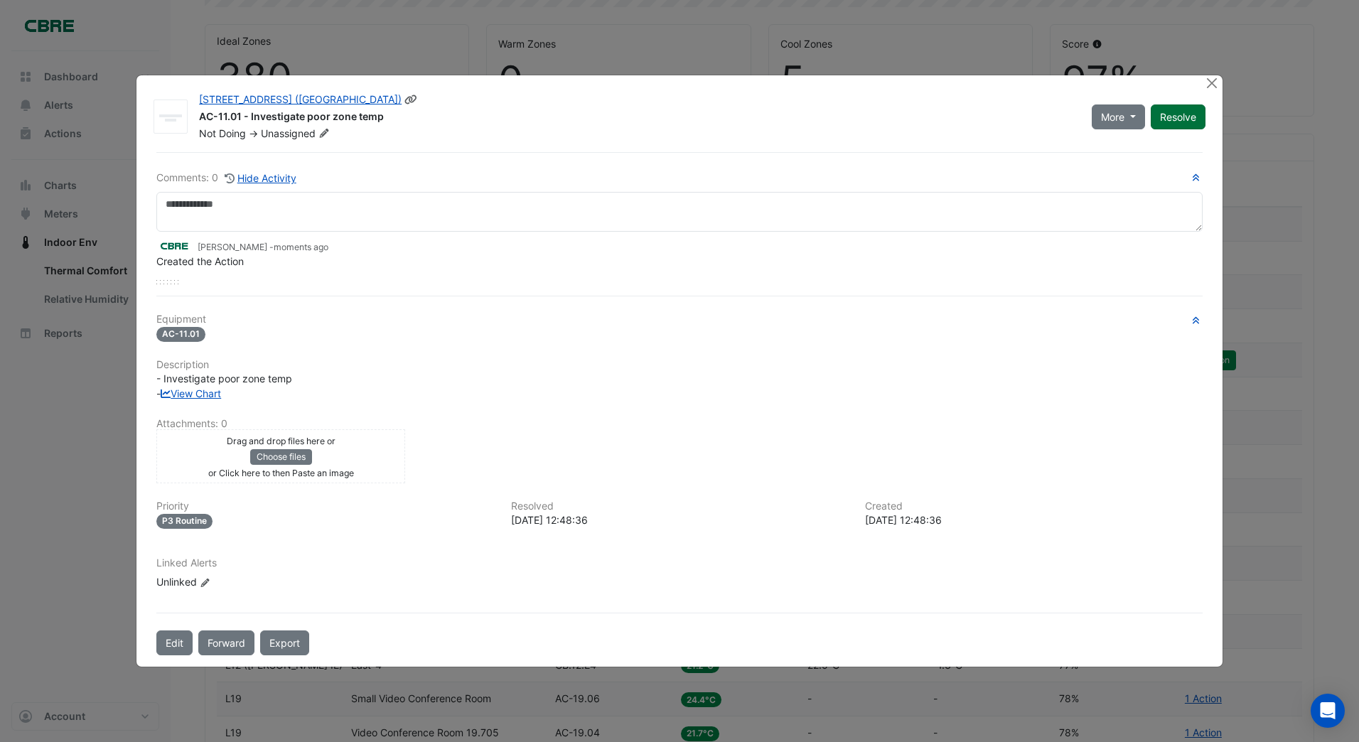
click at [1173, 112] on button "Resolve" at bounding box center [1178, 116] width 55 height 25
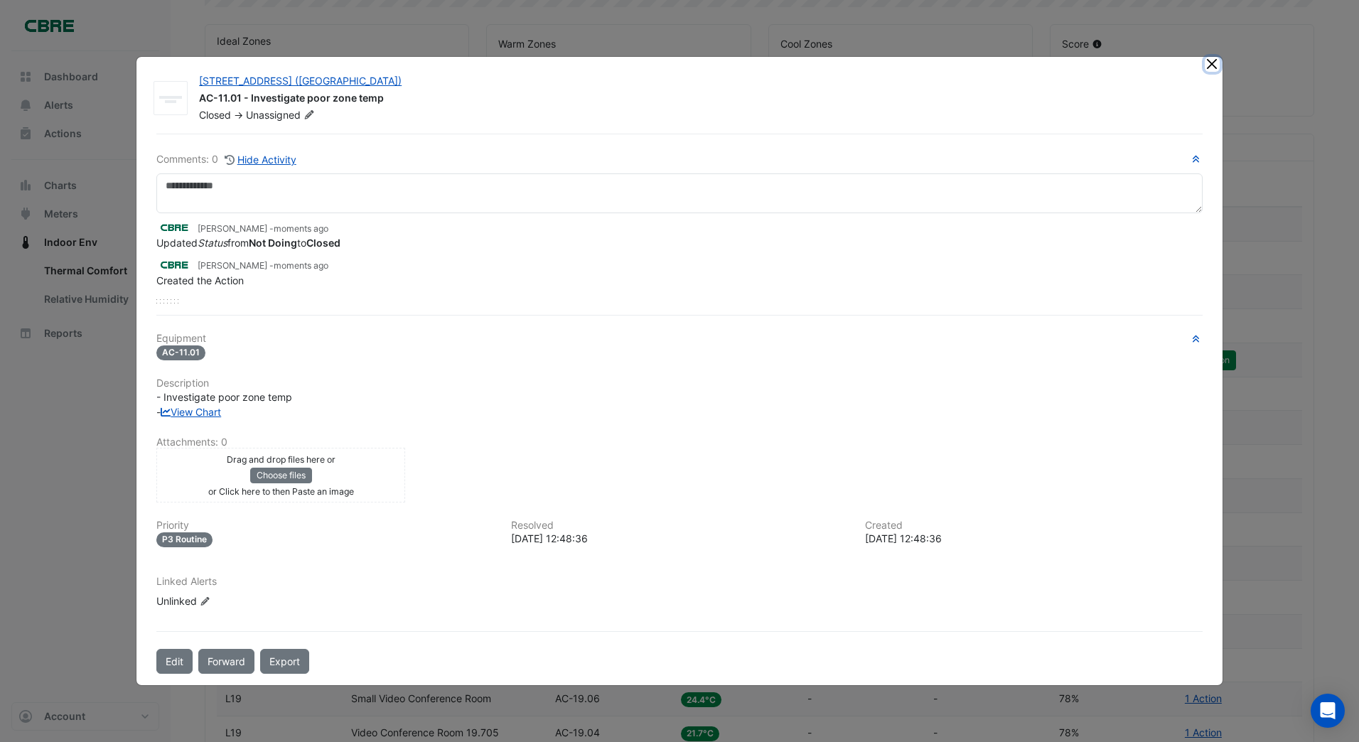
click at [1213, 67] on button "Close" at bounding box center [1212, 64] width 15 height 15
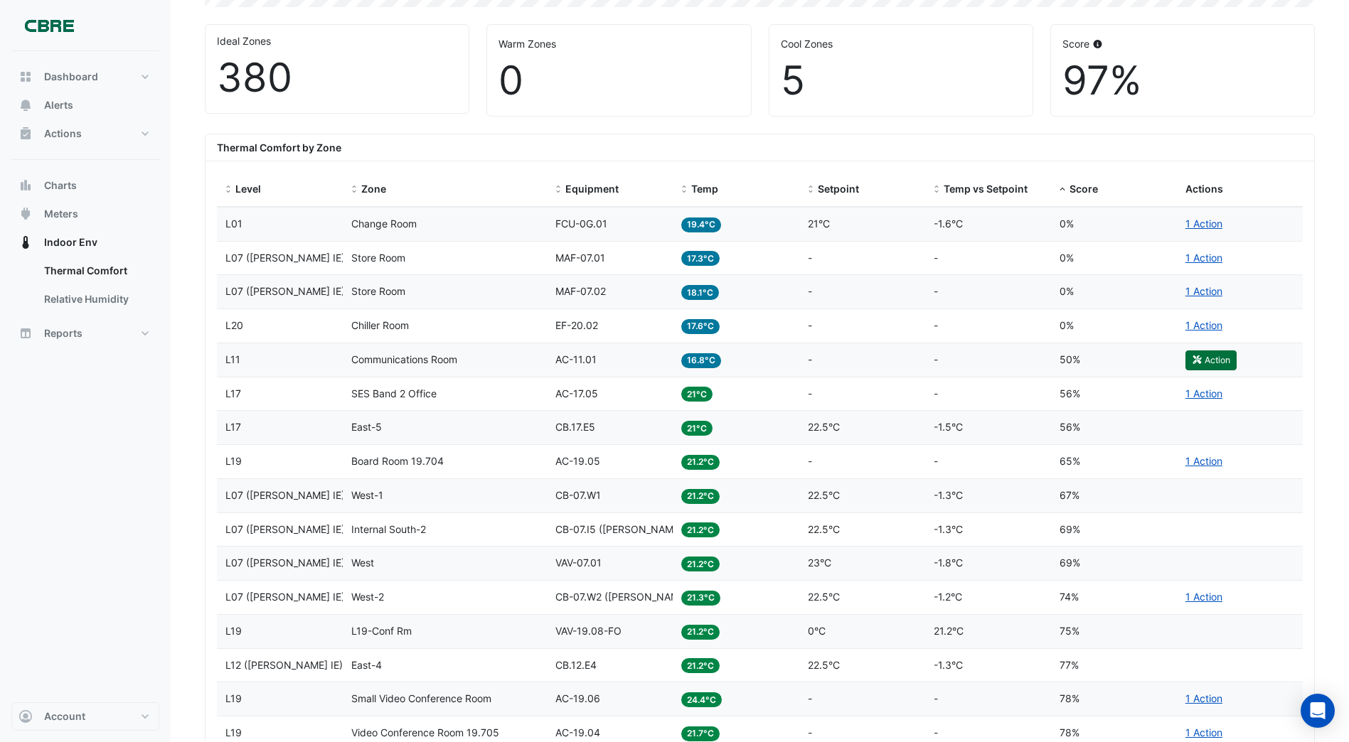
click at [1199, 358] on icon "button" at bounding box center [1196, 359] width 11 height 9
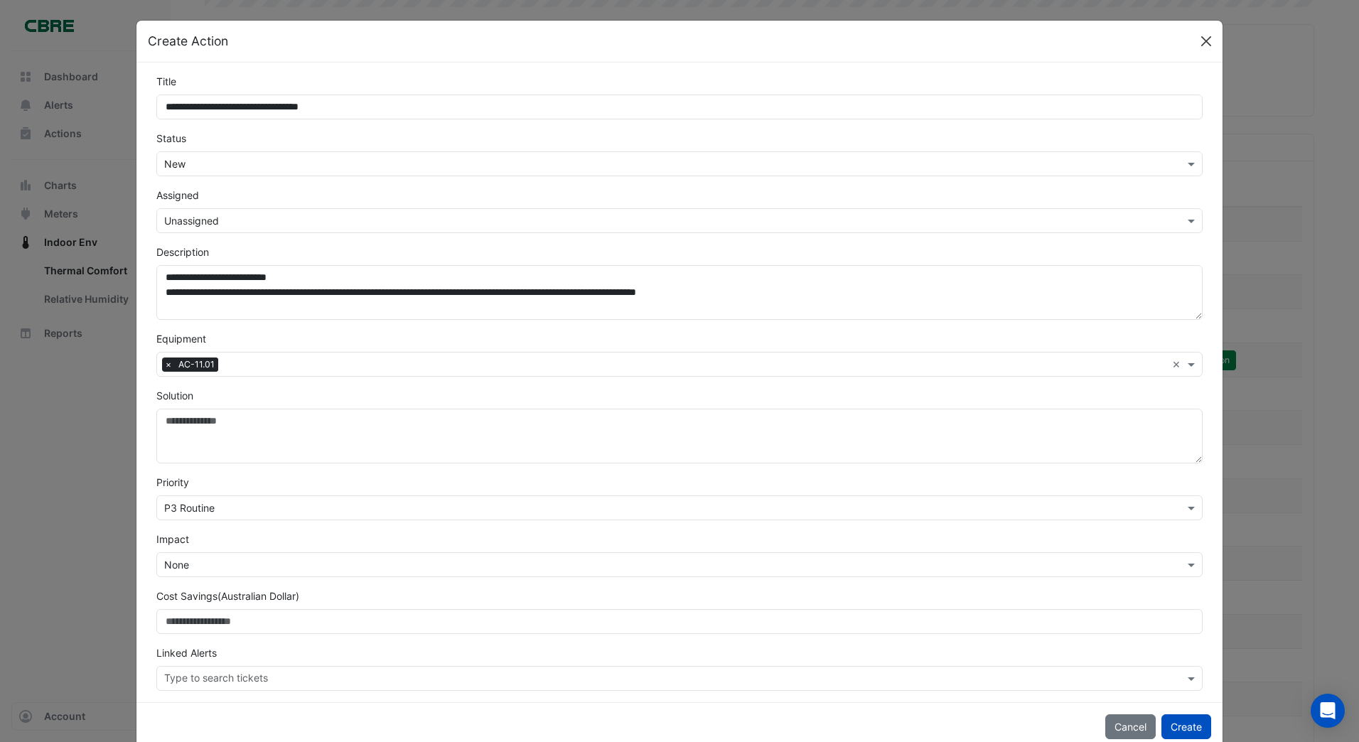
click at [1205, 43] on button "Close" at bounding box center [1206, 41] width 21 height 21
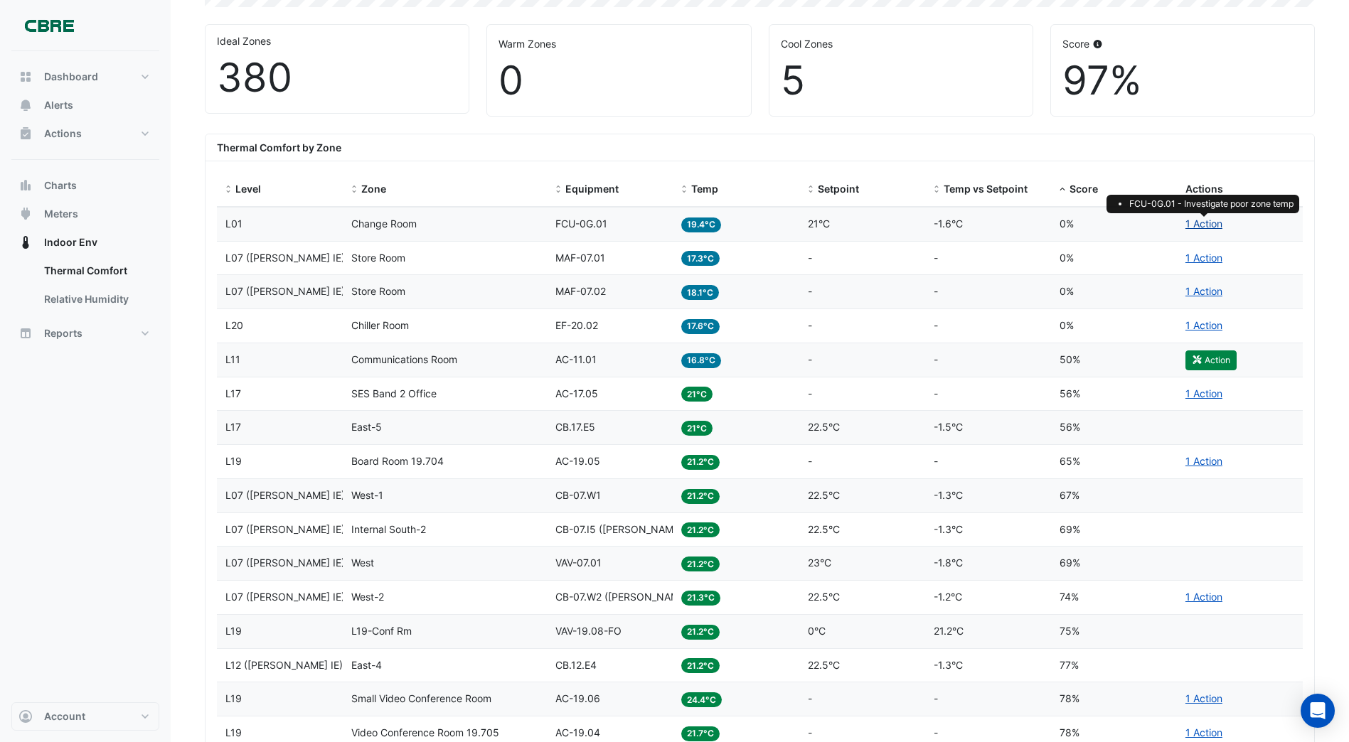
click at [1199, 227] on link "1 Action" at bounding box center [1203, 224] width 37 height 12
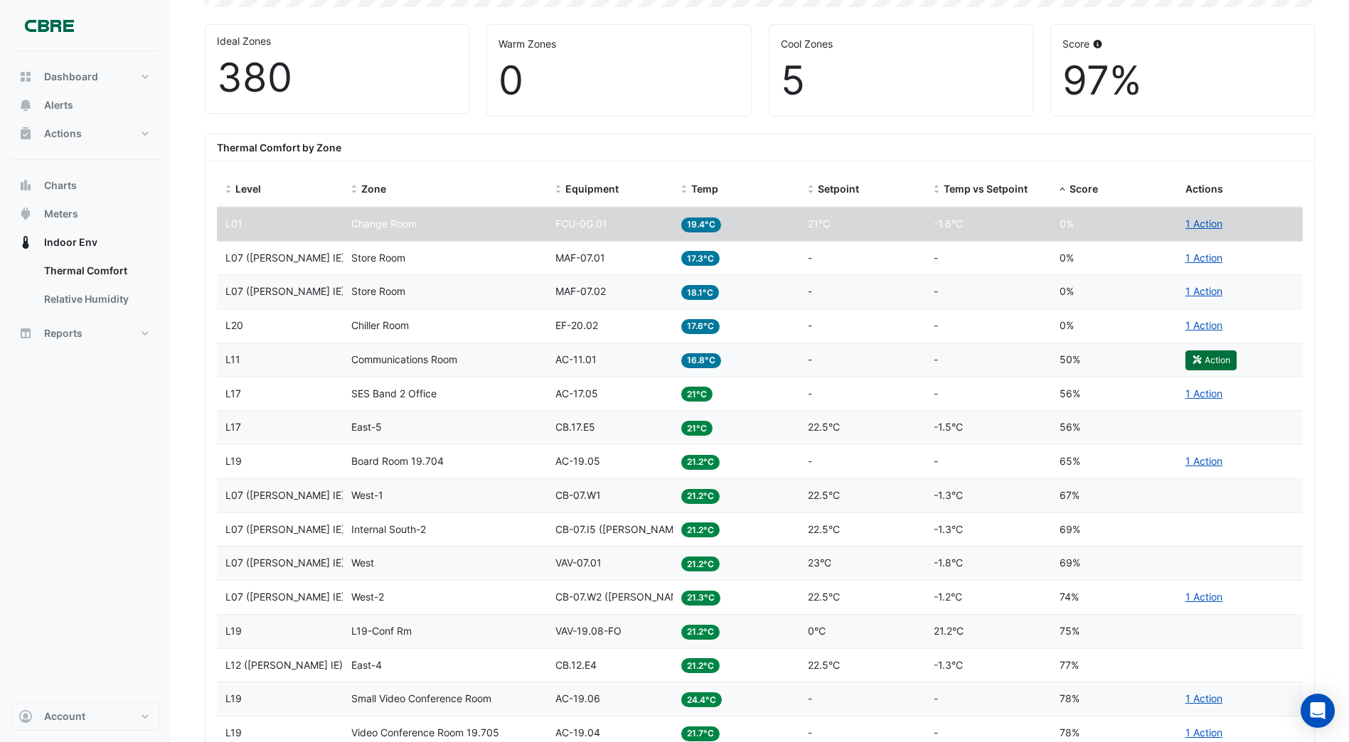
click at [1213, 361] on button "Action" at bounding box center [1210, 360] width 51 height 20
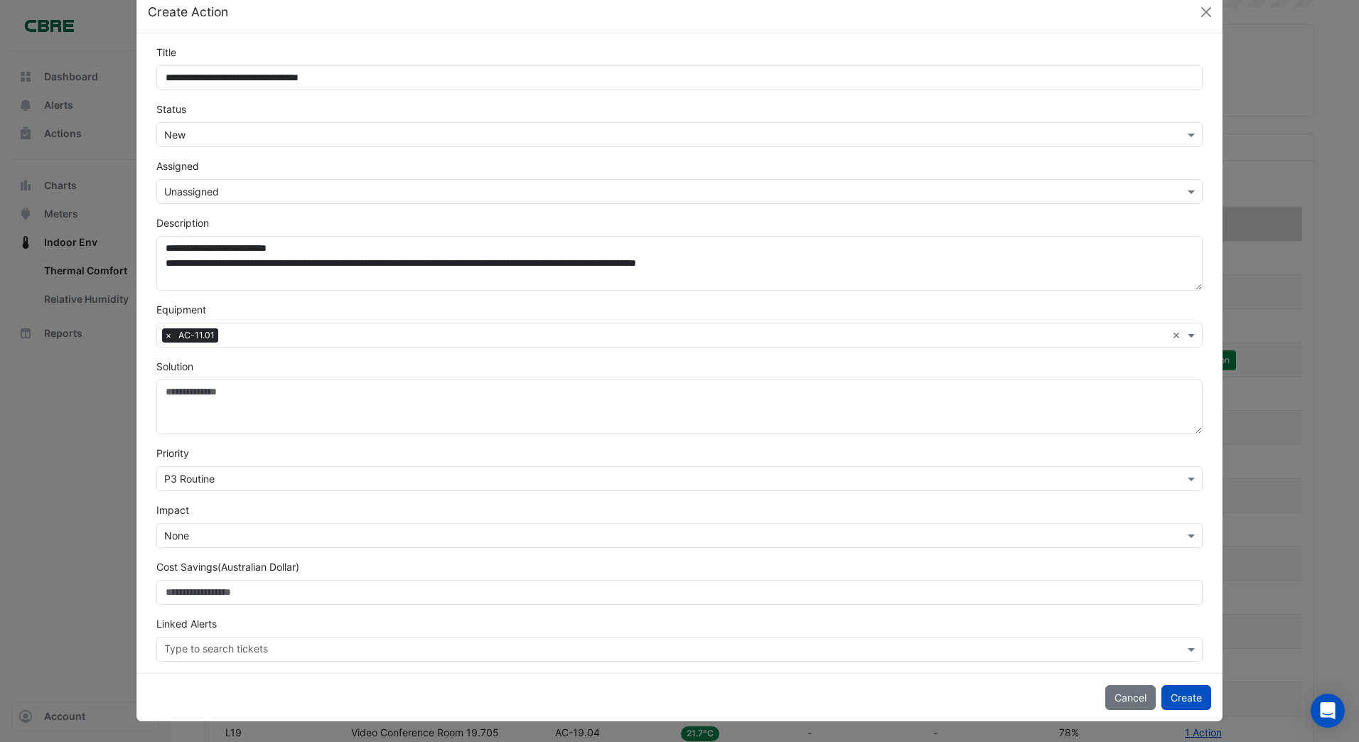
scroll to position [0, 0]
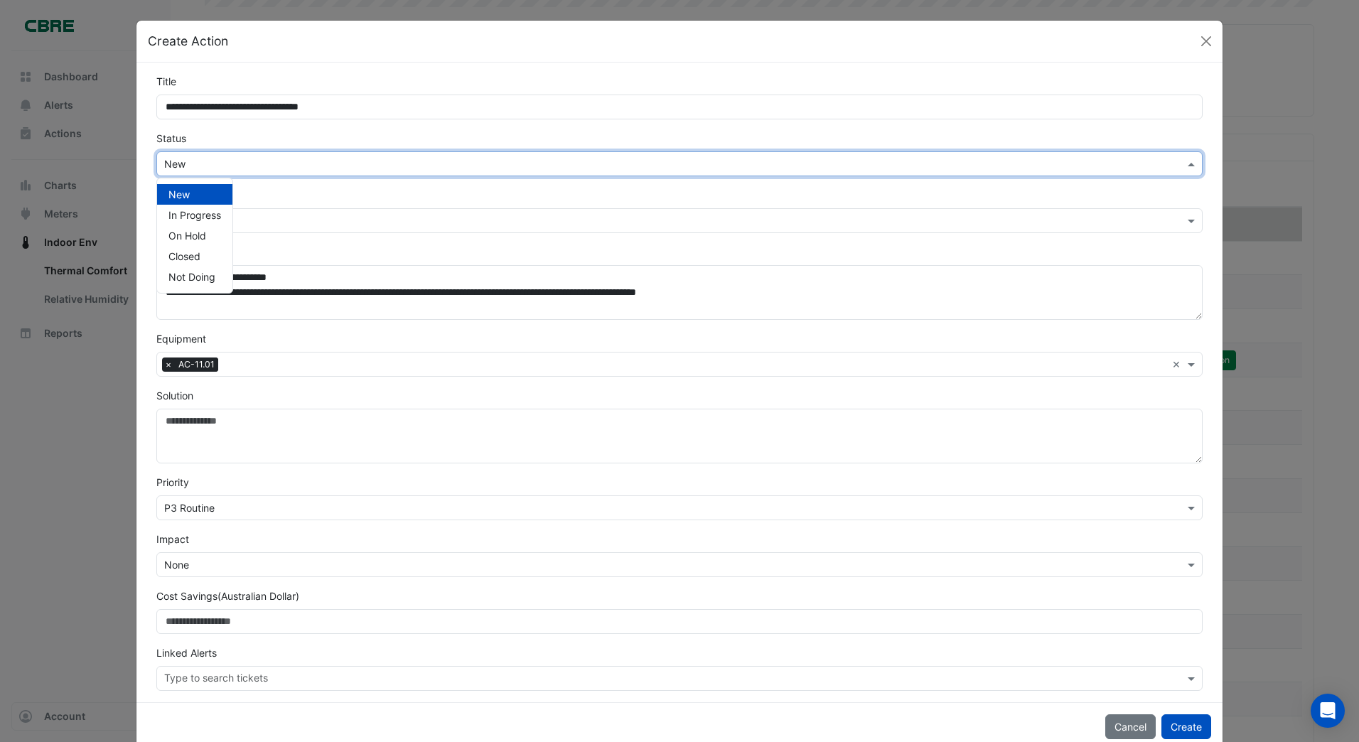
click at [193, 167] on input "text" at bounding box center [665, 164] width 1002 height 15
click at [188, 257] on span "Closed" at bounding box center [184, 256] width 32 height 12
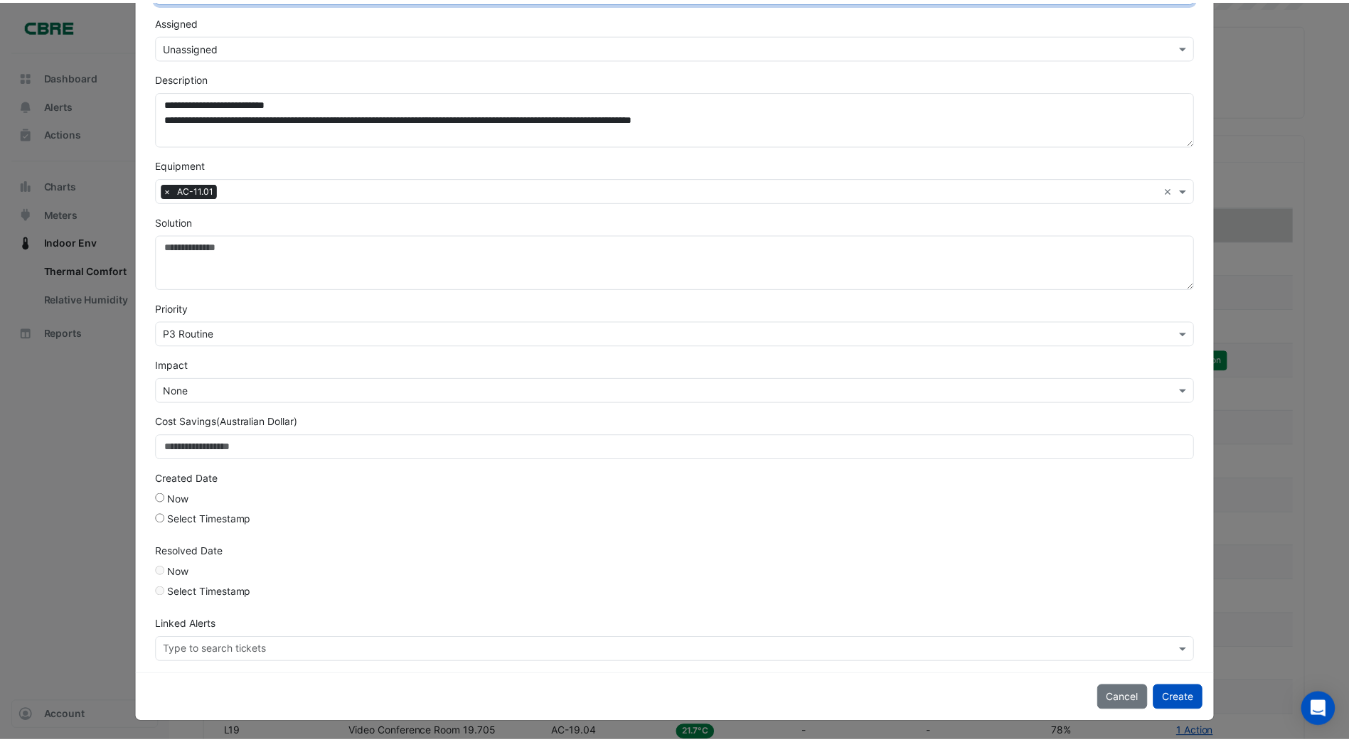
scroll to position [176, 0]
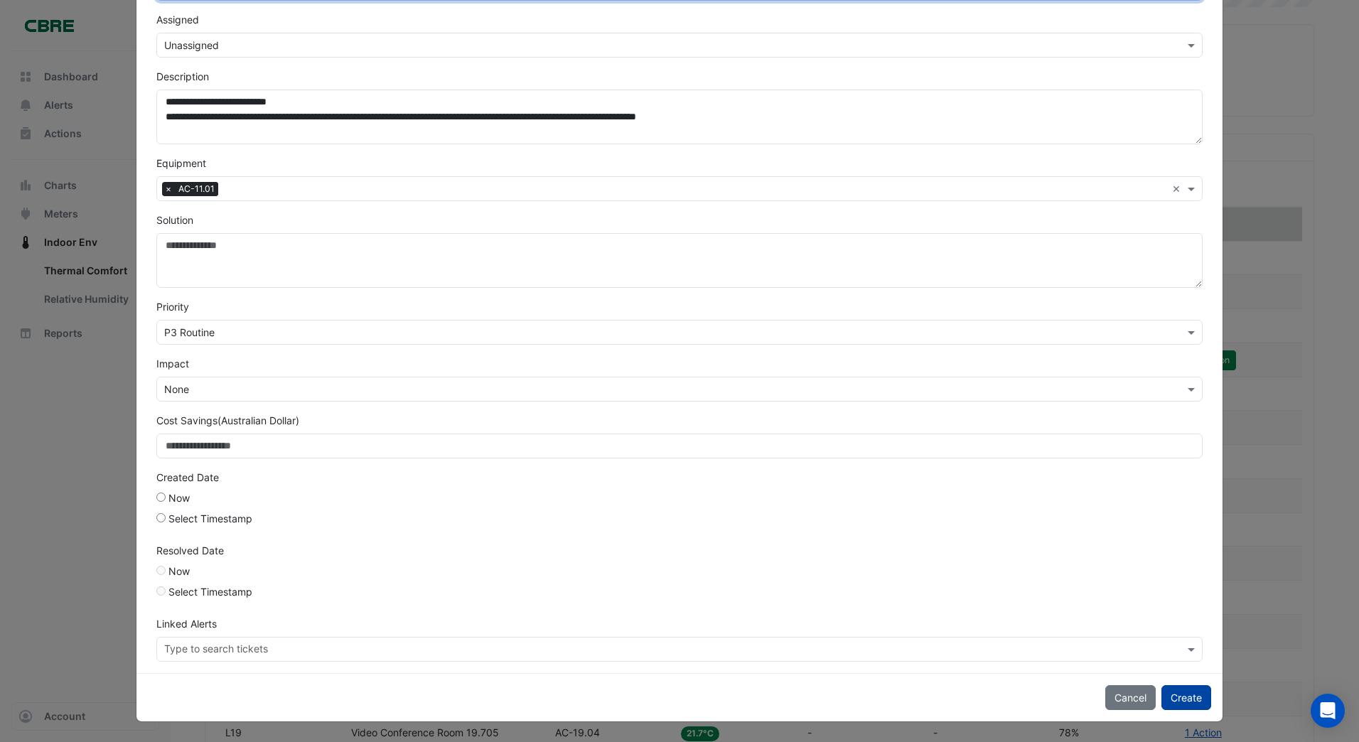
click at [1177, 695] on button "Create" at bounding box center [1187, 697] width 50 height 25
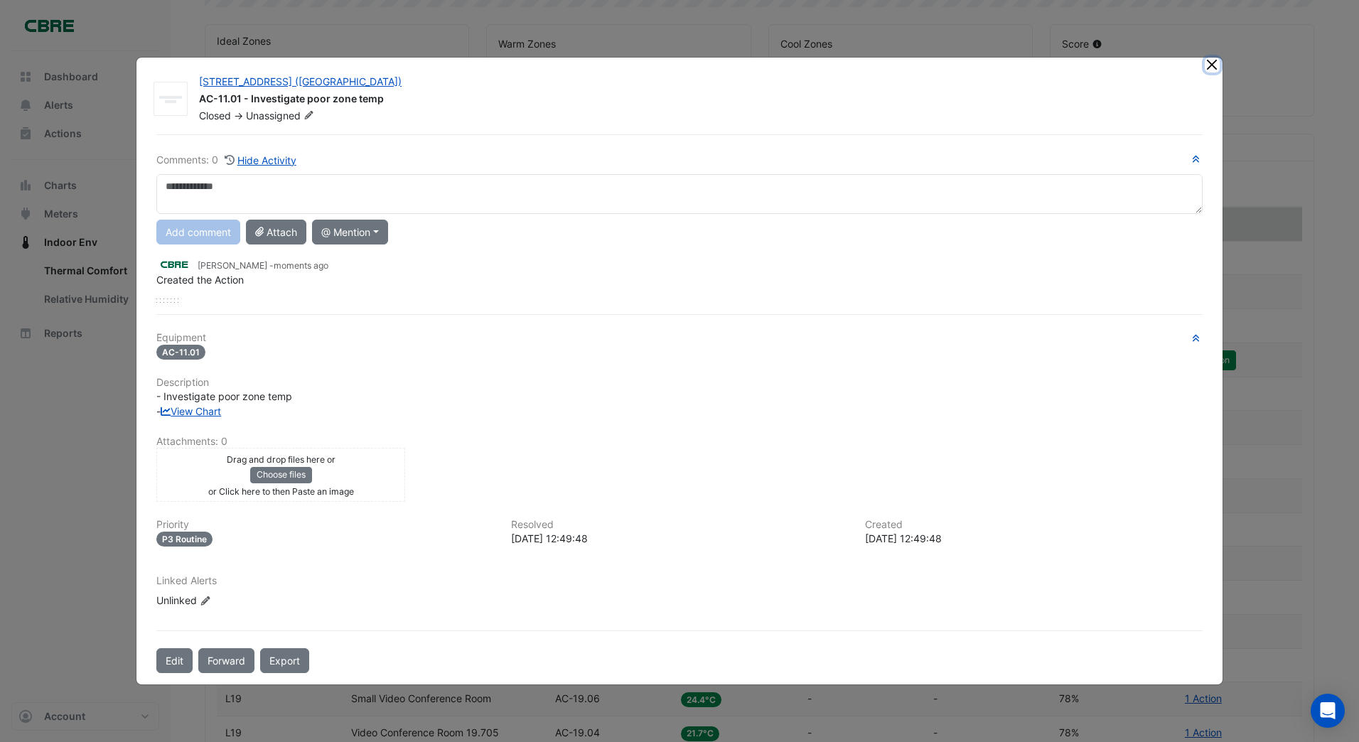
click at [1211, 64] on ngb-modal-window "[STREET_ADDRESS] ([GEOGRAPHIC_DATA]) AC-11.01 - Investigate poor zone temp Clos…" at bounding box center [679, 371] width 1359 height 742
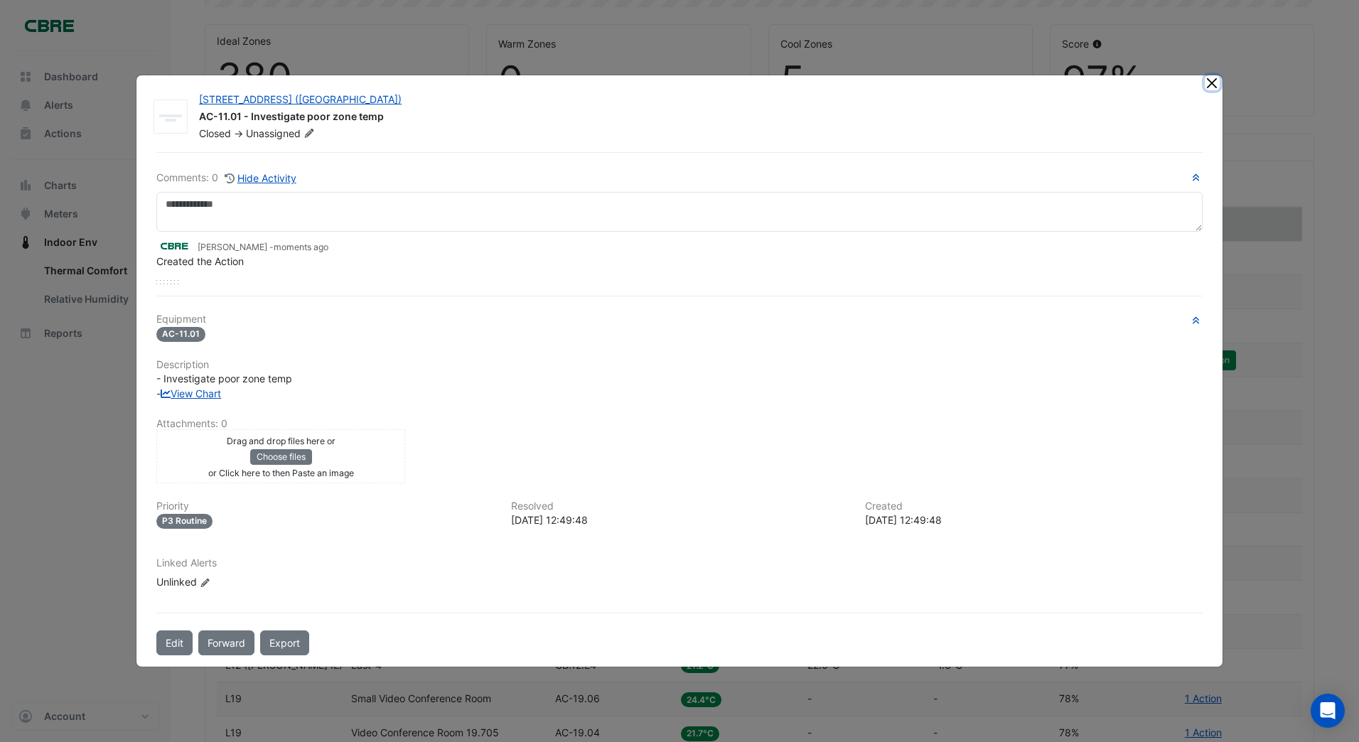
click at [1211, 86] on button "Close" at bounding box center [1212, 82] width 15 height 15
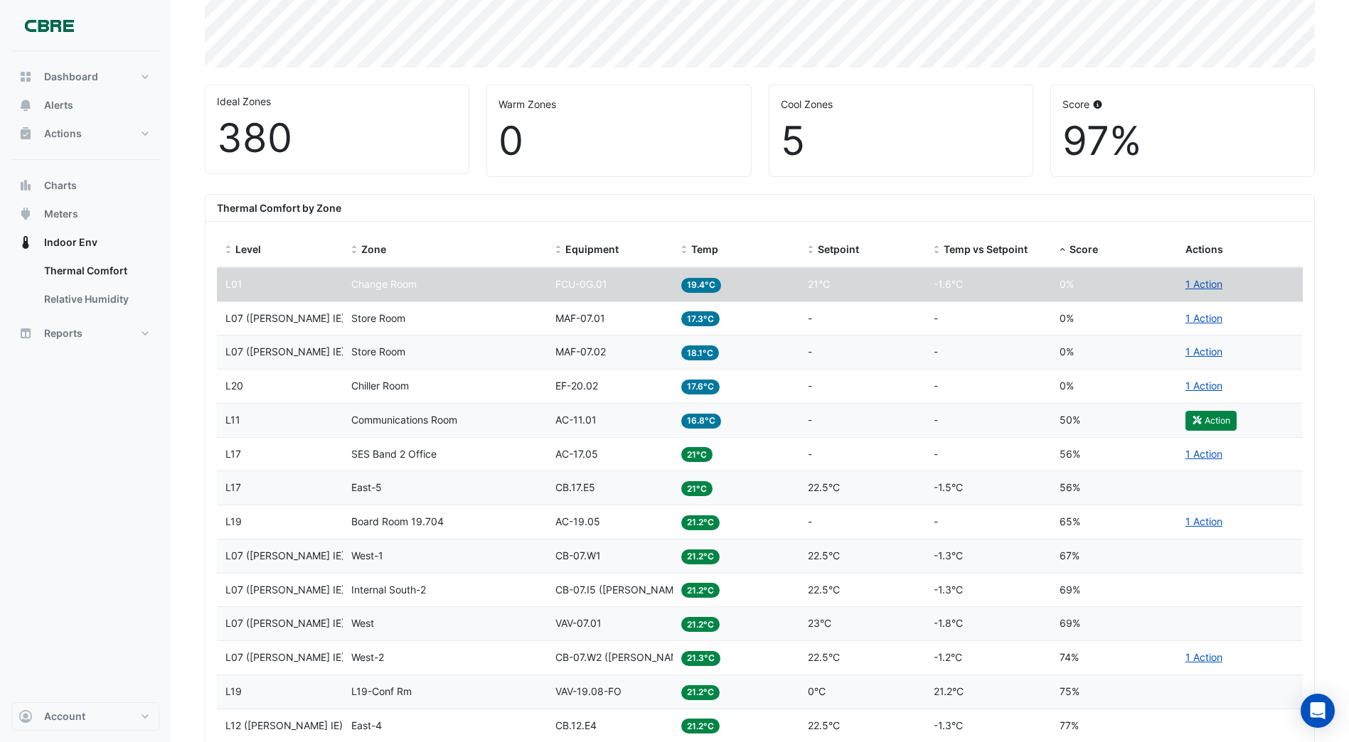
scroll to position [355, 0]
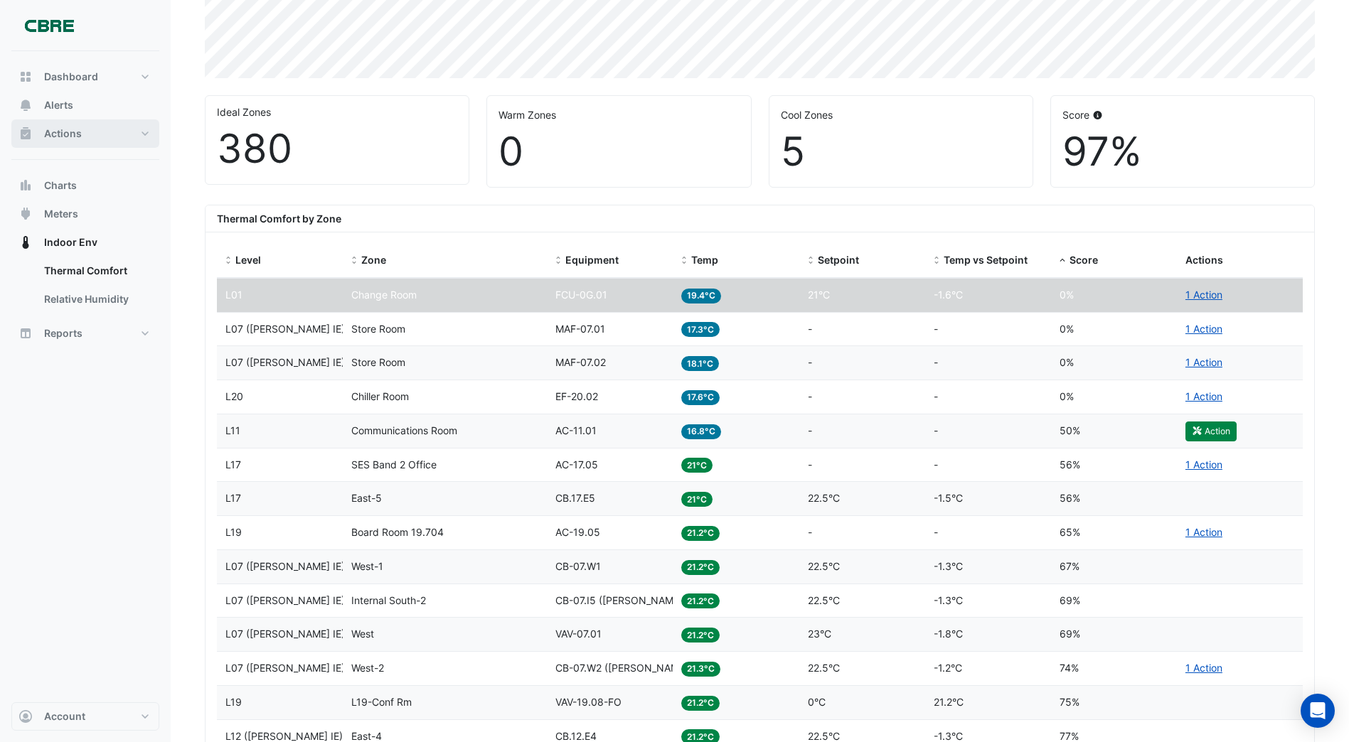
click at [56, 136] on span "Actions" at bounding box center [63, 134] width 38 height 14
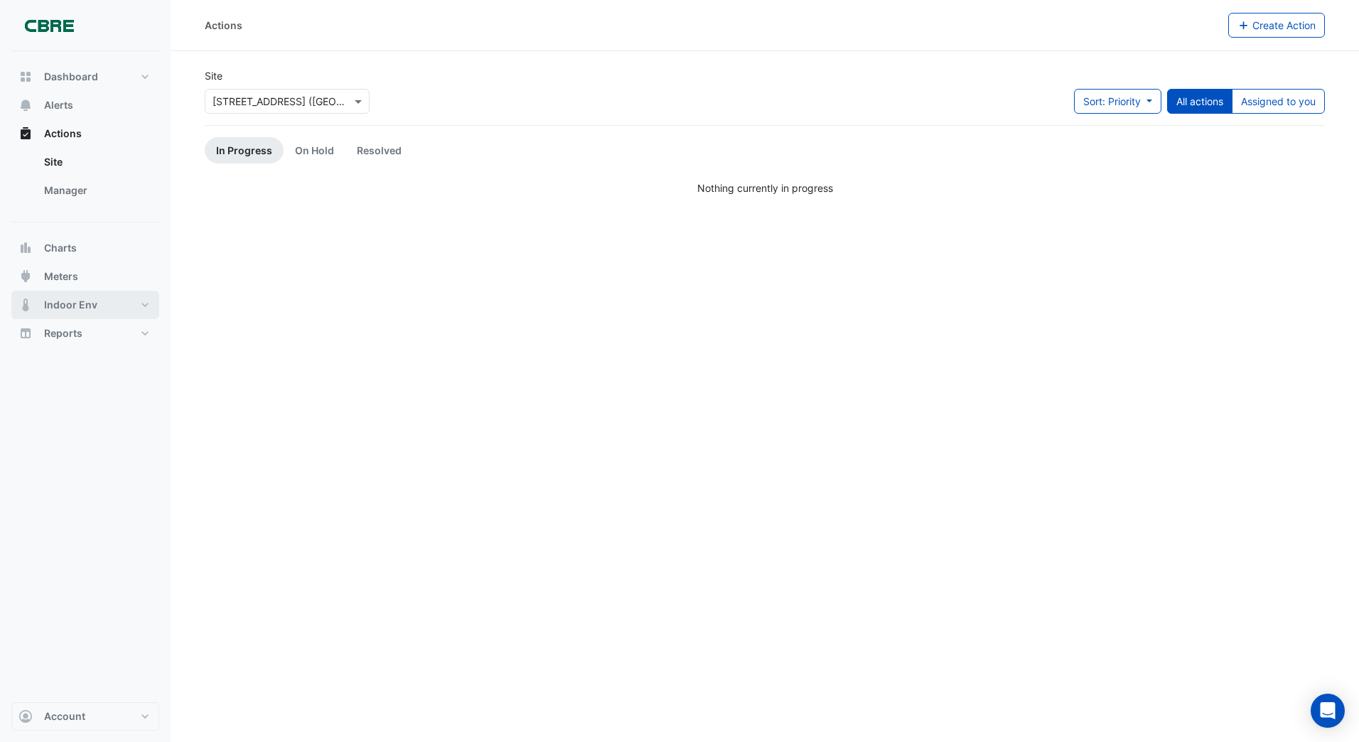
click at [59, 308] on span "Indoor Env" at bounding box center [70, 305] width 53 height 14
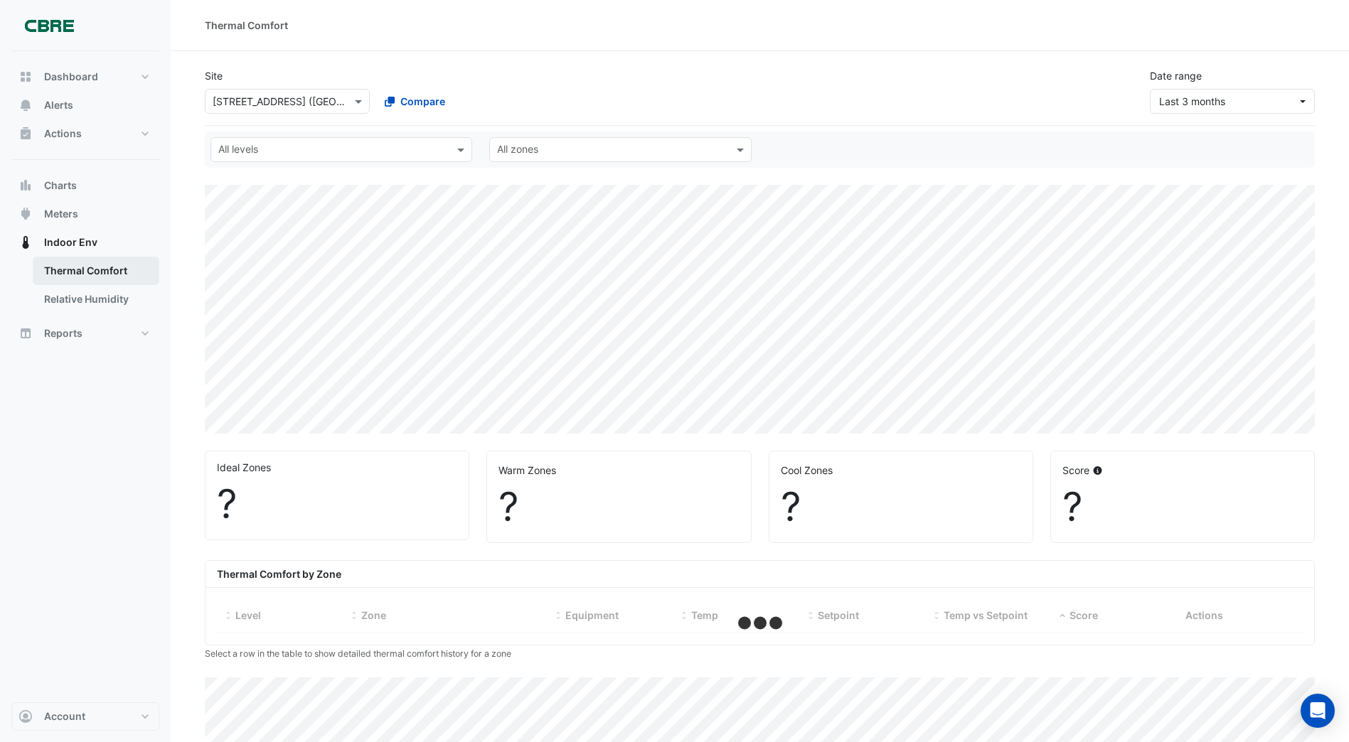
select select "***"
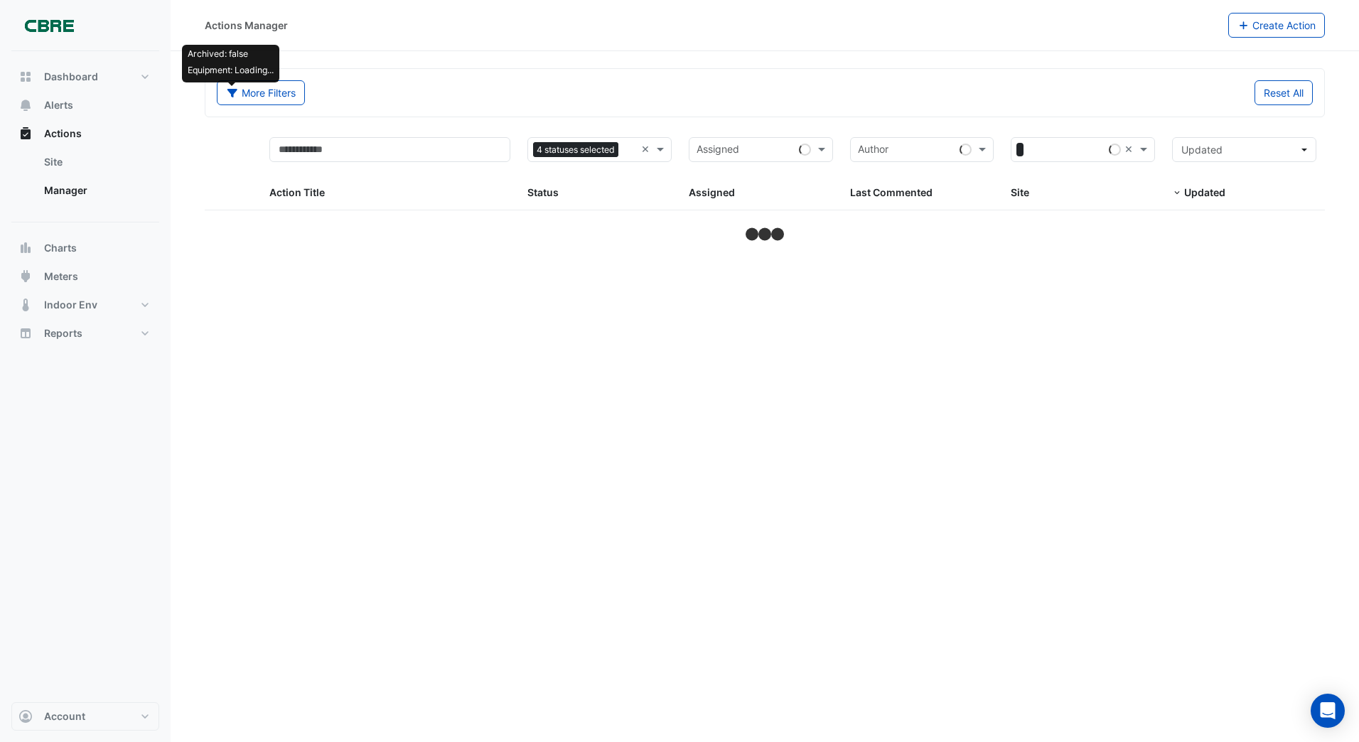
select select "***"
